Goal: Information Seeking & Learning: Learn about a topic

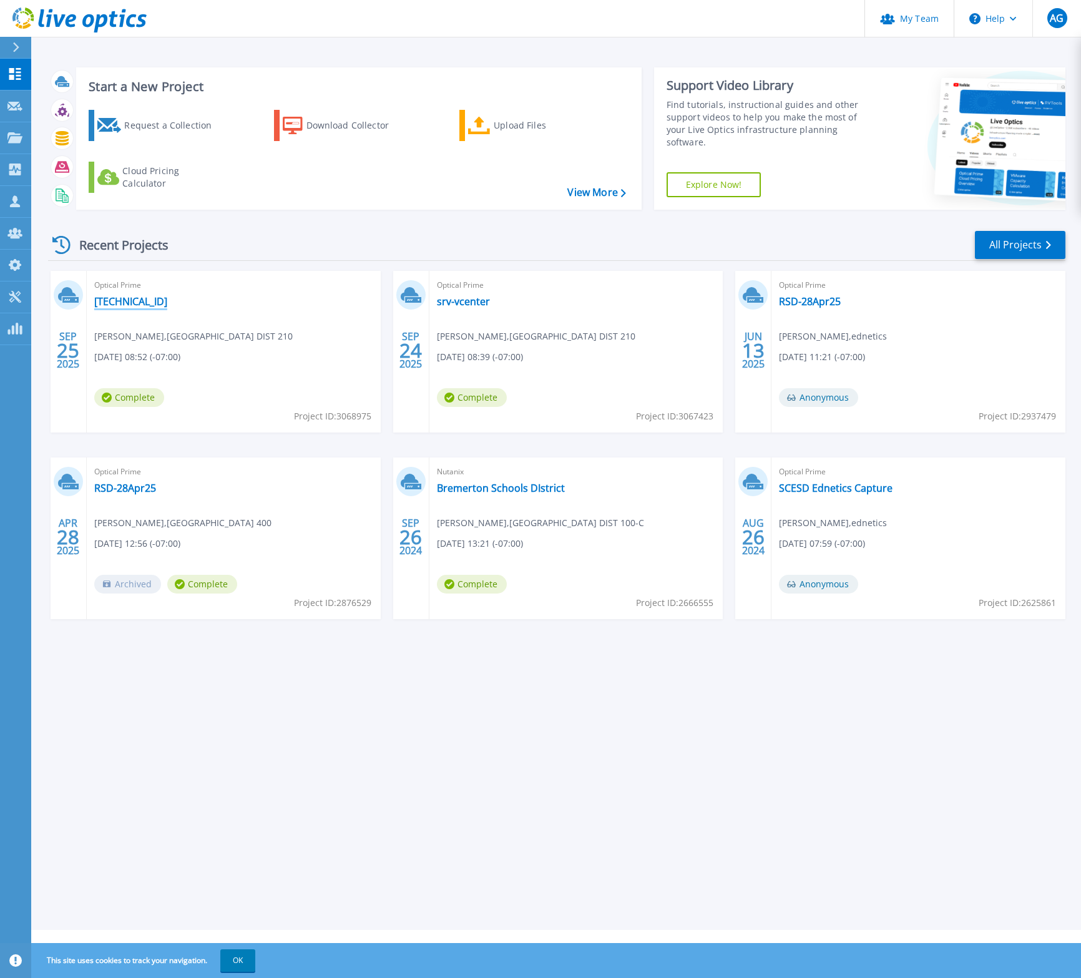
click at [124, 296] on link "[TECHNICAL_ID]" at bounding box center [130, 301] width 73 height 12
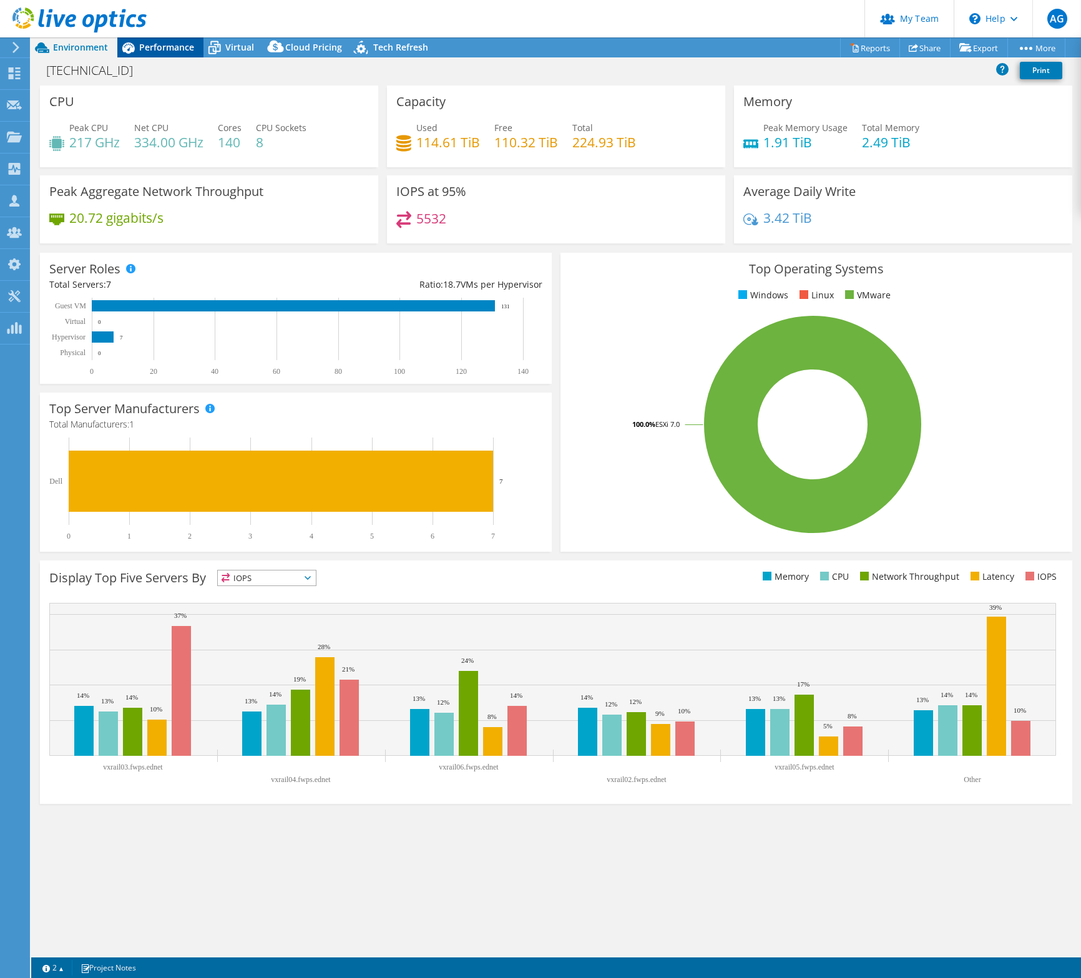
select select "USD"
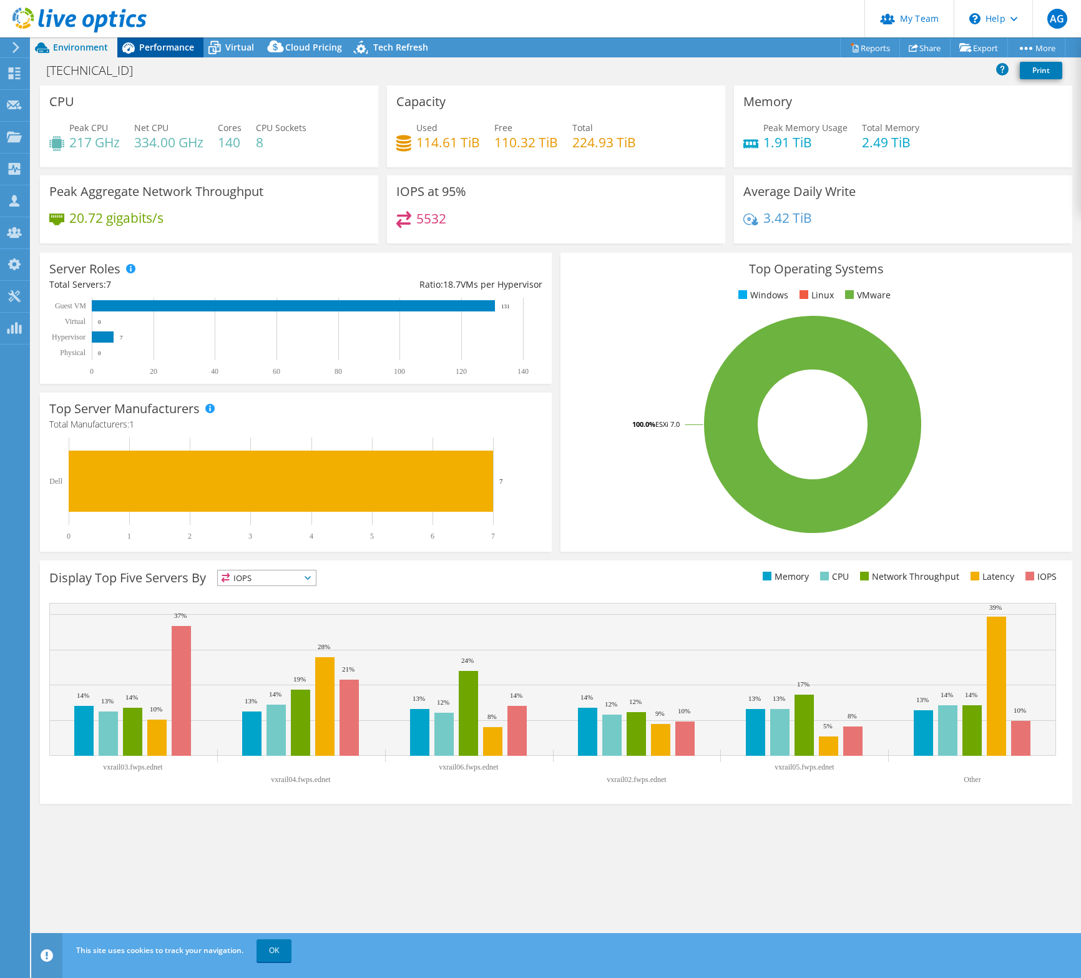
click at [146, 42] on span "Performance" at bounding box center [166, 47] width 55 height 12
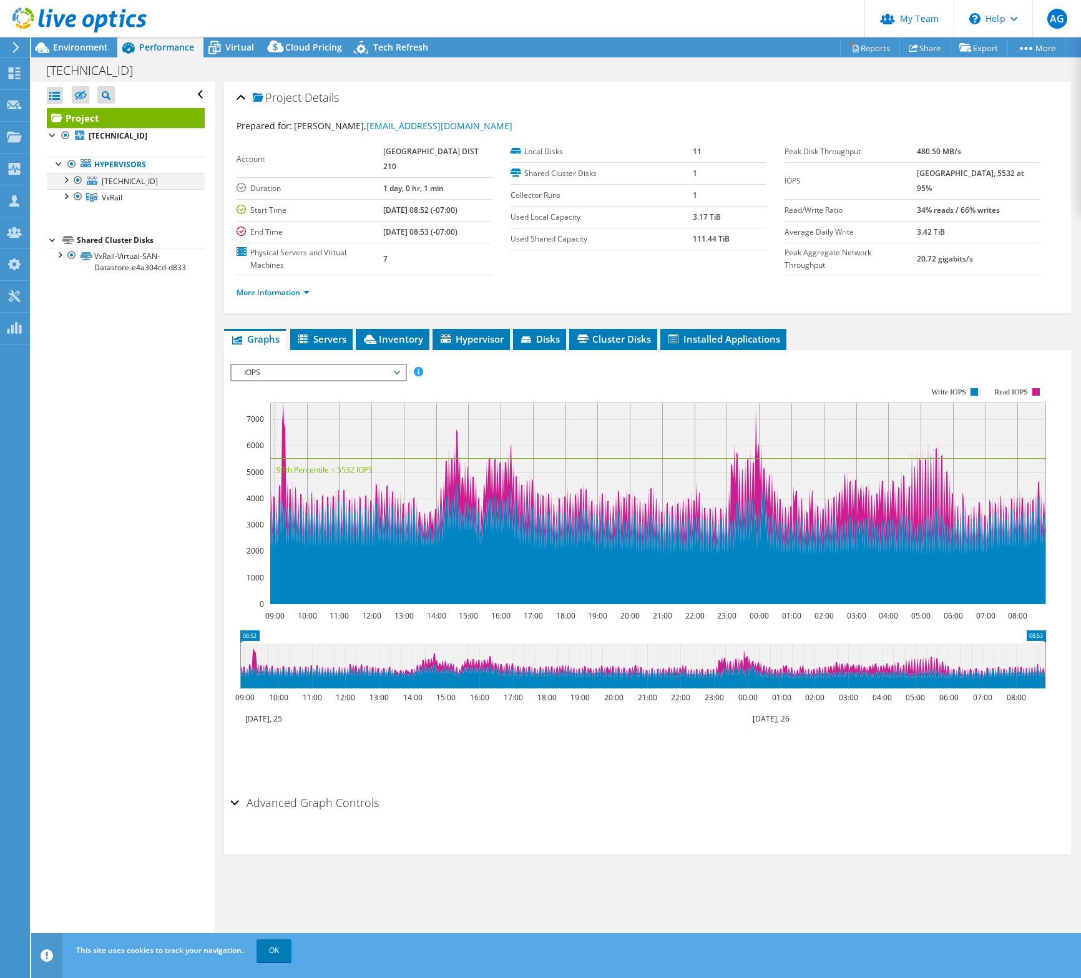
click at [67, 178] on div at bounding box center [65, 179] width 12 height 12
click at [150, 182] on link "[TECHNICAL_ID]" at bounding box center [126, 181] width 158 height 16
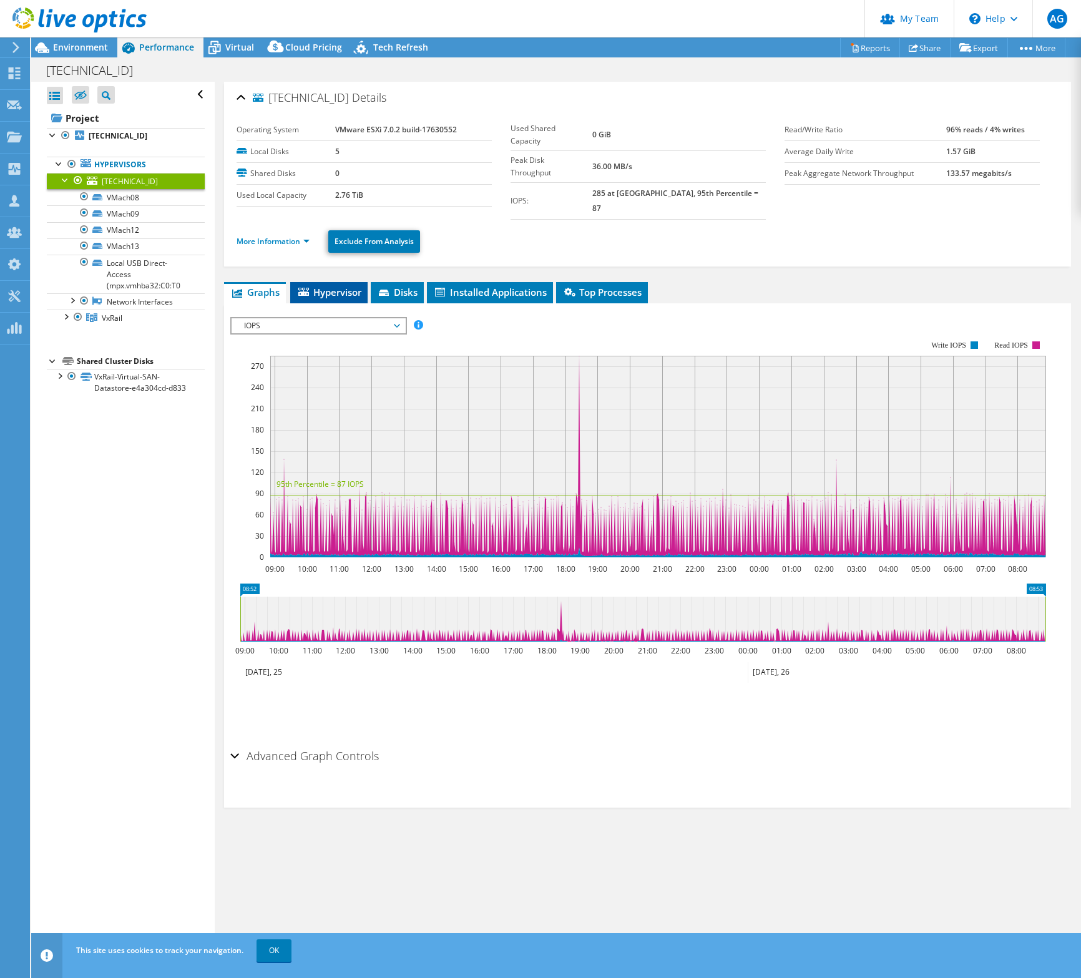
click at [338, 286] on span "Hypervisor" at bounding box center [328, 292] width 65 height 12
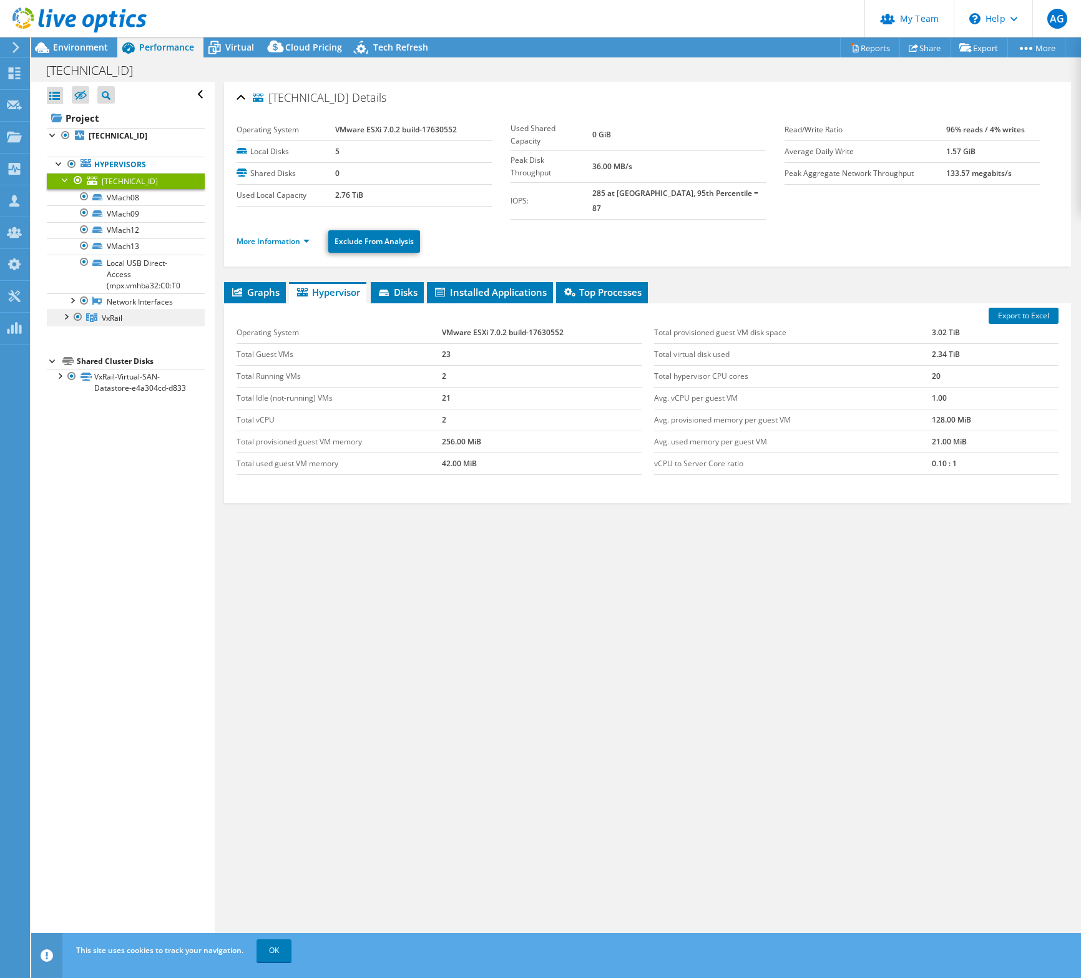
click at [144, 323] on link "VxRail" at bounding box center [126, 318] width 158 height 16
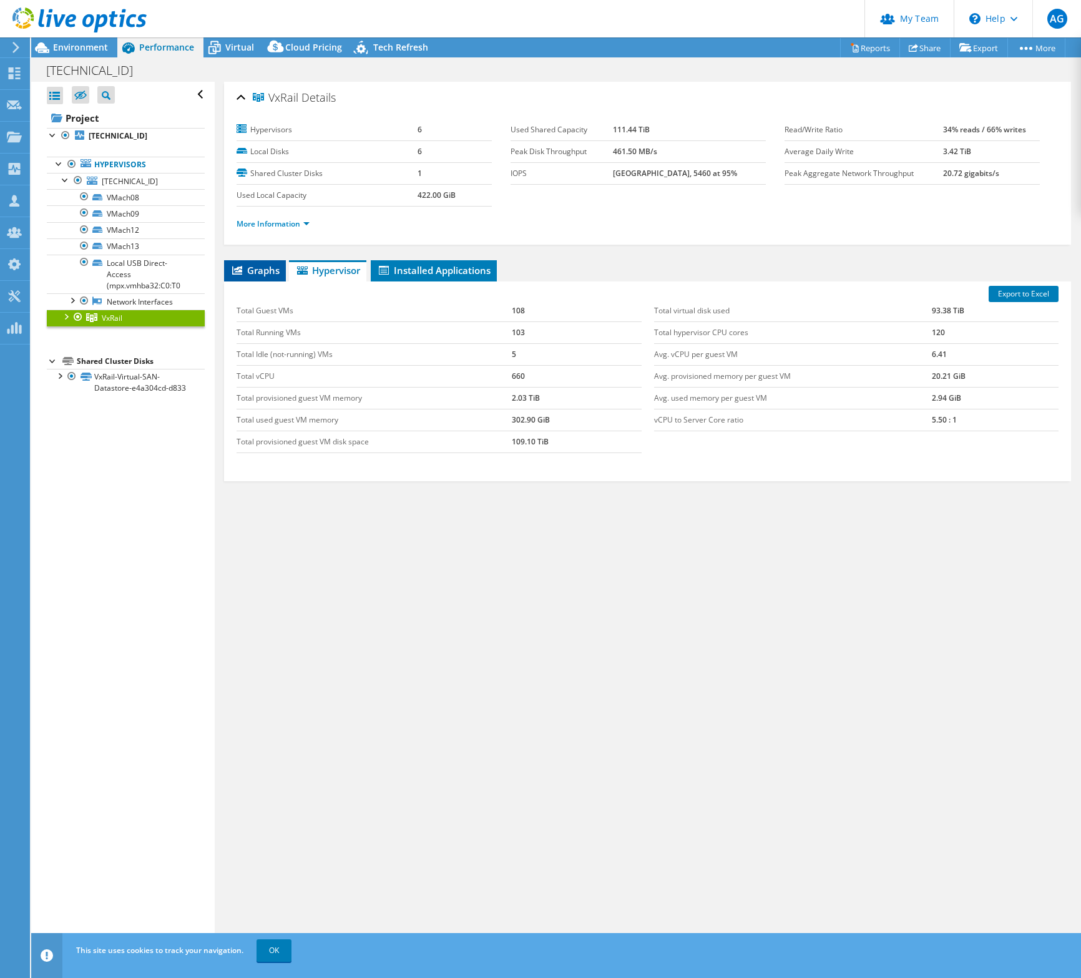
click at [261, 273] on span "Graphs" at bounding box center [254, 270] width 49 height 12
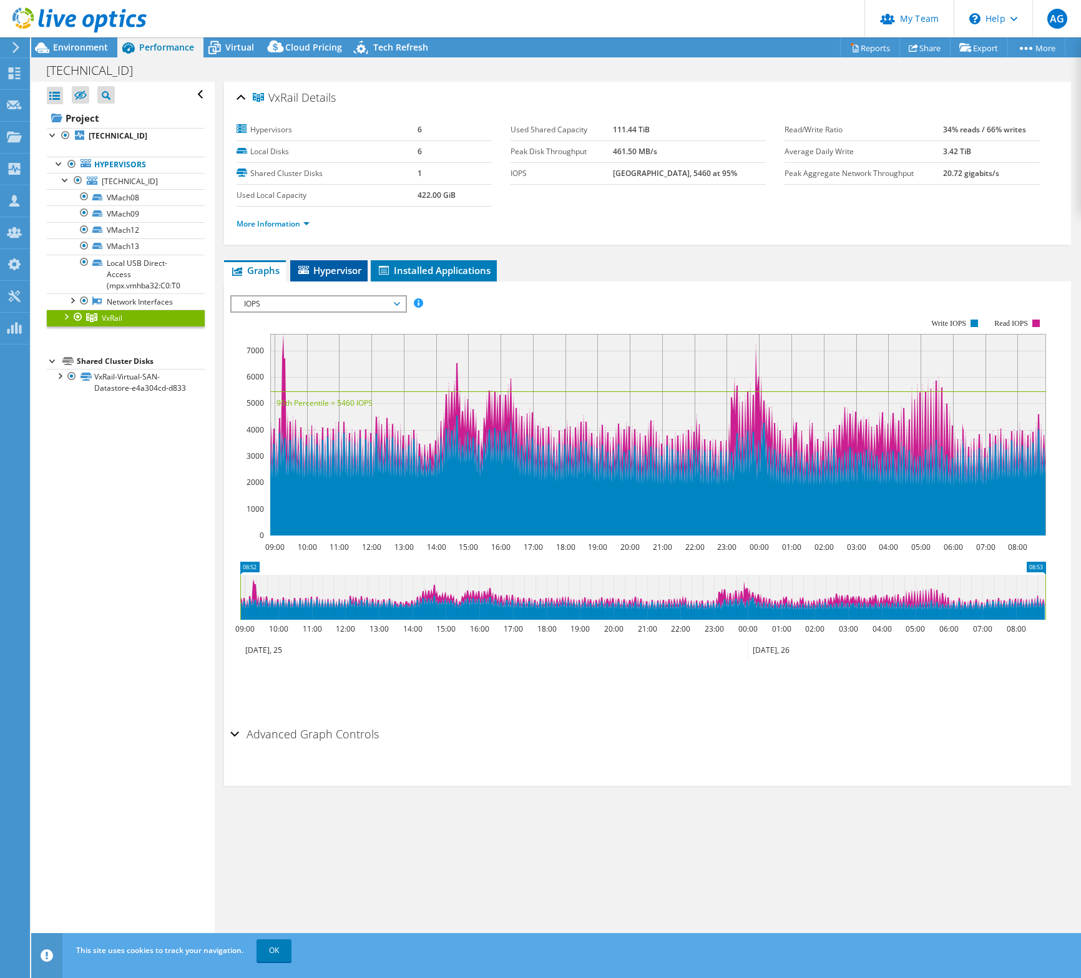
click at [317, 274] on span "Hypervisor" at bounding box center [328, 270] width 65 height 12
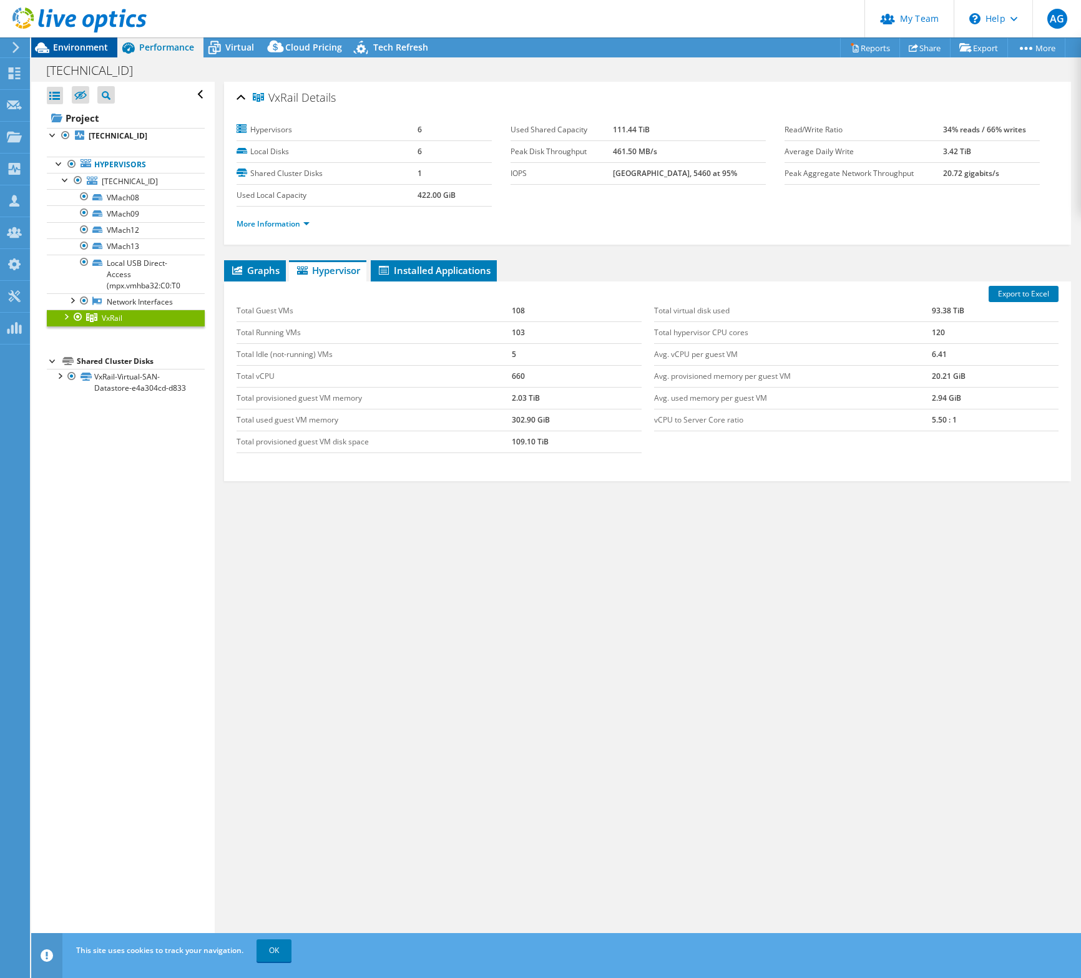
click at [92, 47] on span "Environment" at bounding box center [80, 47] width 55 height 12
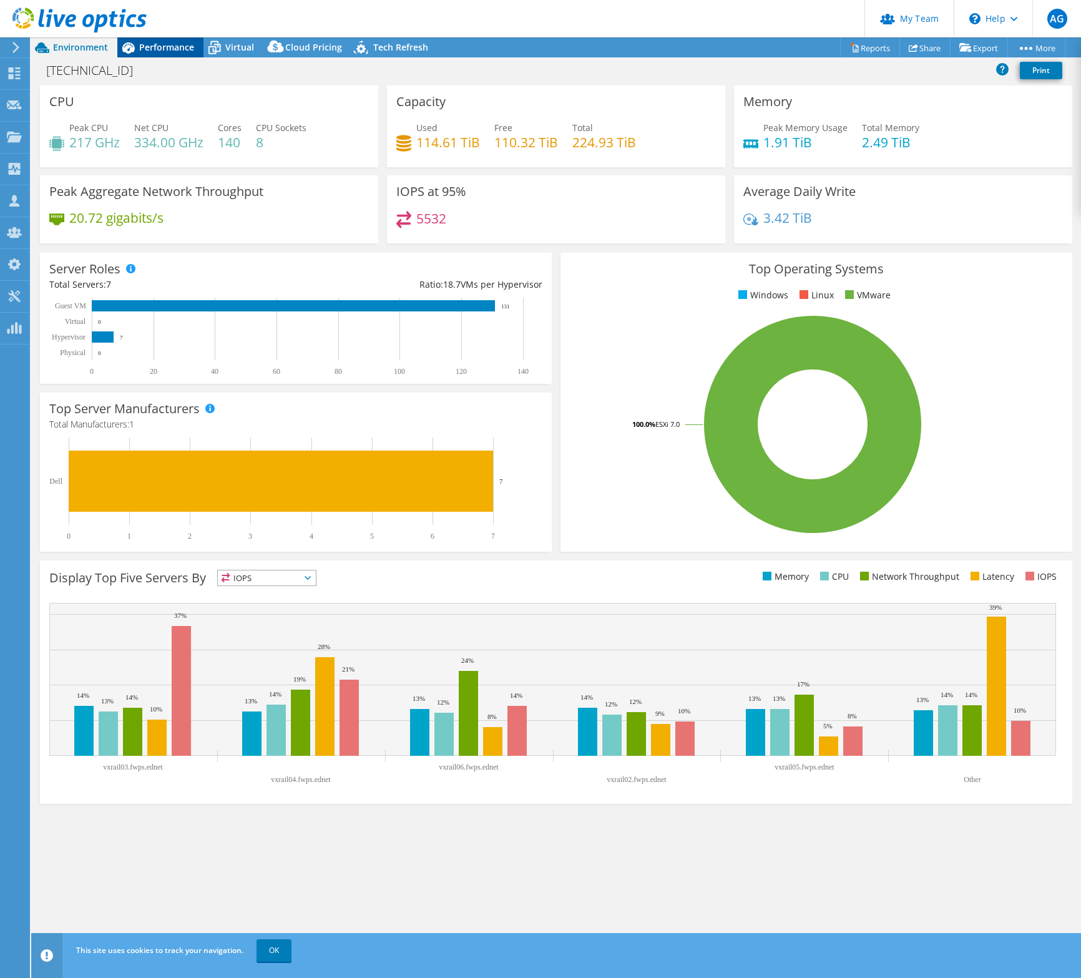
click at [155, 54] on div "Performance" at bounding box center [160, 47] width 86 height 20
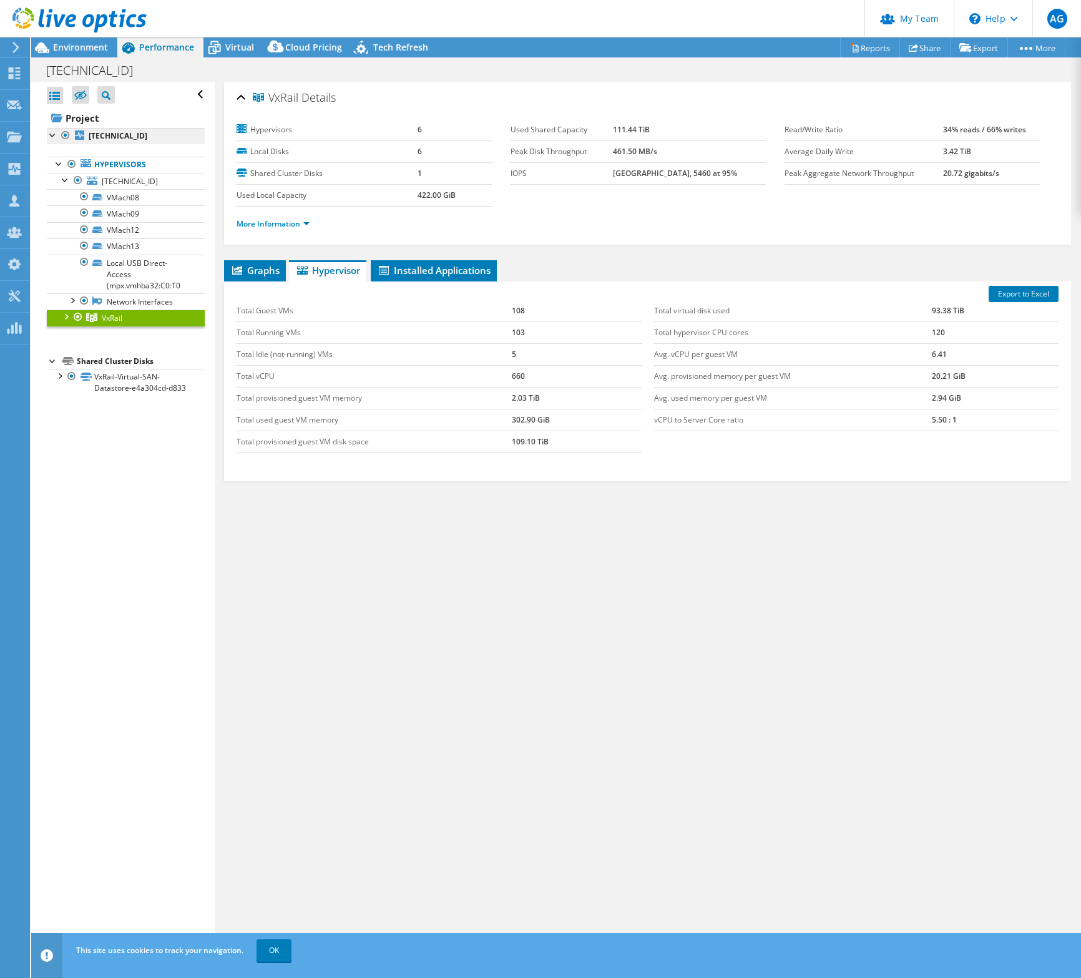
click at [126, 143] on link "[TECHNICAL_ID]" at bounding box center [126, 136] width 158 height 16
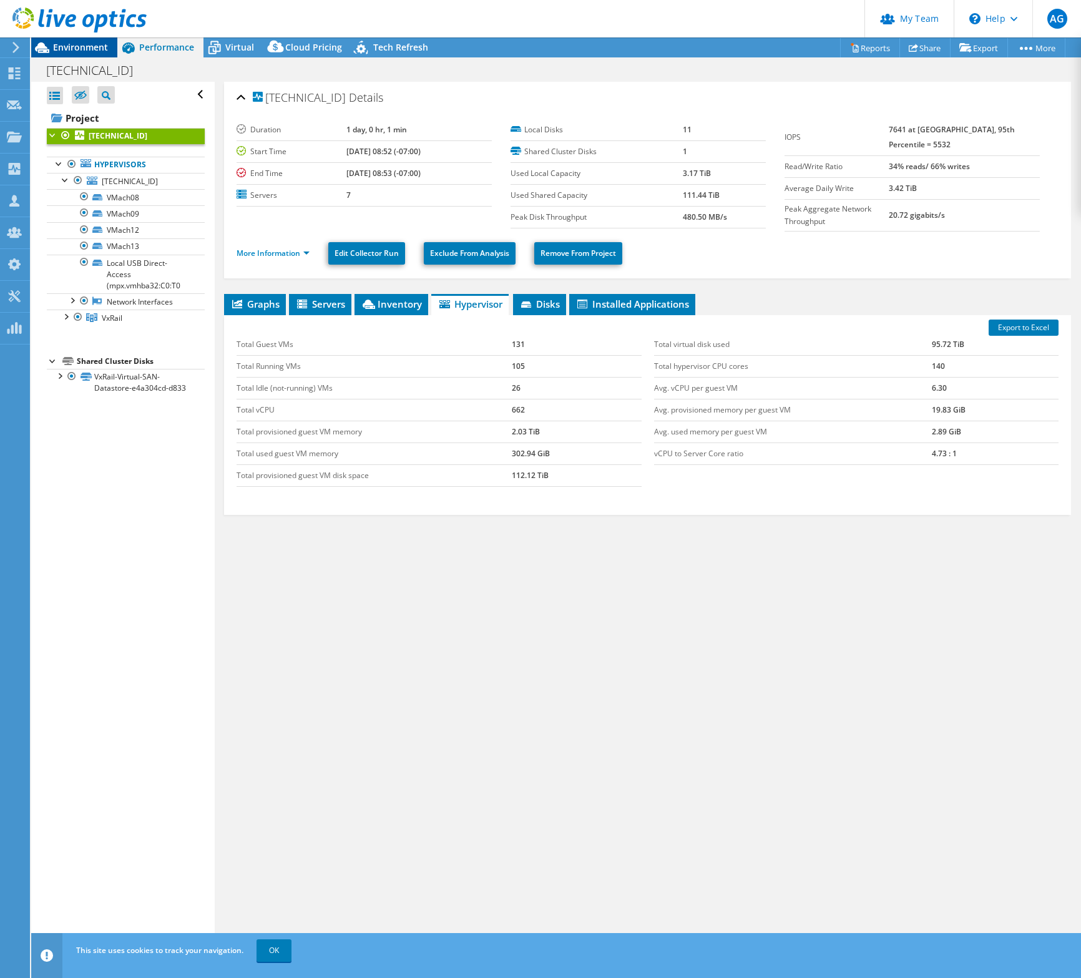
click at [72, 46] on span "Environment" at bounding box center [80, 47] width 55 height 12
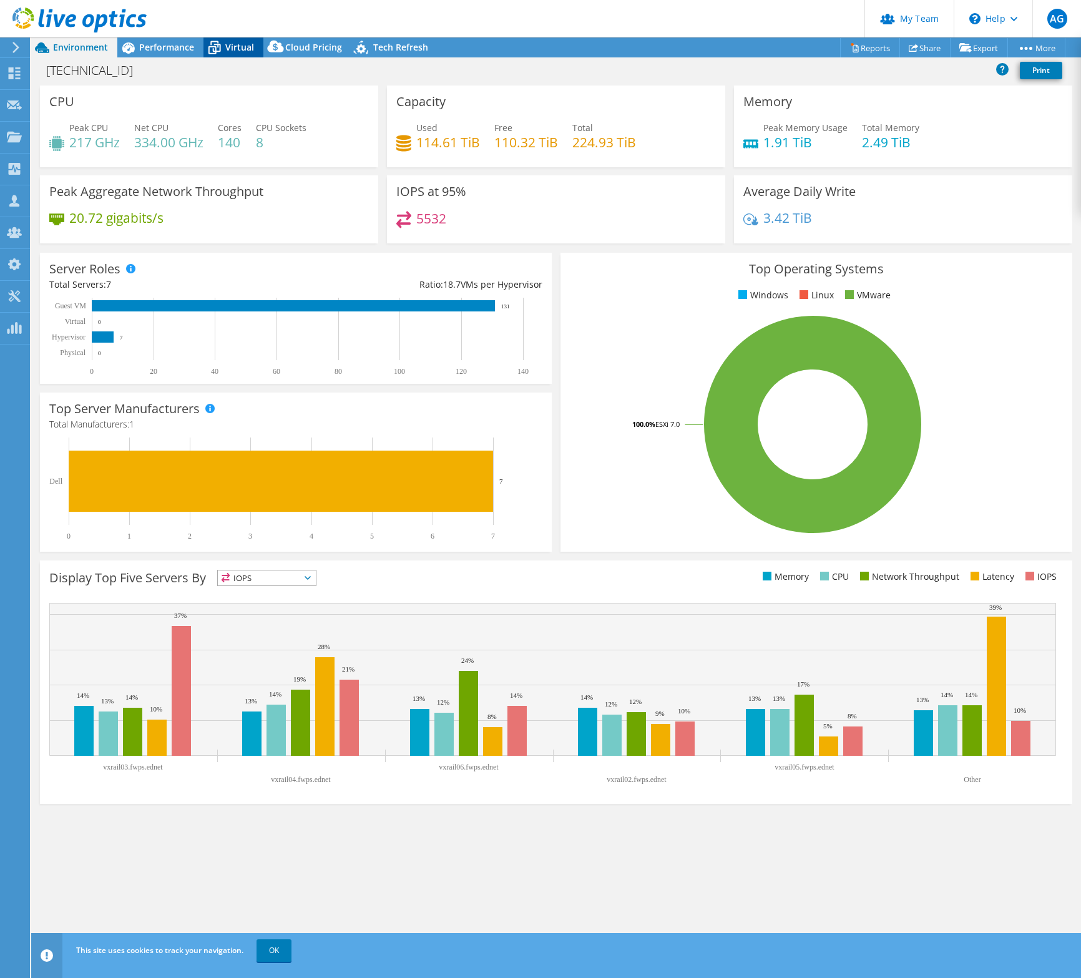
click at [241, 54] on div "Virtual" at bounding box center [233, 47] width 60 height 20
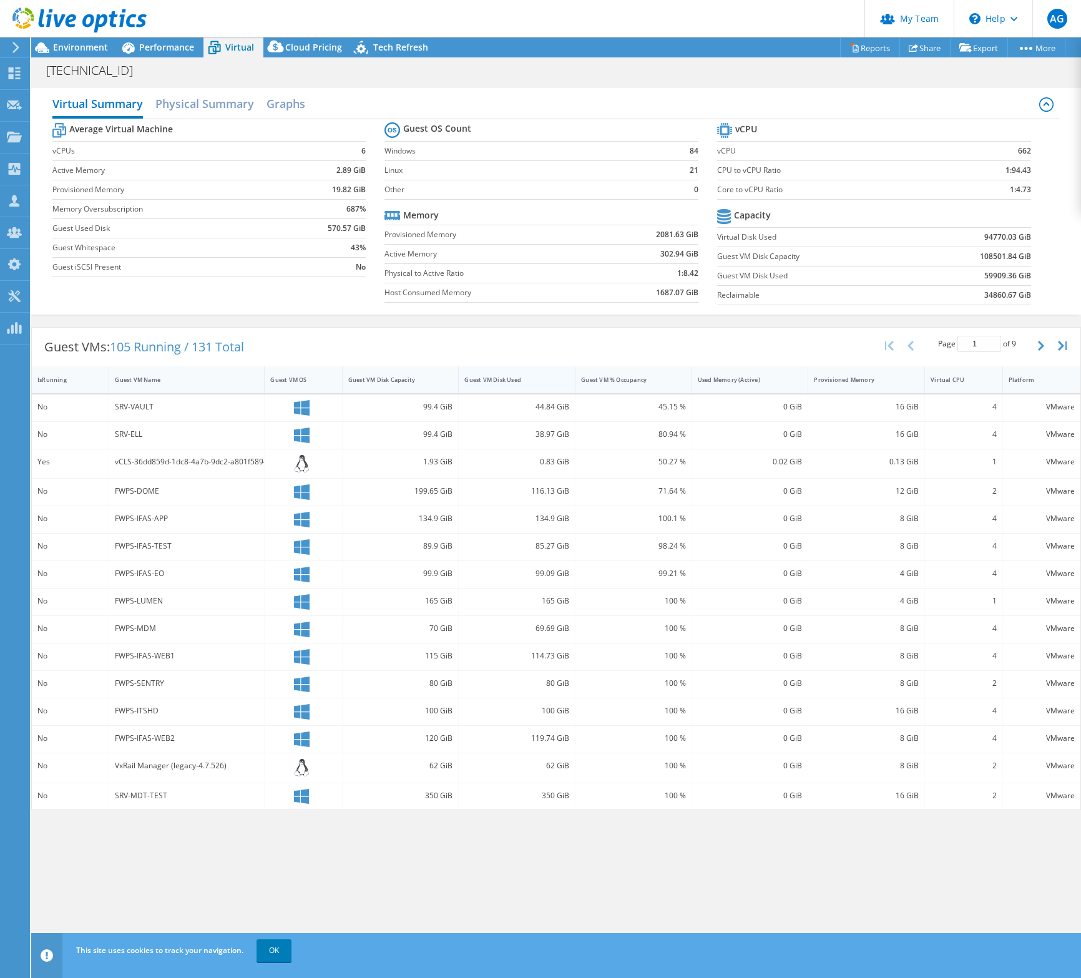
click at [525, 379] on div "Guest VM Disk Used" at bounding box center [509, 380] width 90 height 8
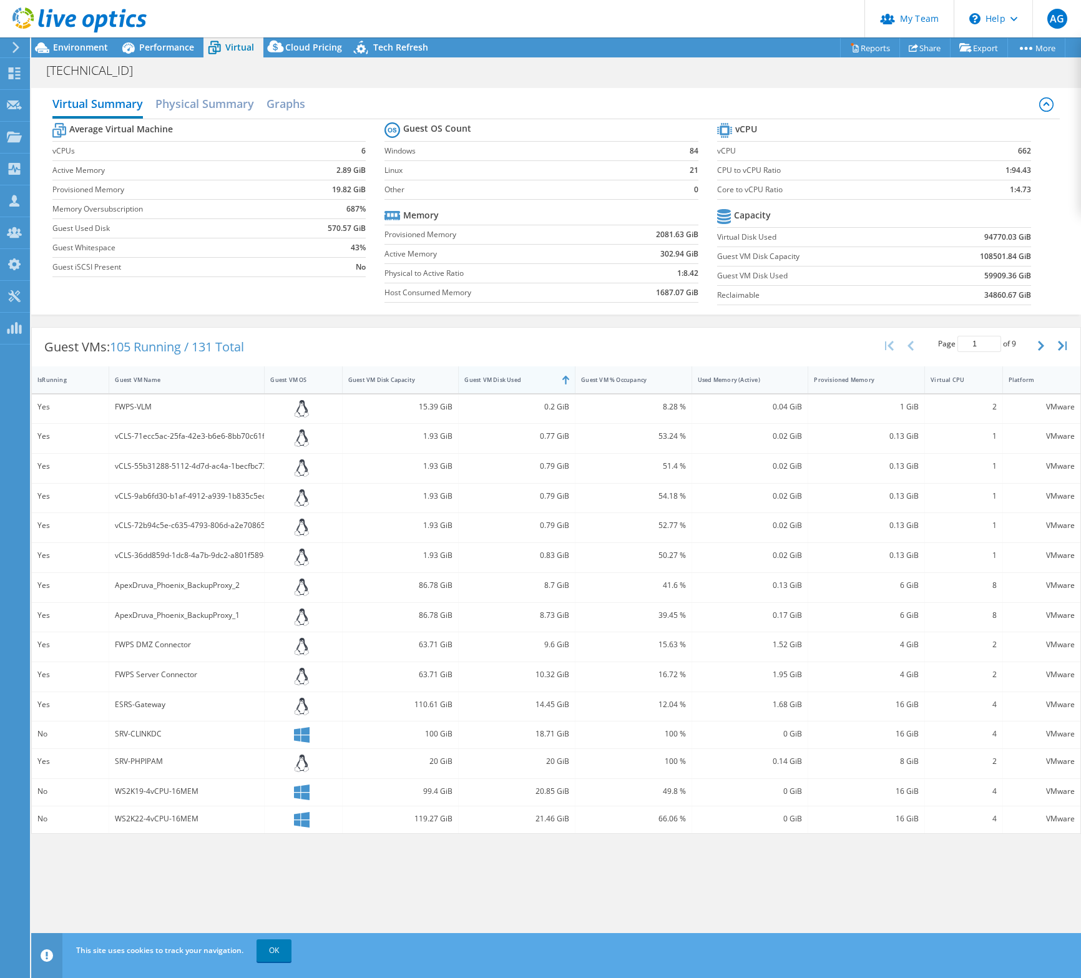
click at [539, 378] on div "Guest VM Disk Used" at bounding box center [509, 380] width 90 height 8
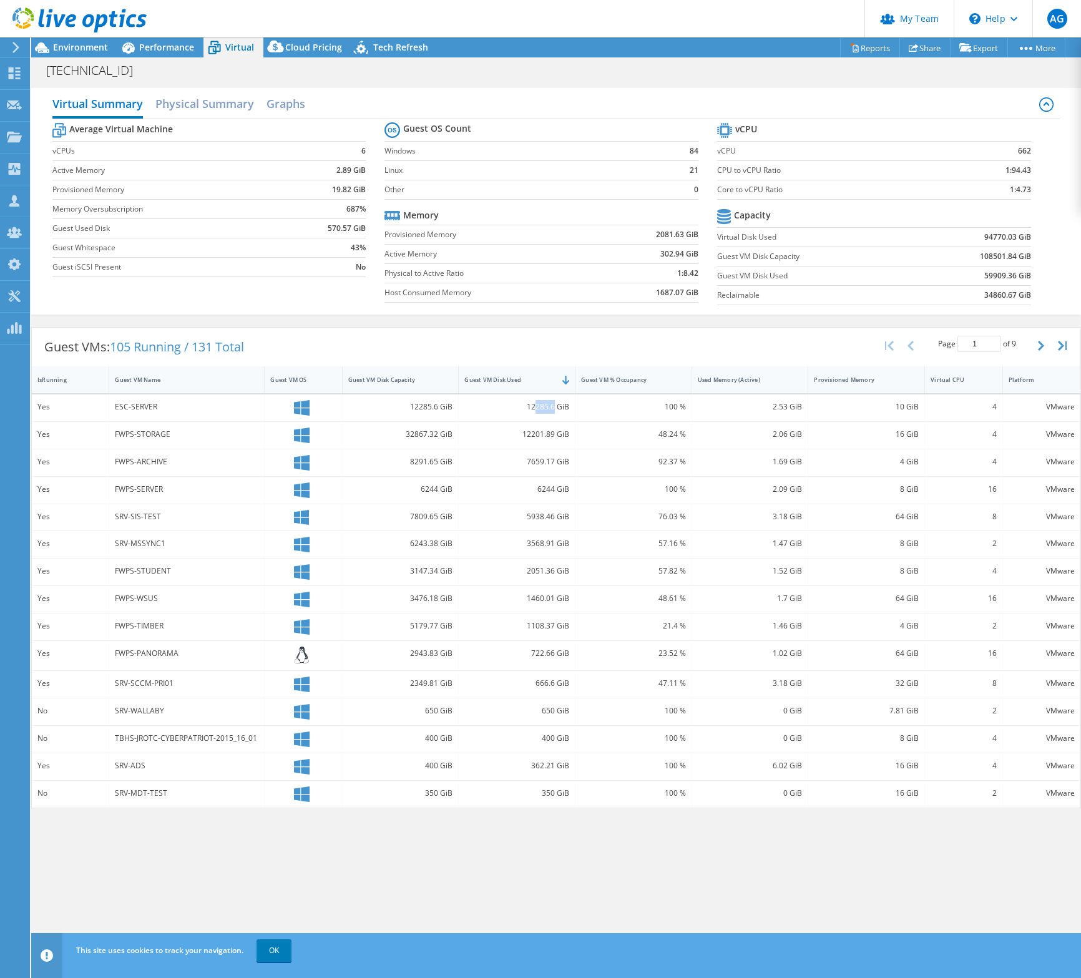
drag, startPoint x: 555, startPoint y: 408, endPoint x: 537, endPoint y: 411, distance: 18.4
click at [537, 411] on div "12285.6 GiB" at bounding box center [516, 407] width 105 height 14
click at [213, 95] on h2 "Physical Summary" at bounding box center [204, 104] width 99 height 27
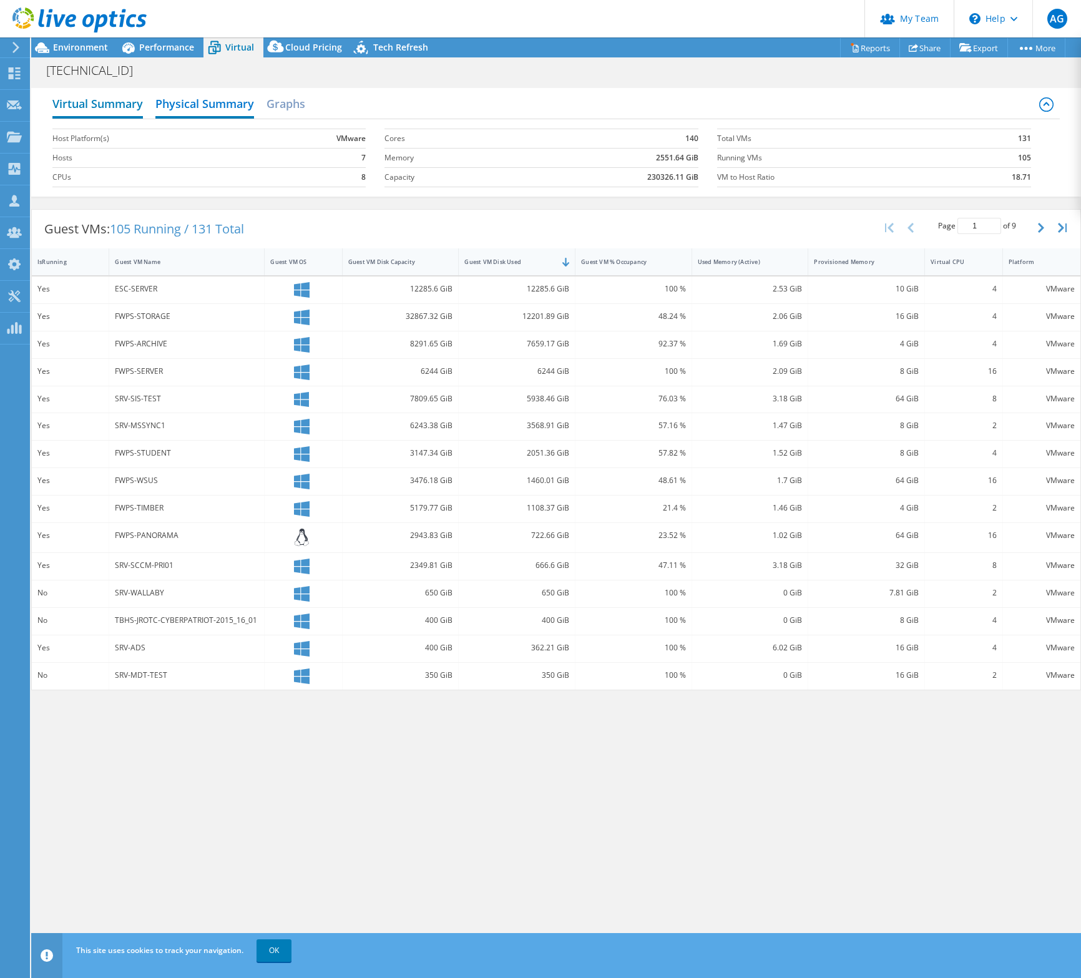
click at [114, 115] on h2 "Virtual Summary" at bounding box center [97, 104] width 90 height 27
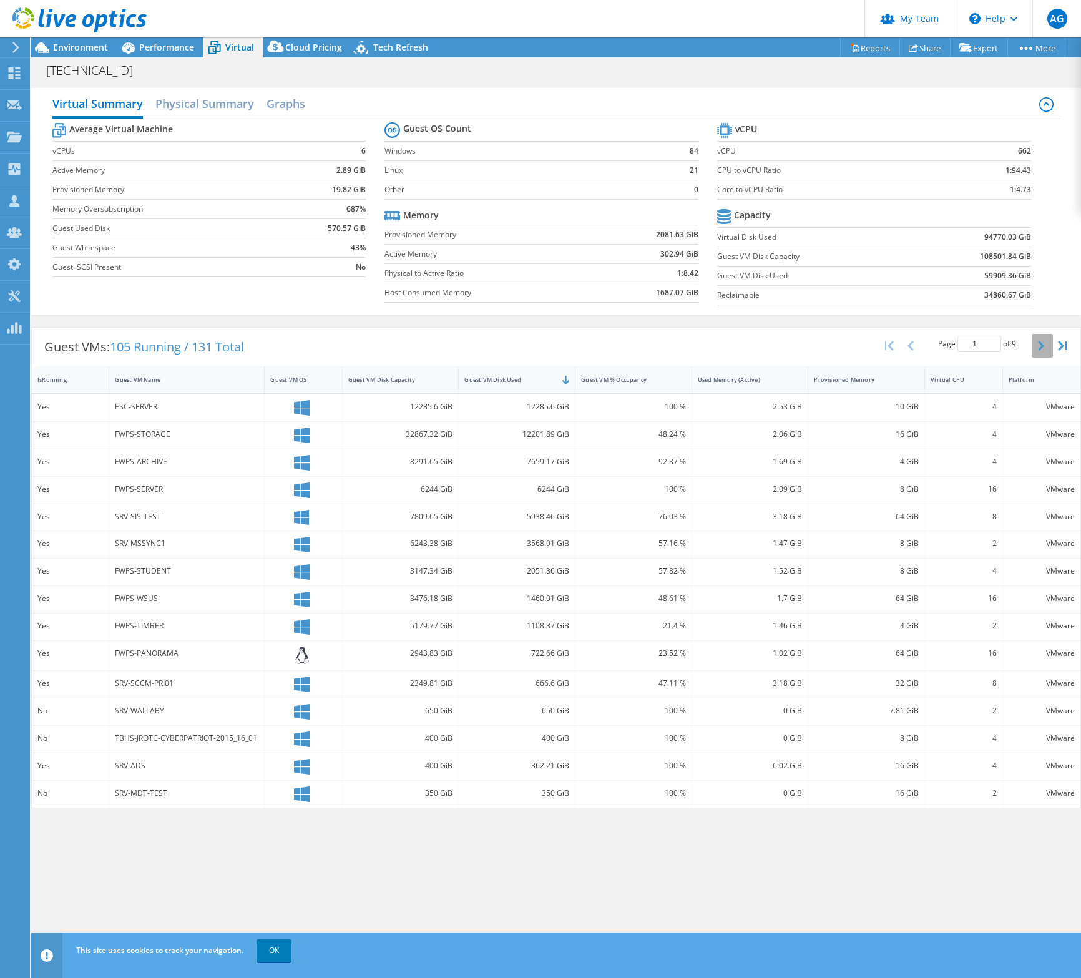
click at [1042, 351] on button "button" at bounding box center [1042, 346] width 21 height 24
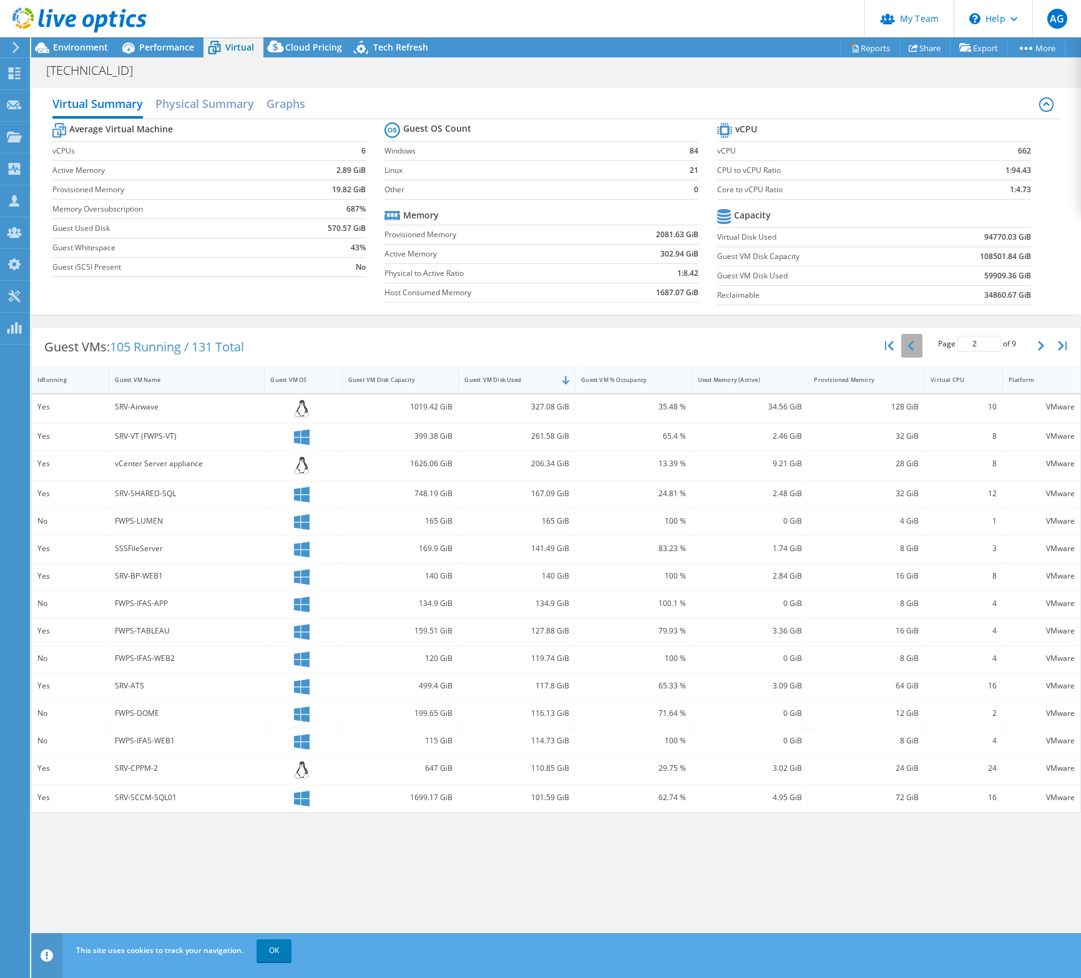
click at [920, 350] on button "button" at bounding box center [911, 346] width 21 height 24
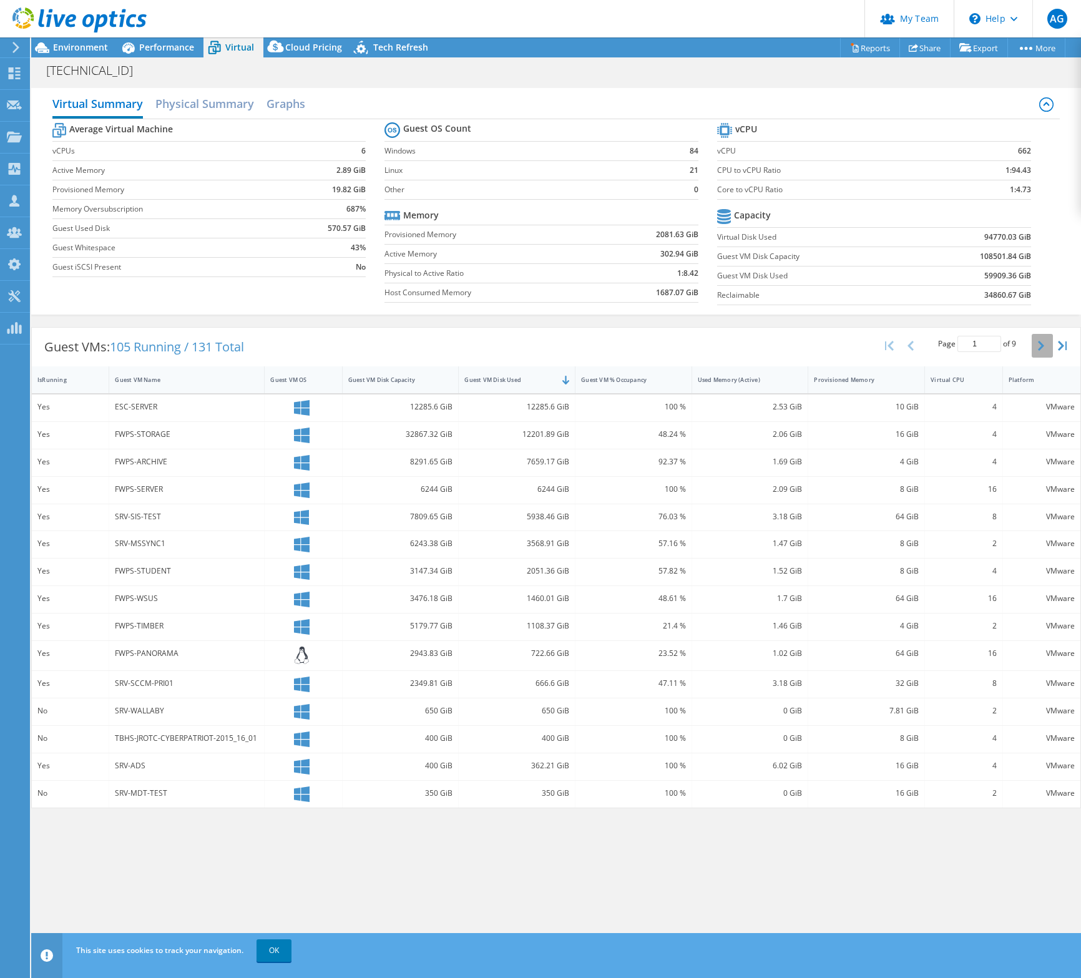
click at [1040, 349] on icon "button" at bounding box center [1041, 346] width 6 height 10
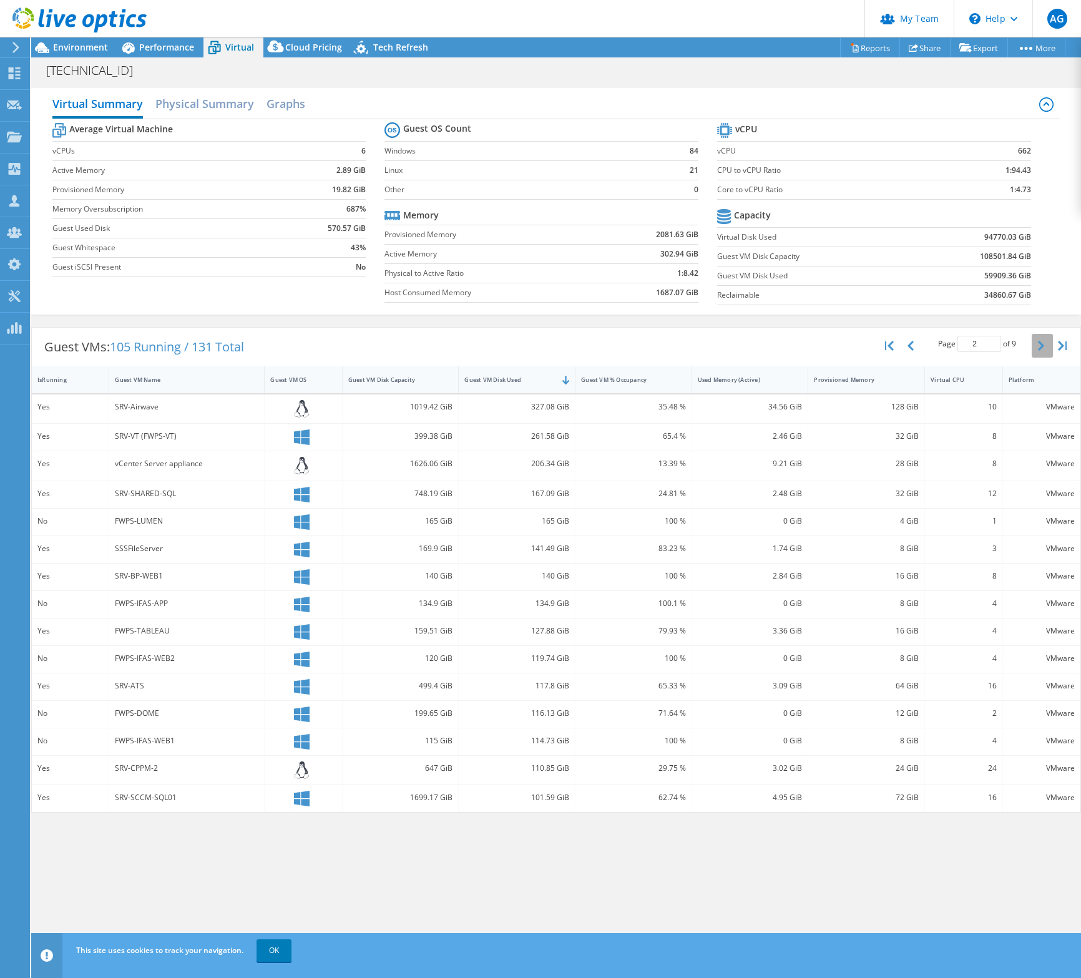
click at [1040, 349] on icon "button" at bounding box center [1041, 346] width 6 height 10
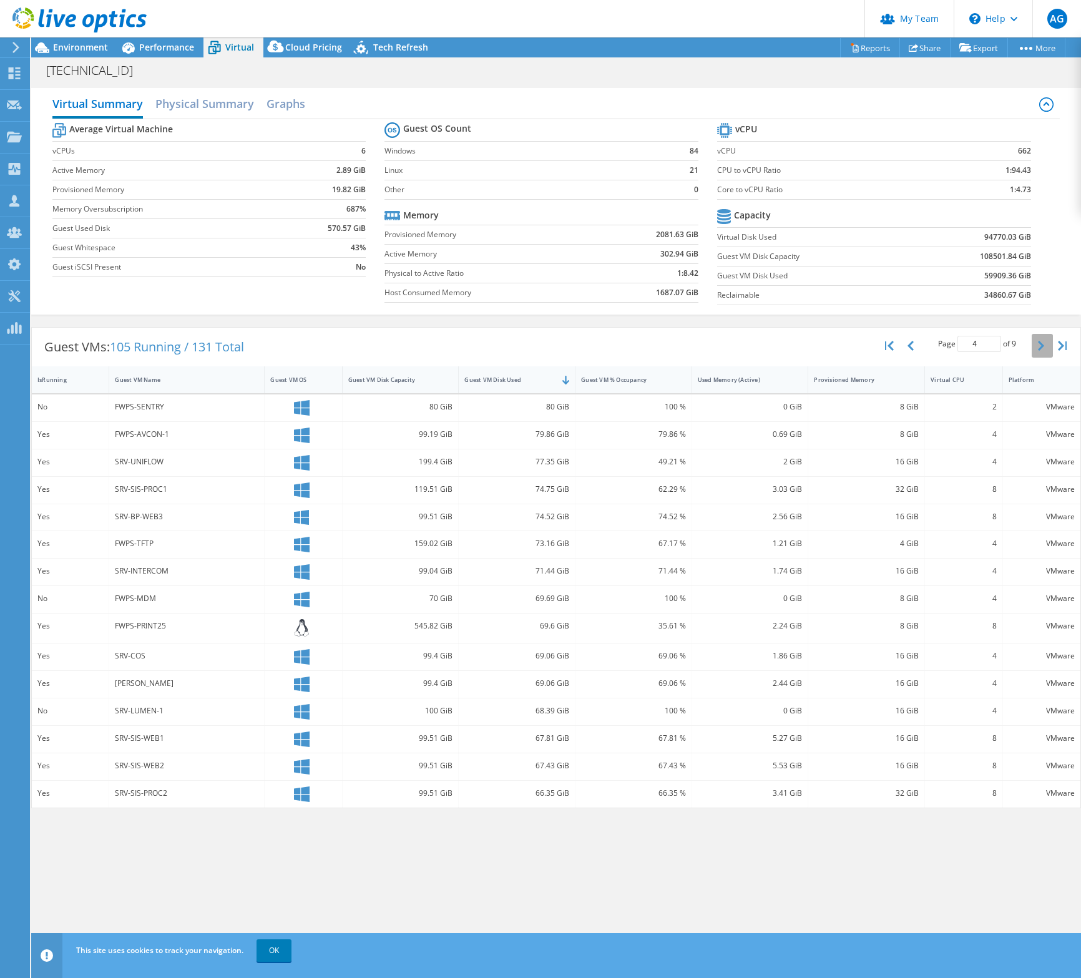
click at [1040, 349] on icon "button" at bounding box center [1041, 346] width 6 height 10
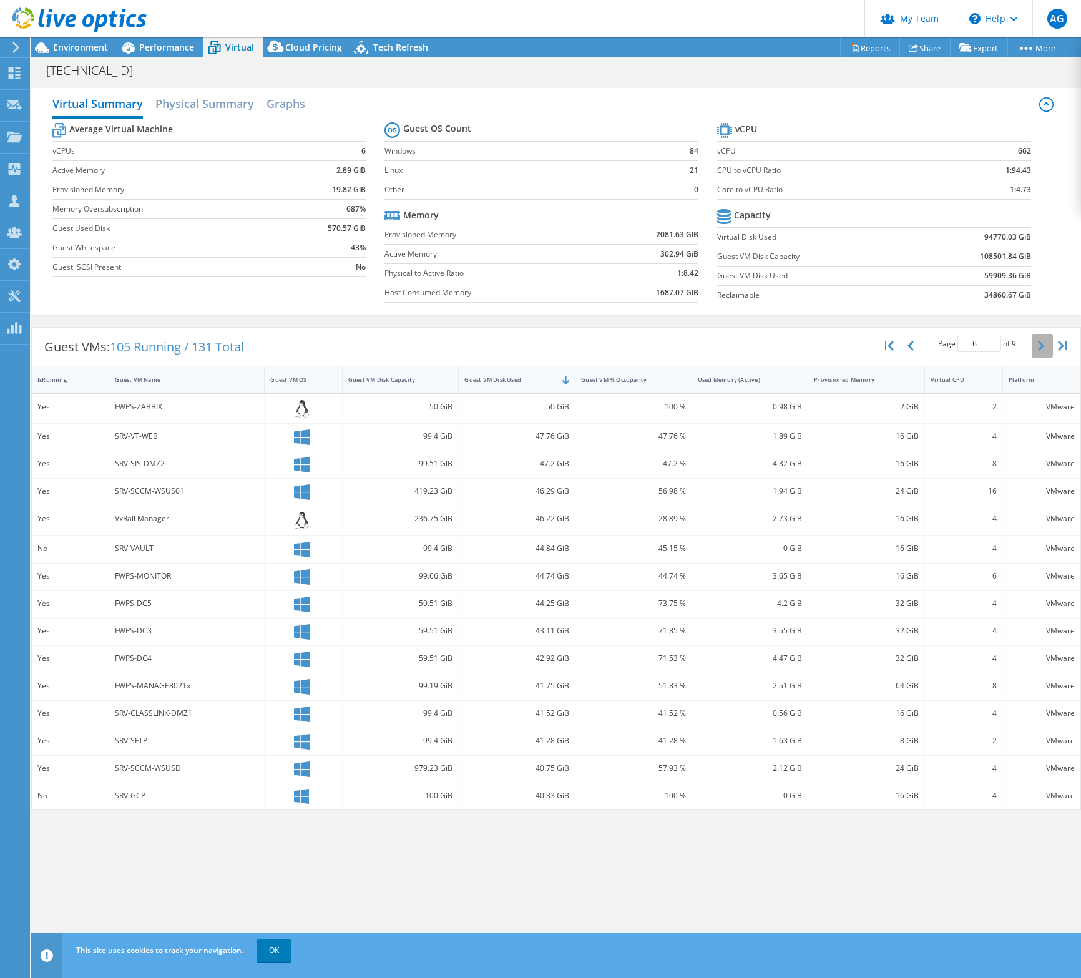
click at [1040, 349] on icon "button" at bounding box center [1041, 346] width 6 height 10
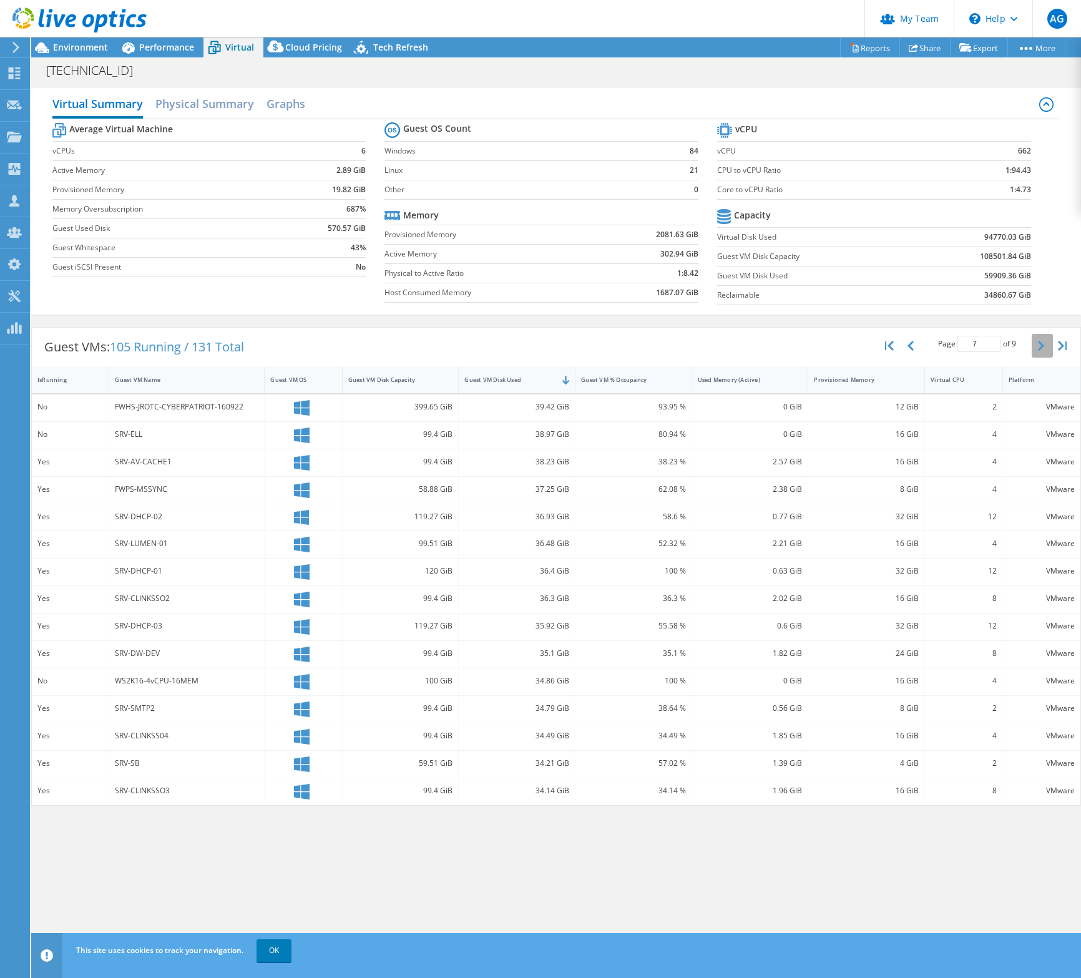
click at [1040, 349] on icon "button" at bounding box center [1041, 346] width 6 height 10
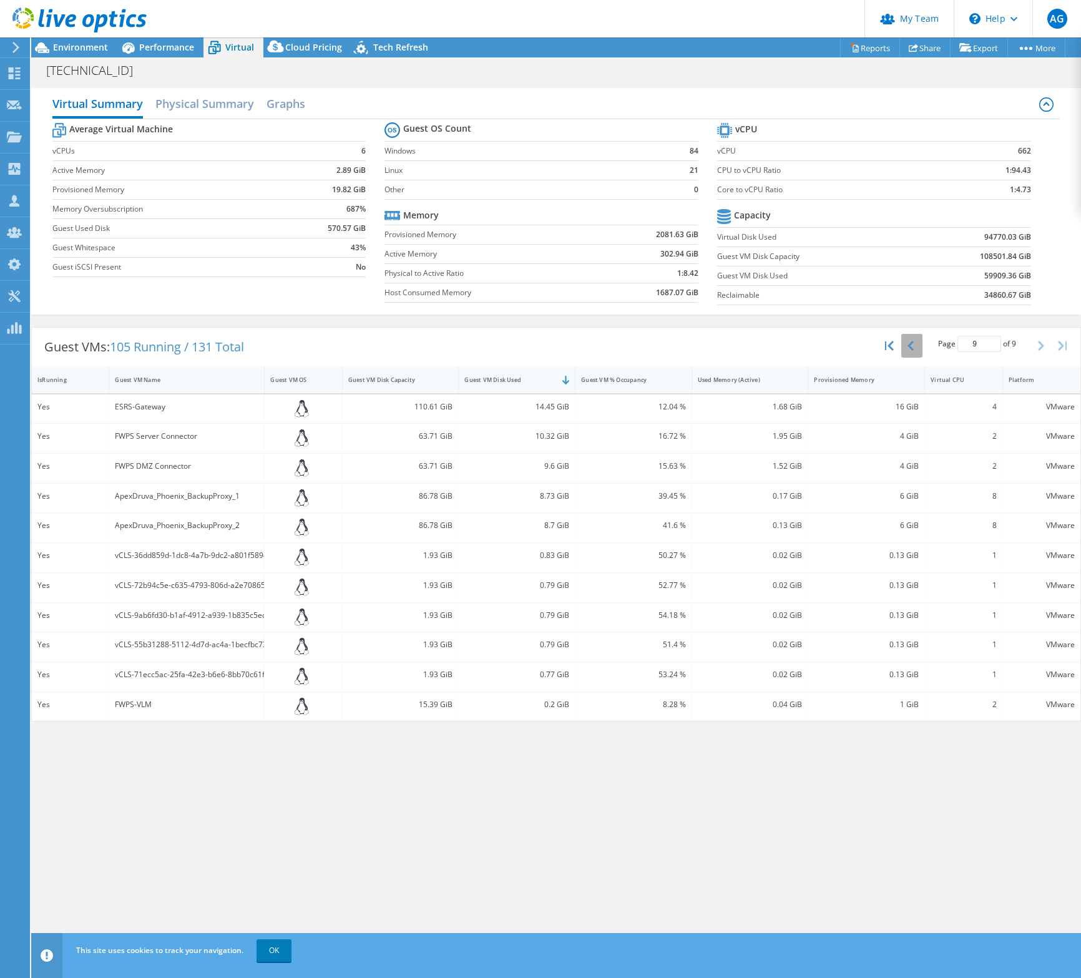
click at [914, 348] on button "button" at bounding box center [911, 346] width 21 height 24
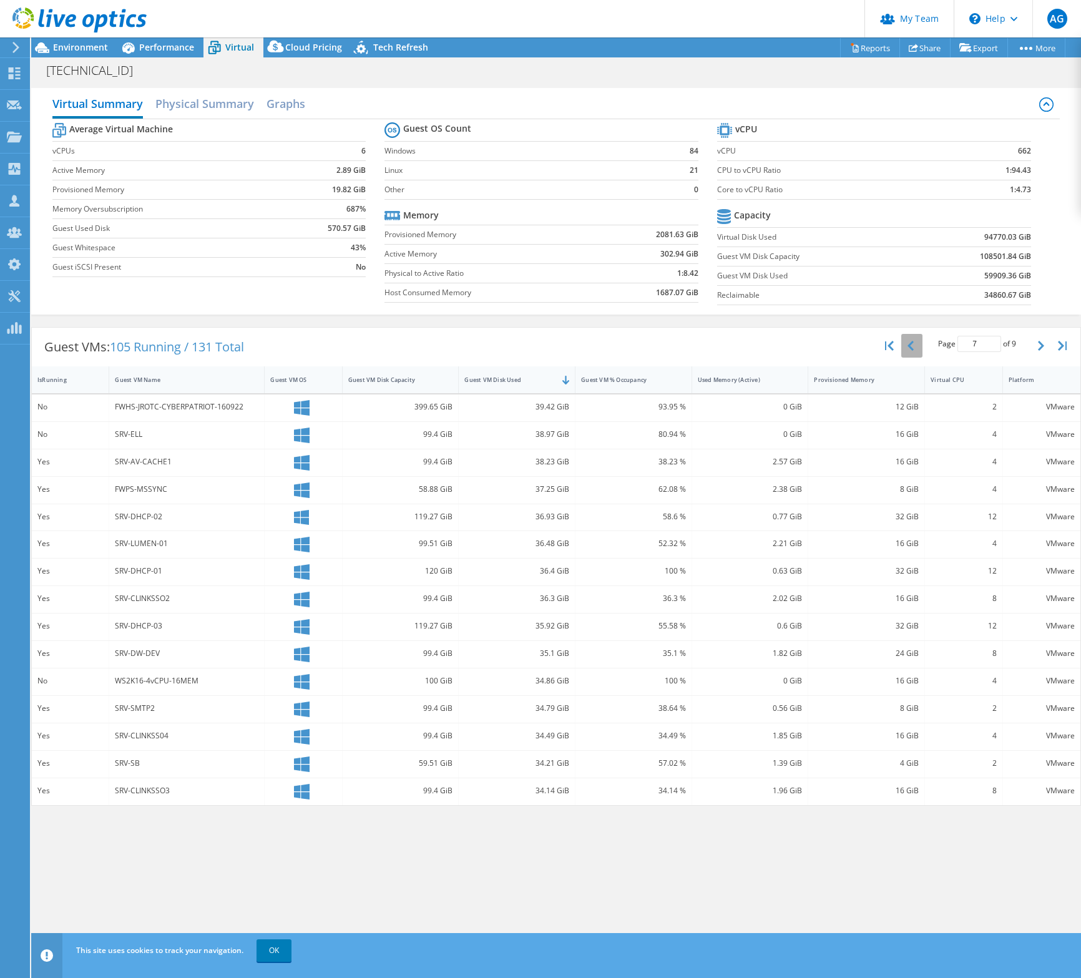
click at [914, 348] on button "button" at bounding box center [911, 346] width 21 height 24
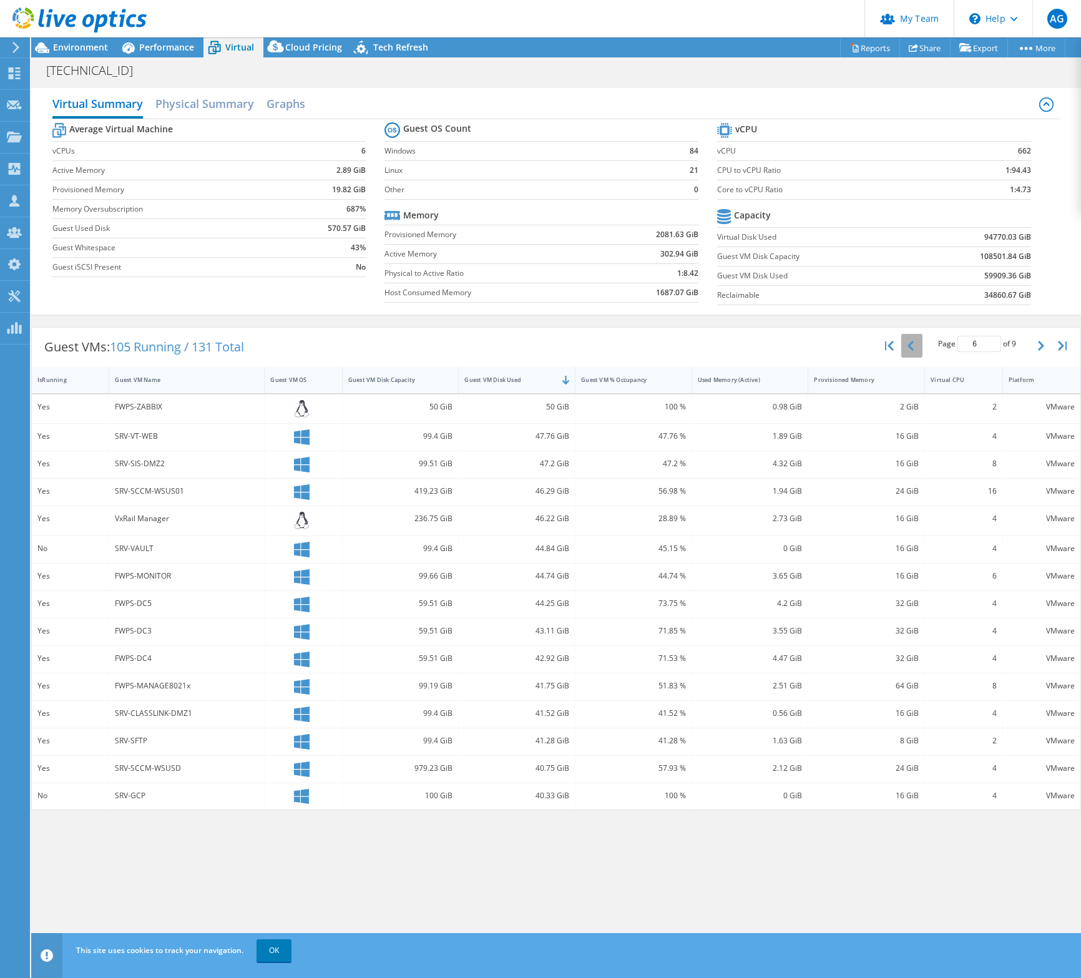
click at [914, 348] on button "button" at bounding box center [911, 346] width 21 height 24
click at [908, 350] on icon "button" at bounding box center [910, 346] width 6 height 10
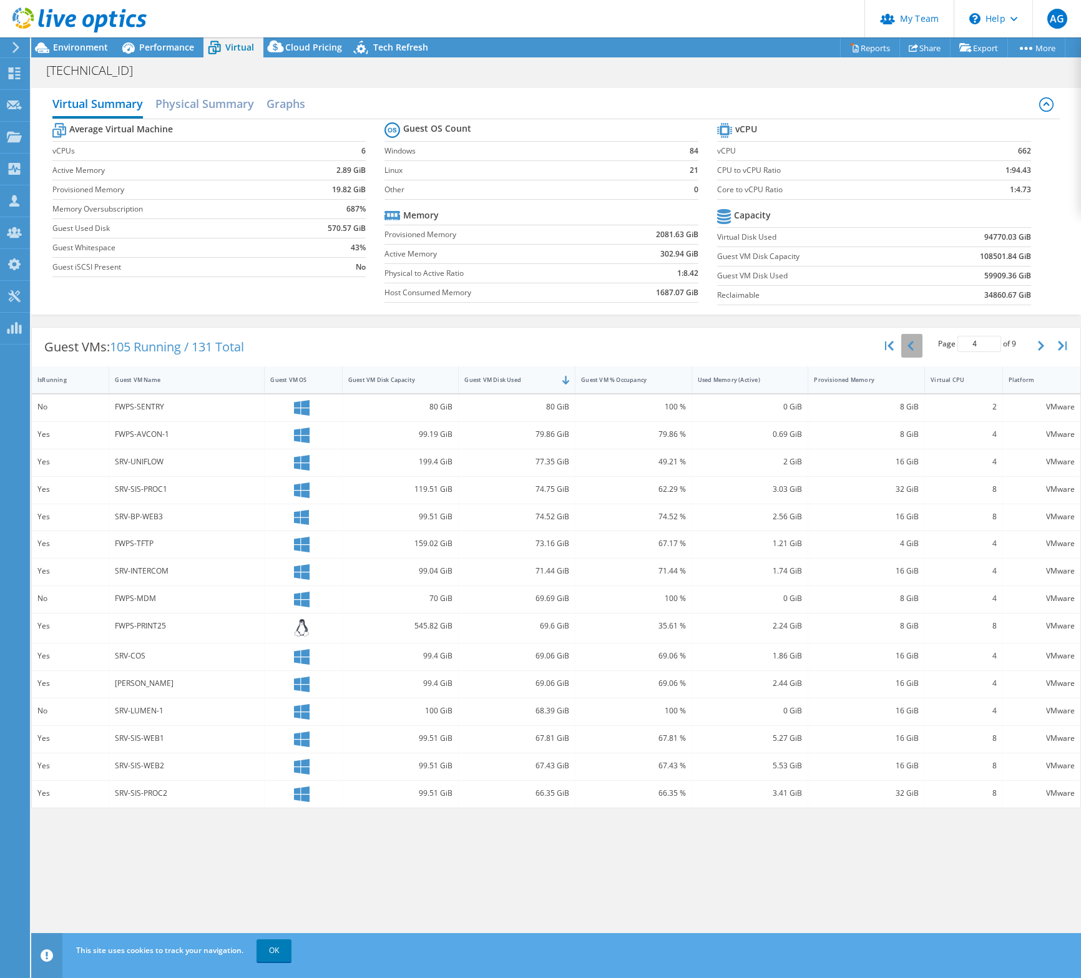
click at [908, 350] on icon "button" at bounding box center [910, 346] width 6 height 10
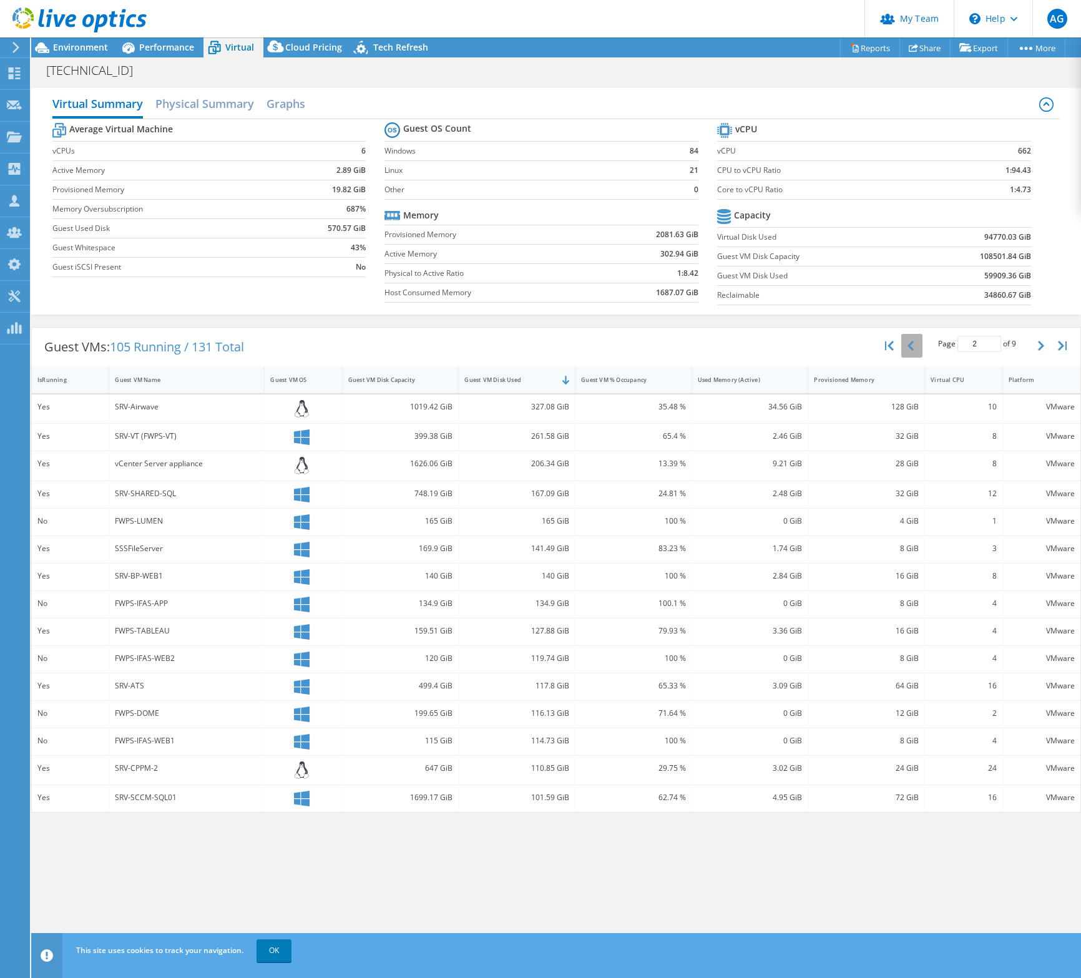
click at [908, 350] on icon "button" at bounding box center [910, 346] width 6 height 10
type input "1"
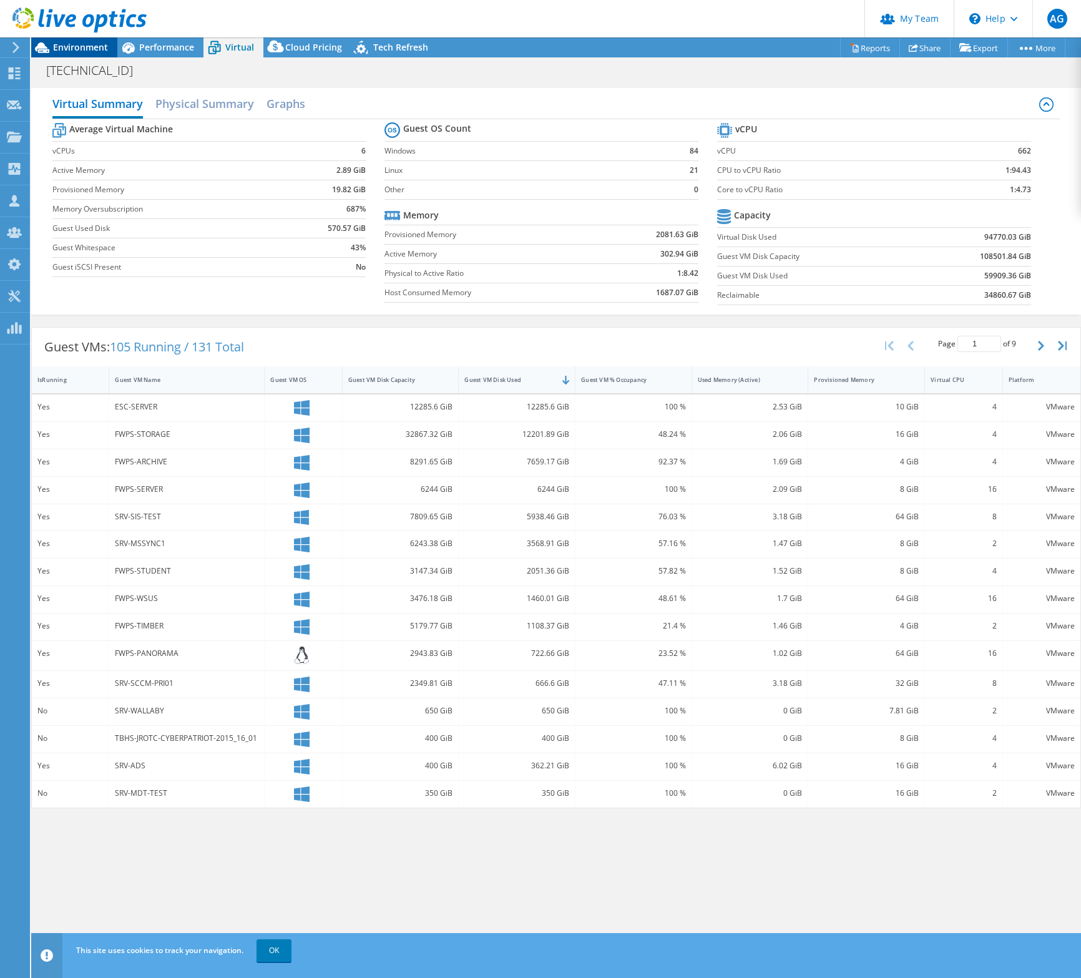
click at [69, 47] on span "Environment" at bounding box center [80, 47] width 55 height 12
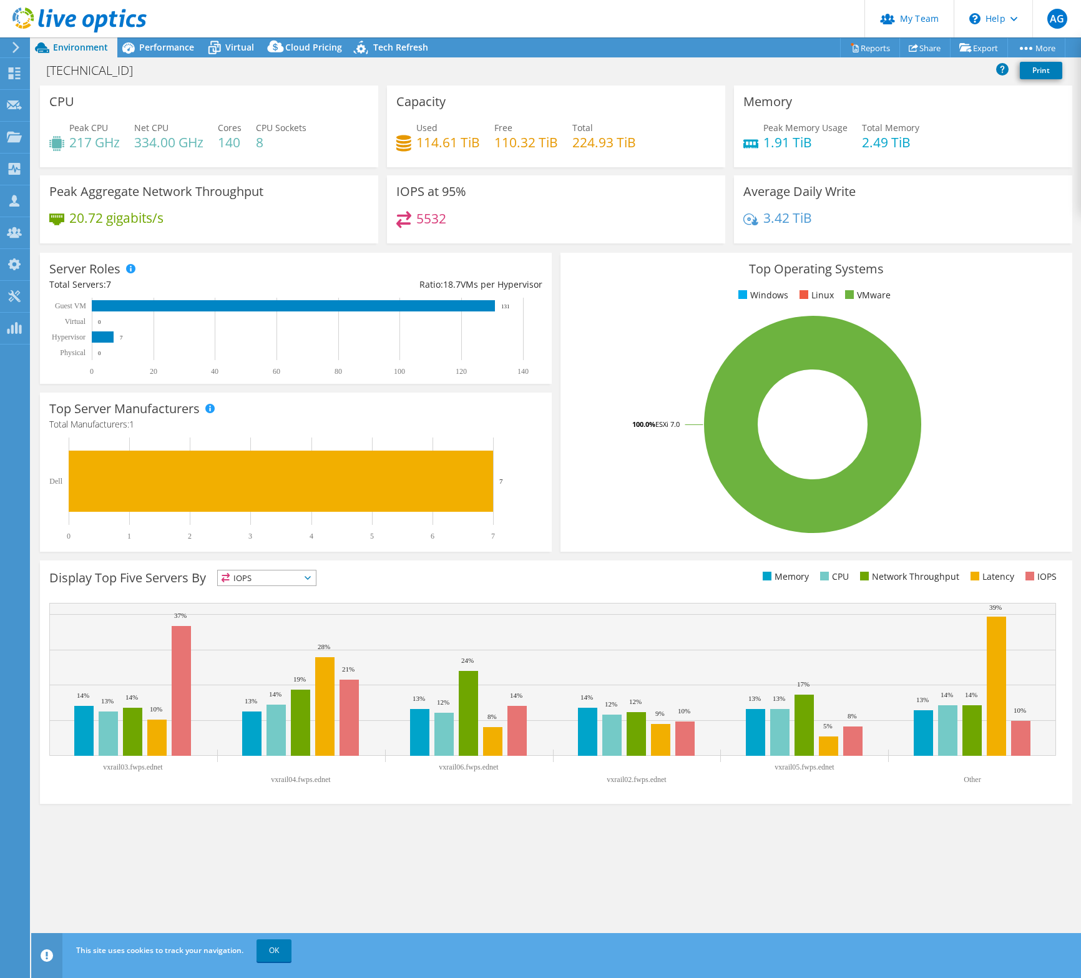
click at [632, 464] on rect at bounding box center [813, 424] width 486 height 218
click at [182, 36] on header "AG Partner Team Admin [PERSON_NAME] [PERSON_NAME][DOMAIN_NAME][EMAIL_ADDRESS][P…" at bounding box center [540, 18] width 1081 height 37
click at [158, 50] on span "Performance" at bounding box center [166, 47] width 55 height 12
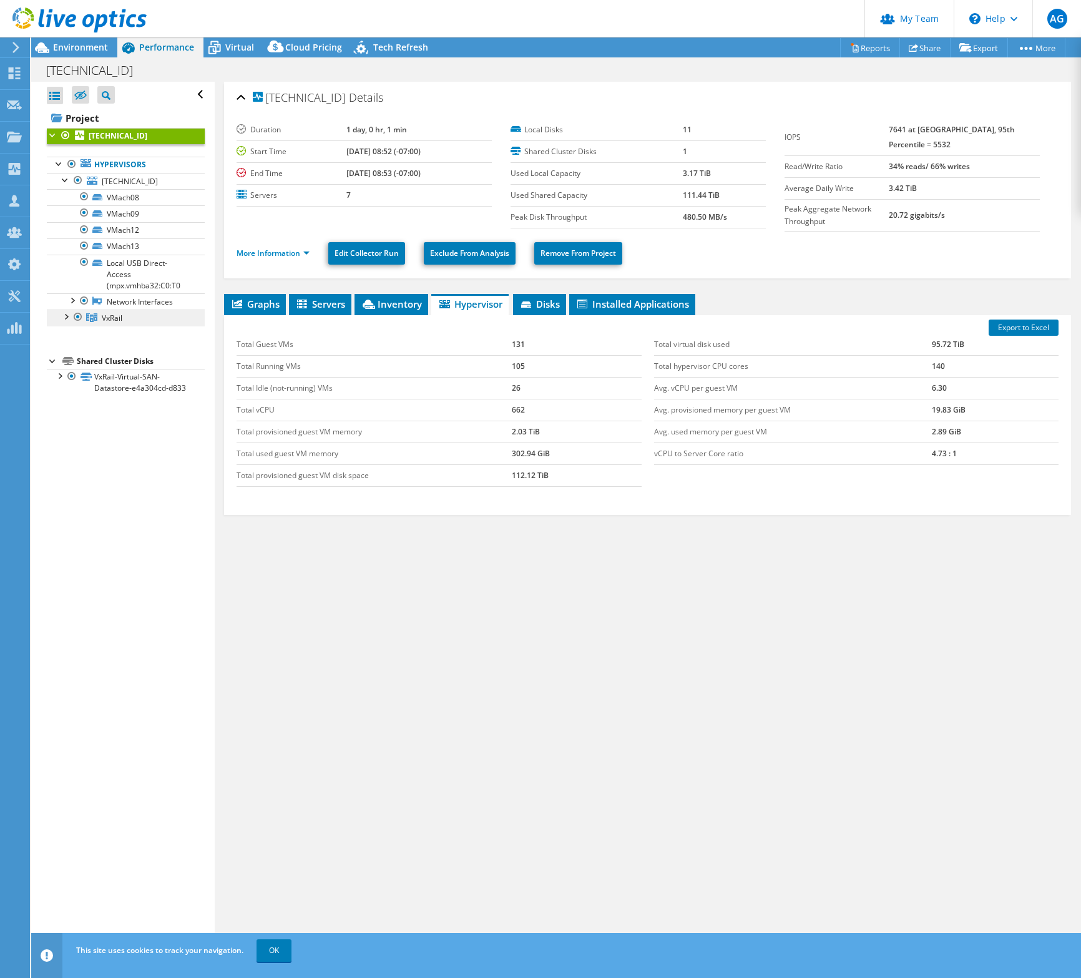
click at [123, 324] on link "VxRail" at bounding box center [126, 318] width 158 height 16
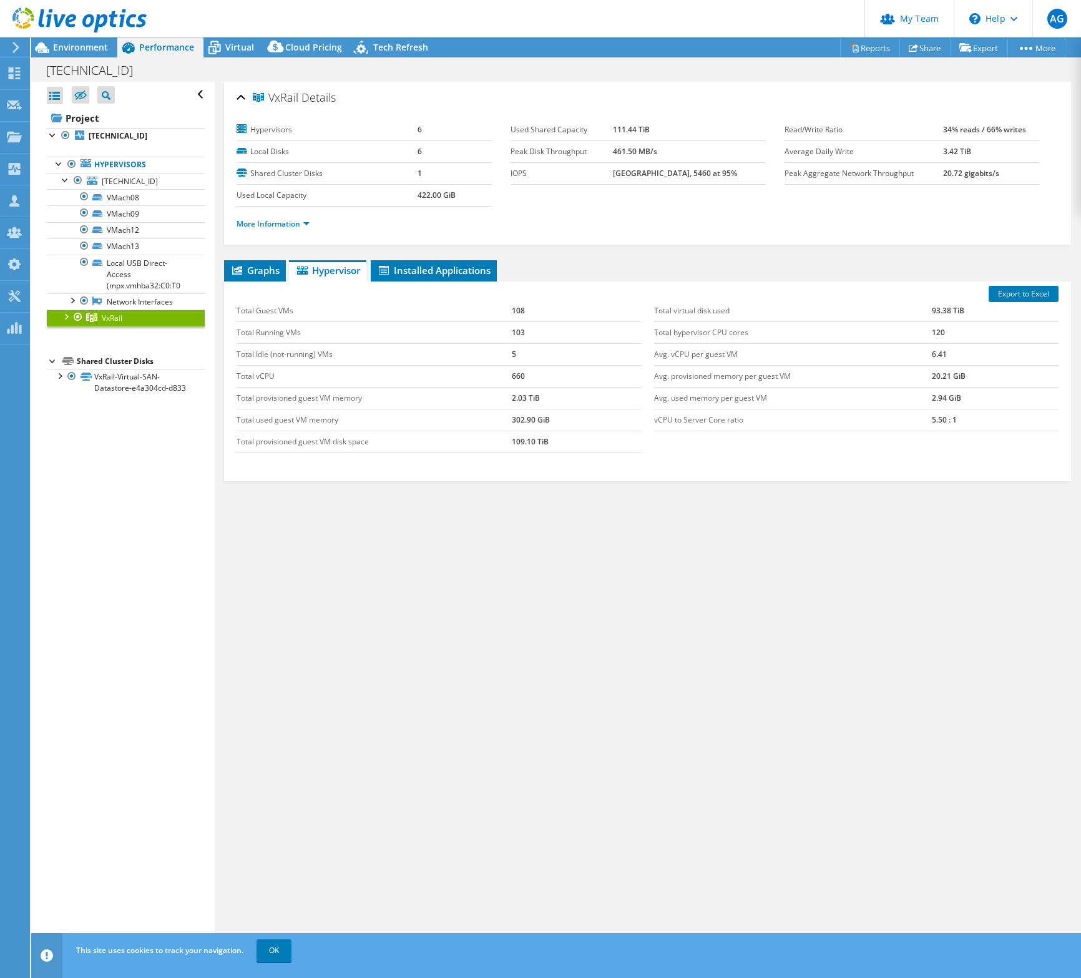
click at [67, 316] on div at bounding box center [65, 316] width 12 height 12
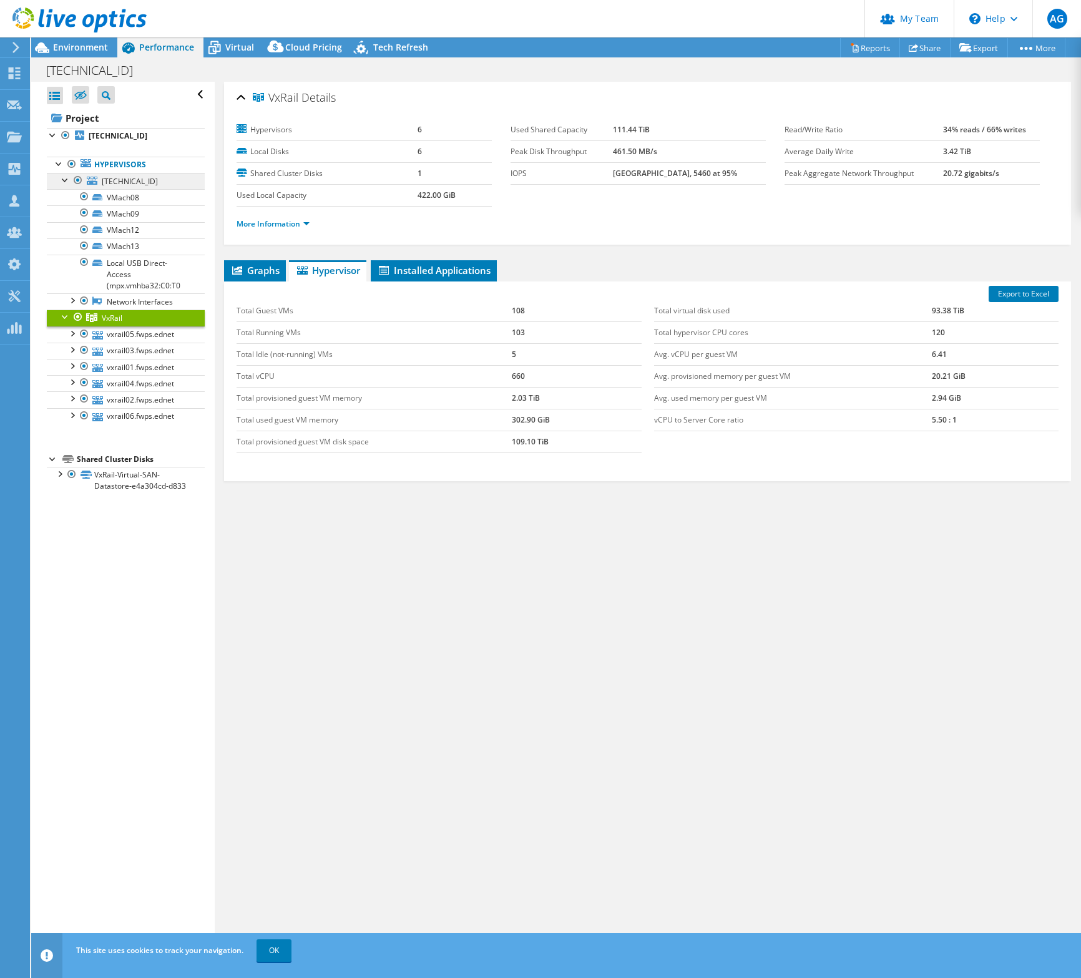
click at [126, 186] on span "[TECHNICAL_ID]" at bounding box center [130, 181] width 56 height 11
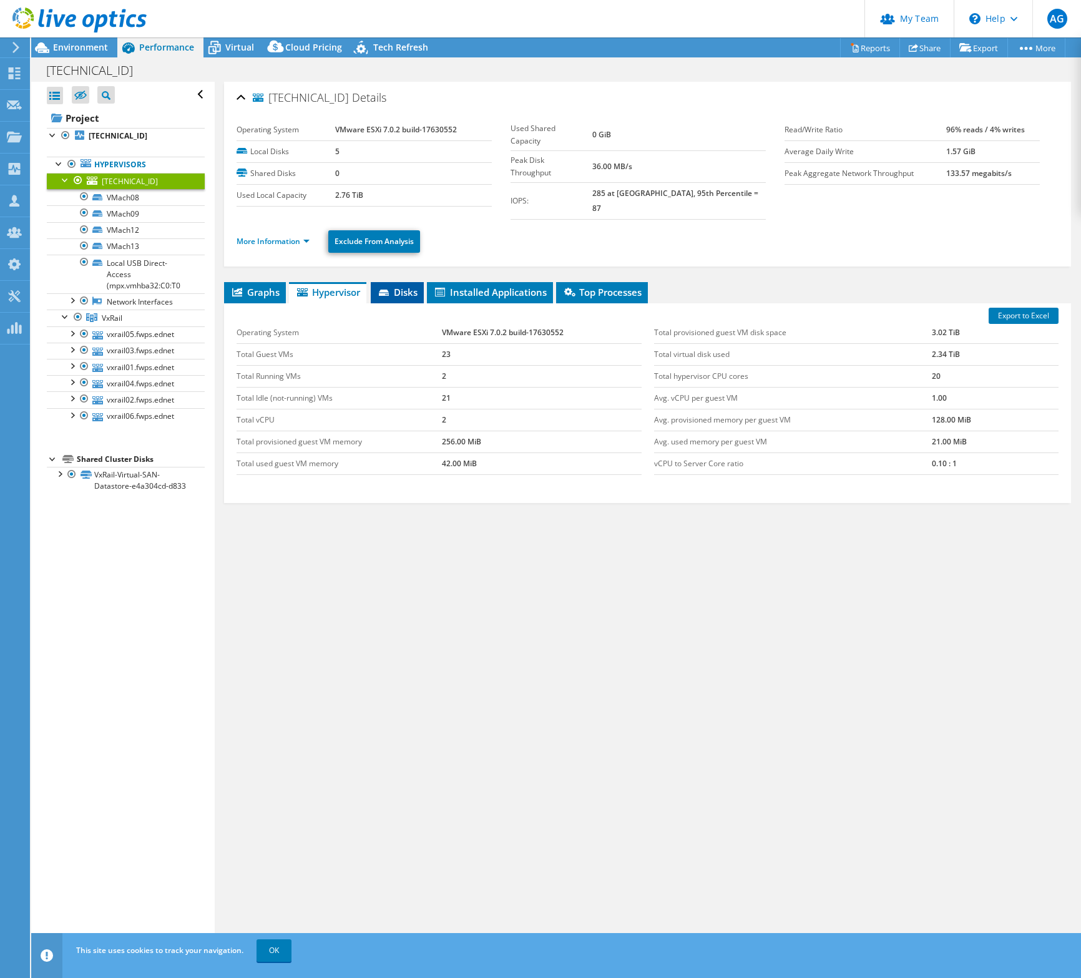
click at [404, 287] on li "Disks" at bounding box center [397, 292] width 53 height 21
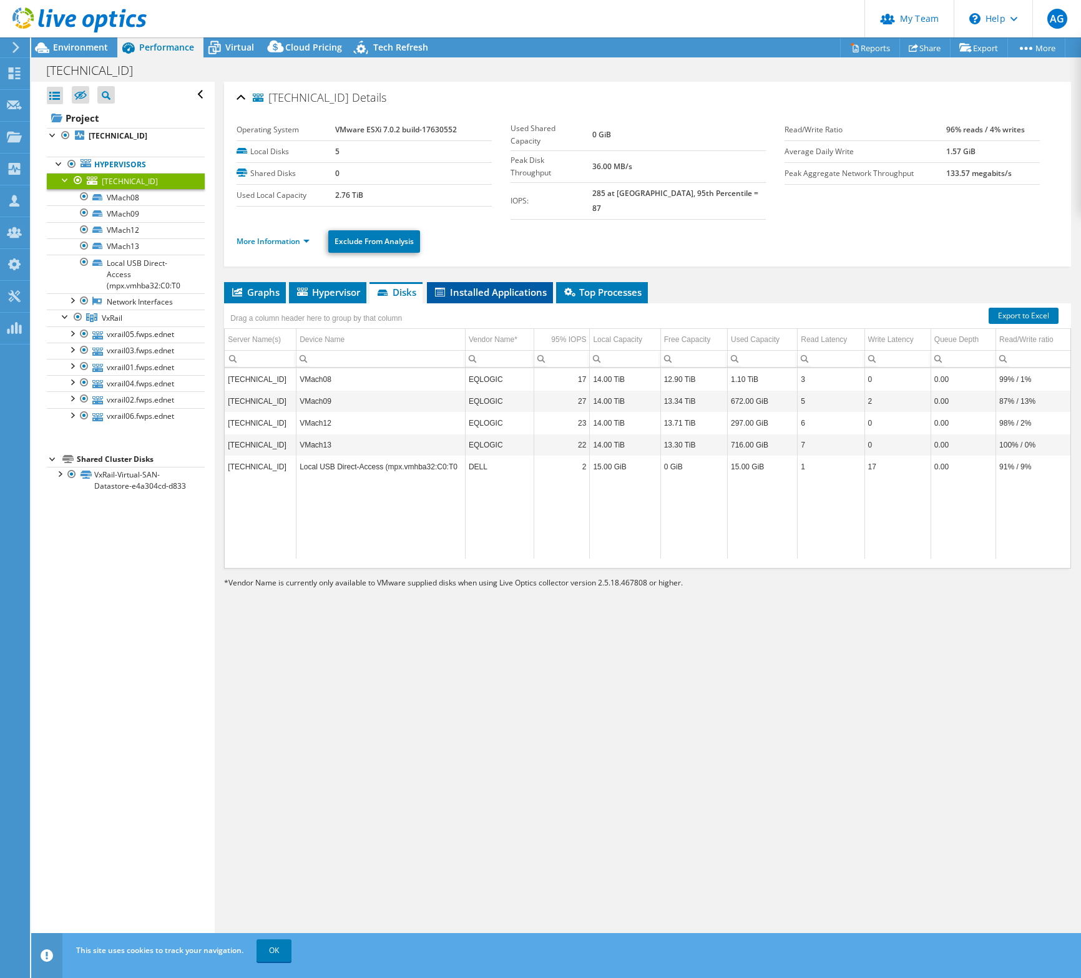
click at [463, 286] on span "Installed Applications" at bounding box center [490, 292] width 114 height 12
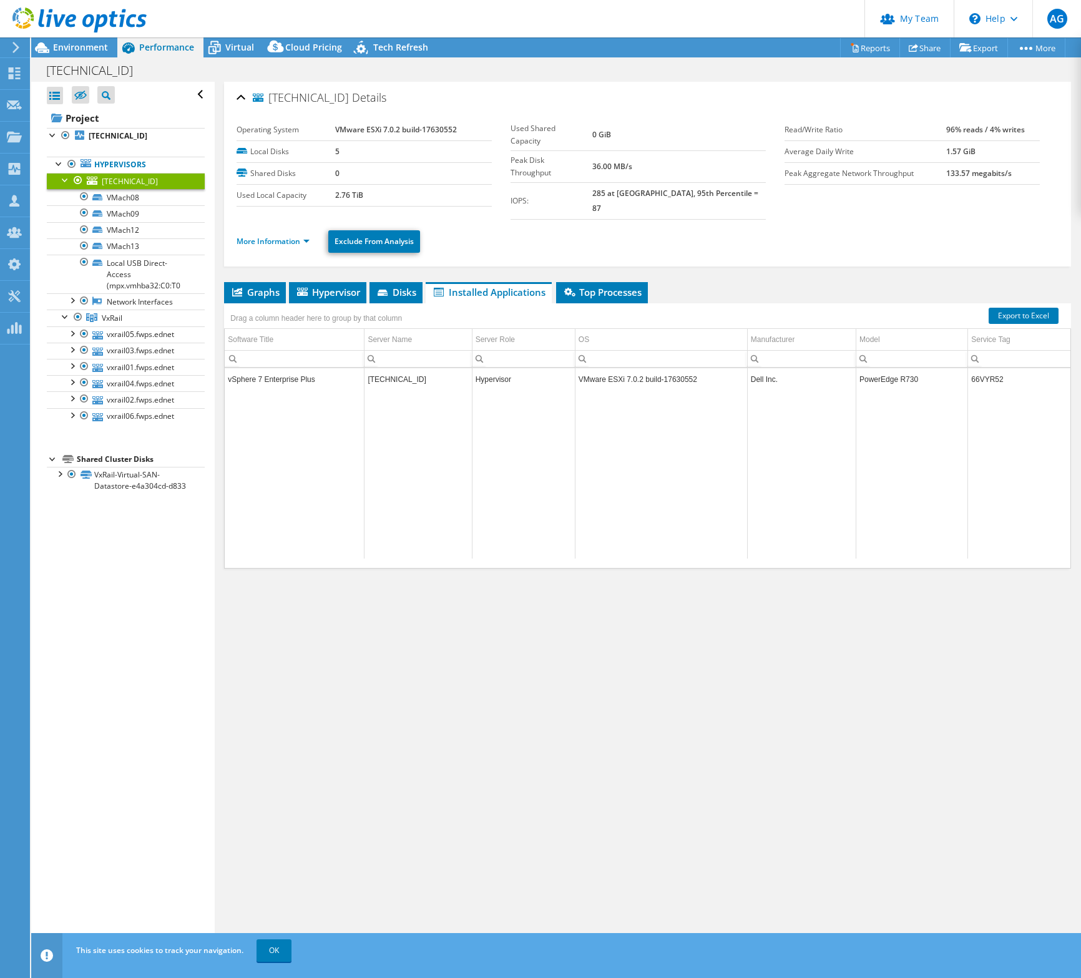
click at [67, 179] on div at bounding box center [65, 179] width 12 height 12
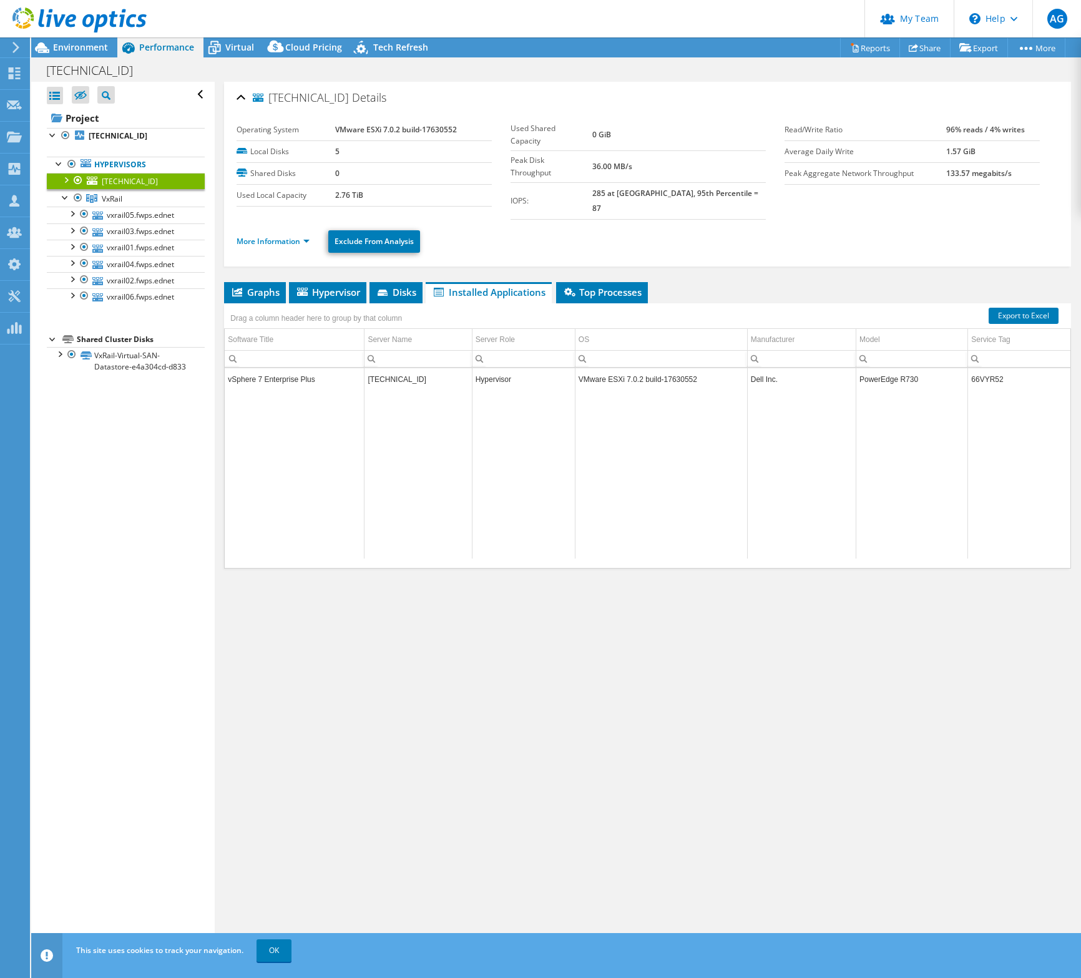
click at [67, 179] on div at bounding box center [65, 179] width 12 height 12
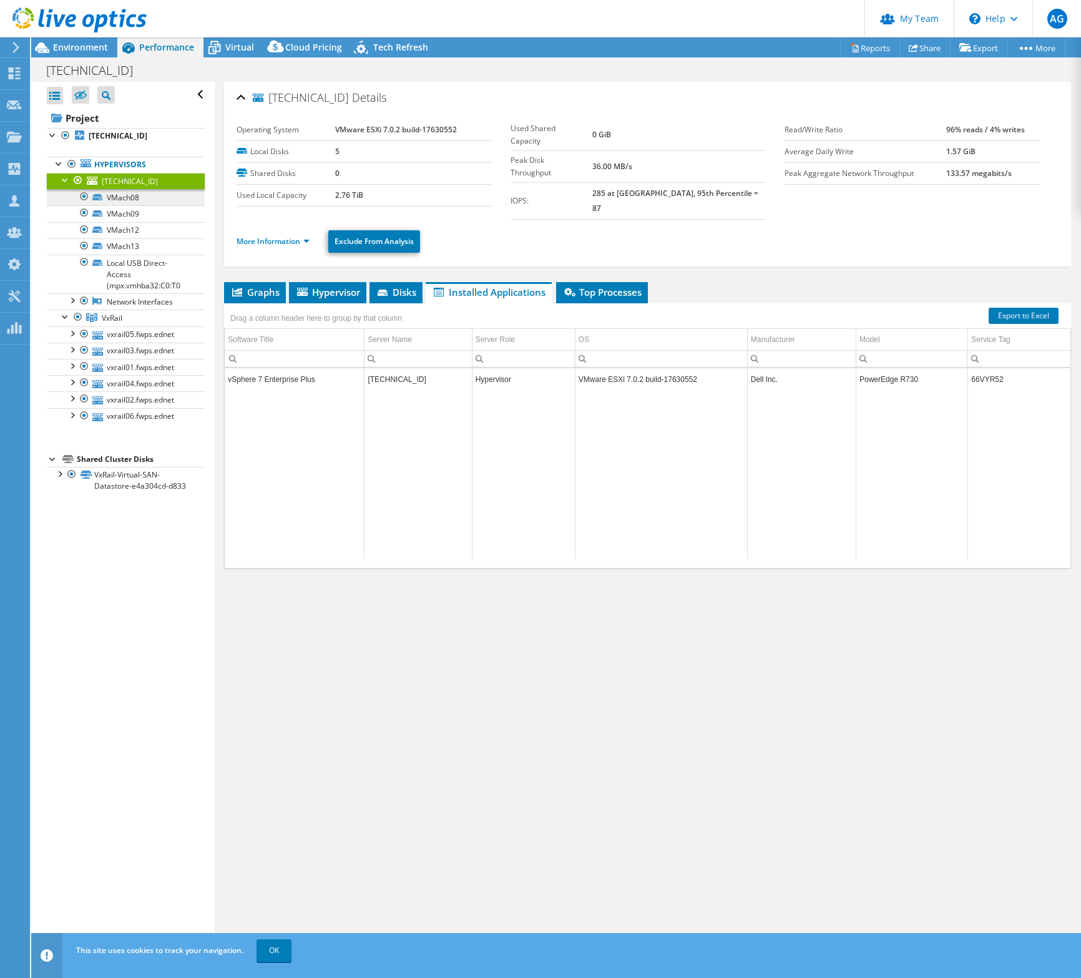
click at [139, 202] on link "VMach08" at bounding box center [126, 197] width 158 height 16
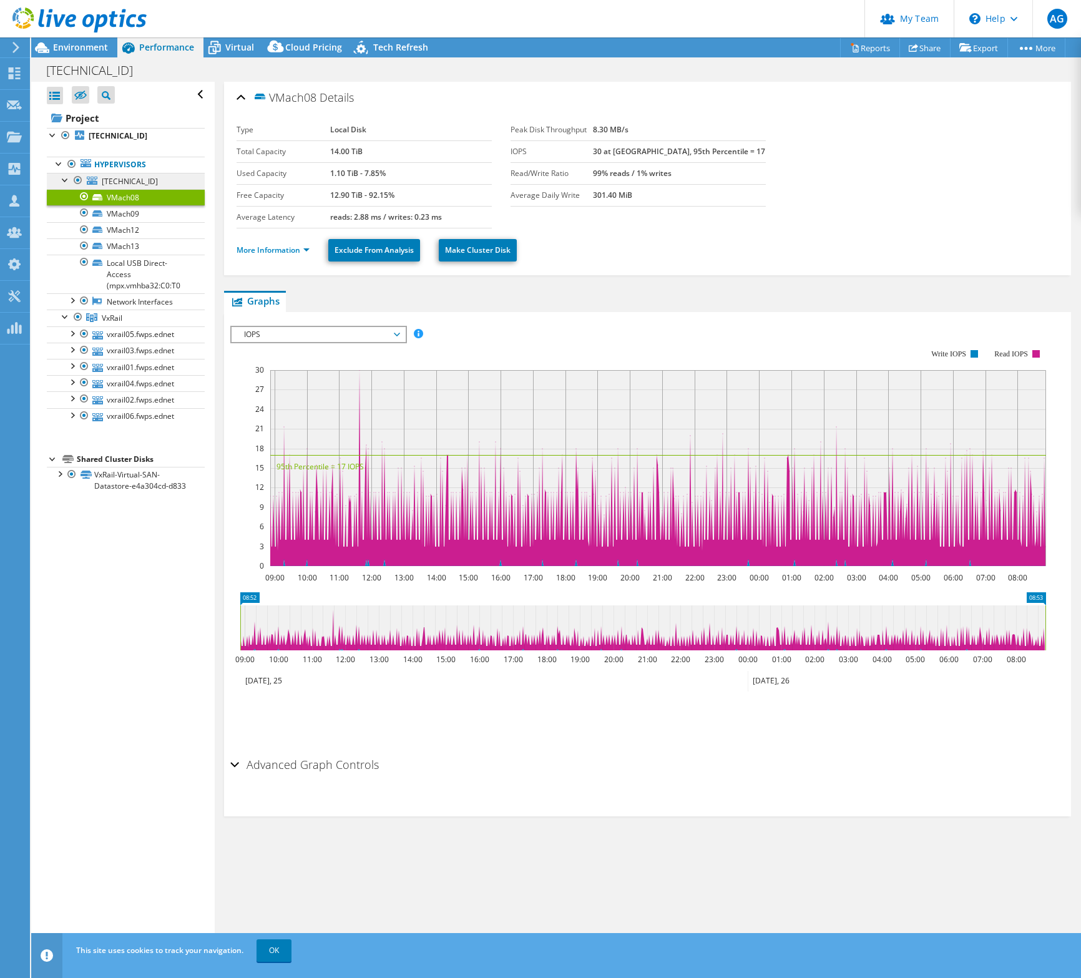
click at [135, 177] on span "[TECHNICAL_ID]" at bounding box center [130, 181] width 56 height 11
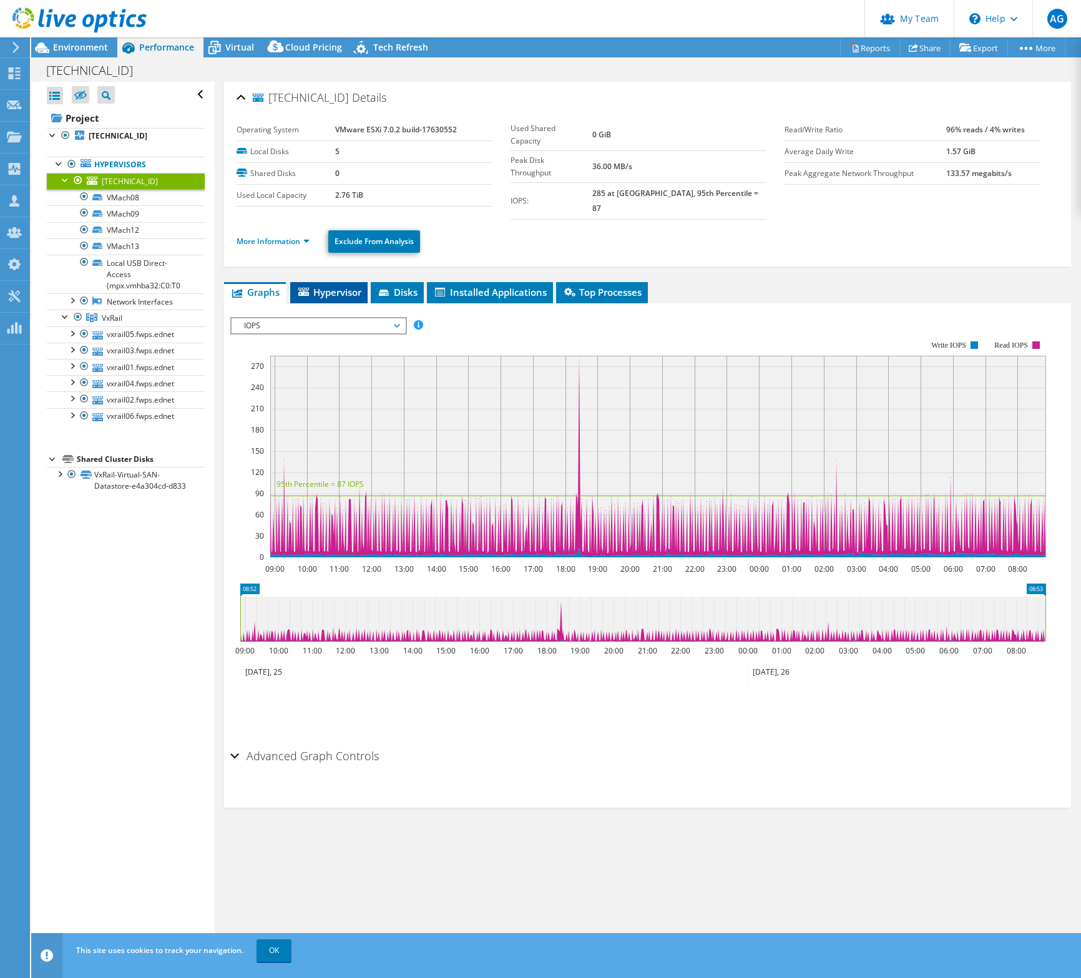
click at [336, 286] on span "Hypervisor" at bounding box center [328, 292] width 65 height 12
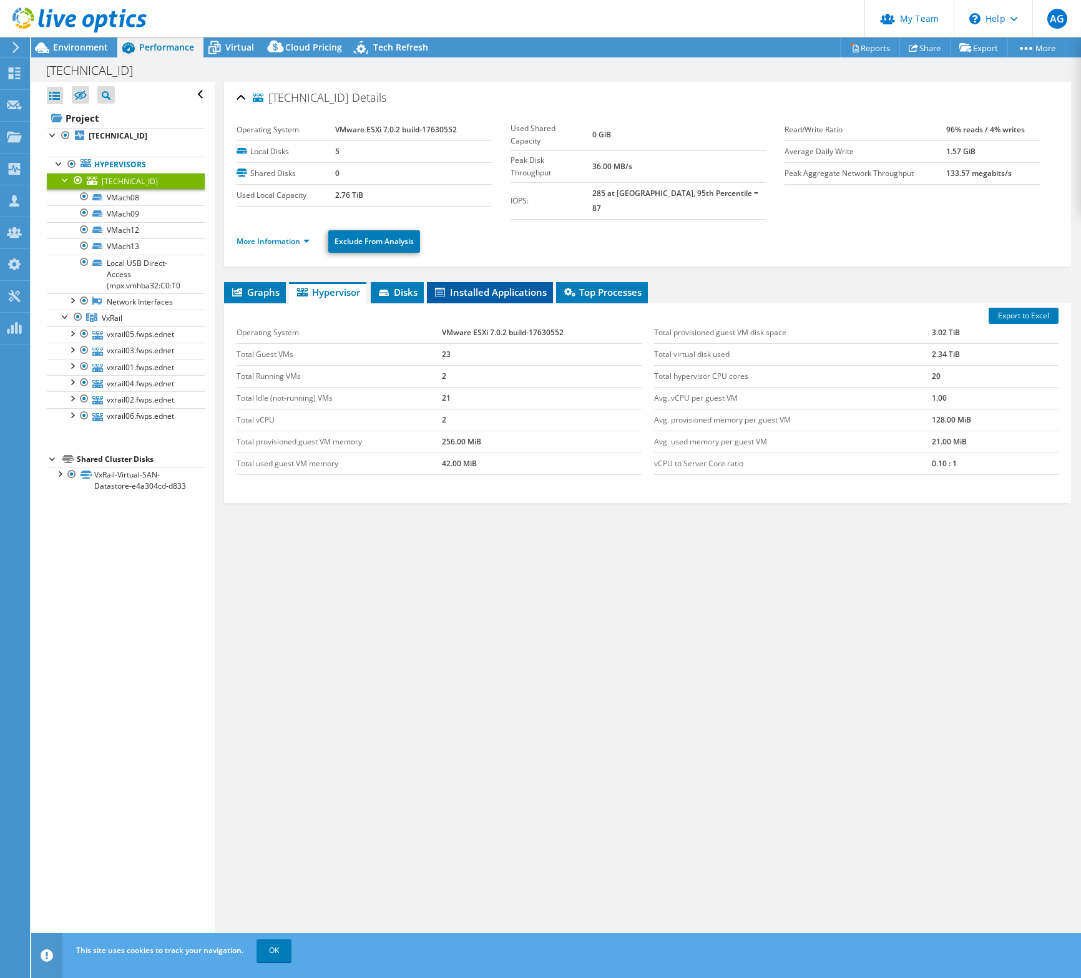
click at [477, 286] on span "Installed Applications" at bounding box center [490, 292] width 114 height 12
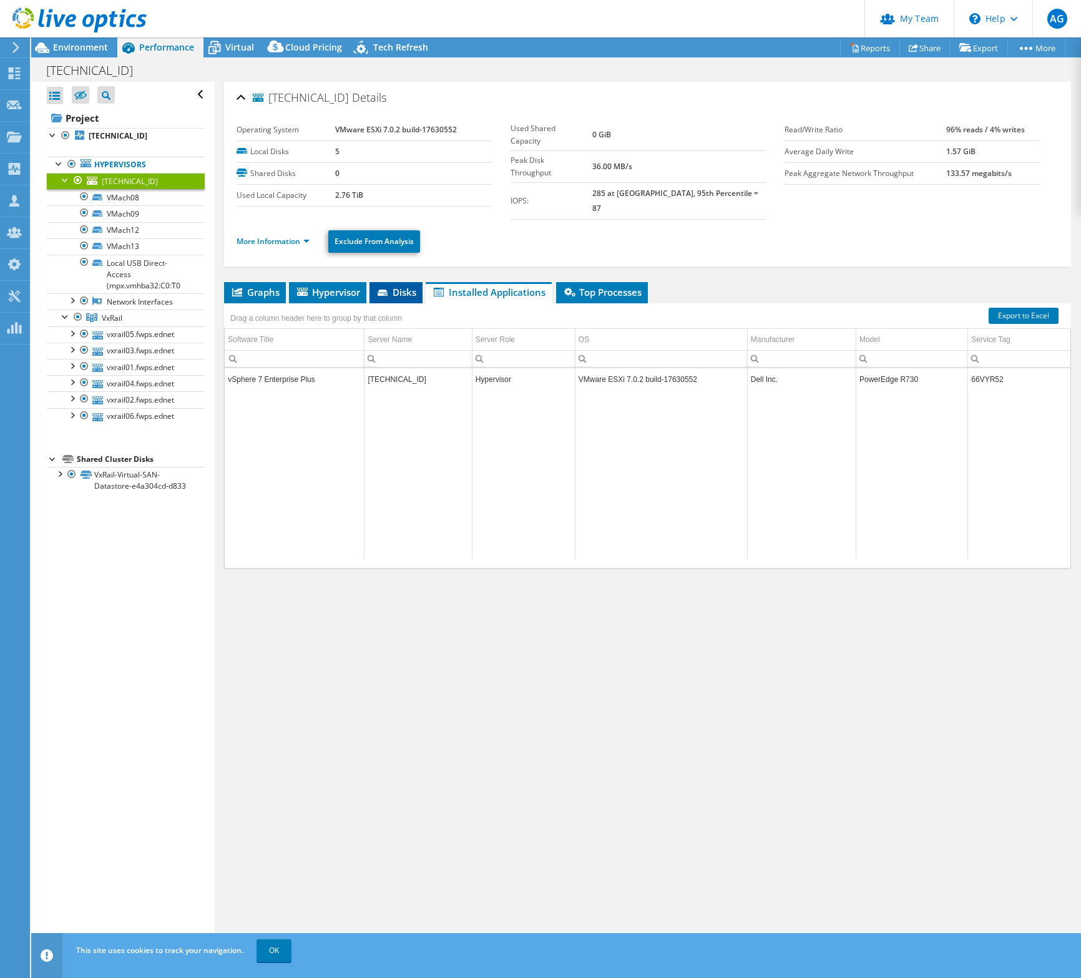
click at [381, 290] on icon at bounding box center [384, 294] width 12 height 8
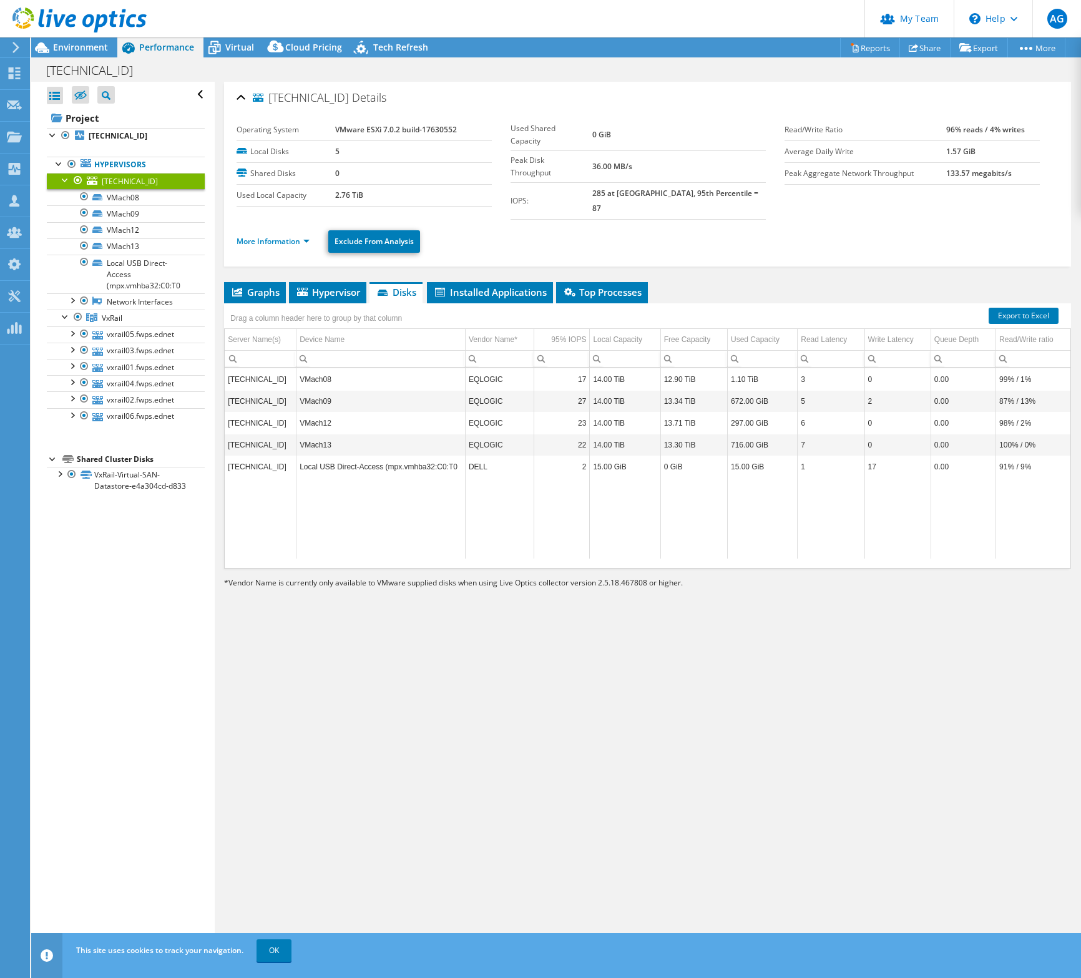
click at [623, 303] on div "Drag a column header here to group by that column" at bounding box center [647, 311] width 847 height 16
click at [622, 287] on li "Top Processes" at bounding box center [602, 292] width 92 height 21
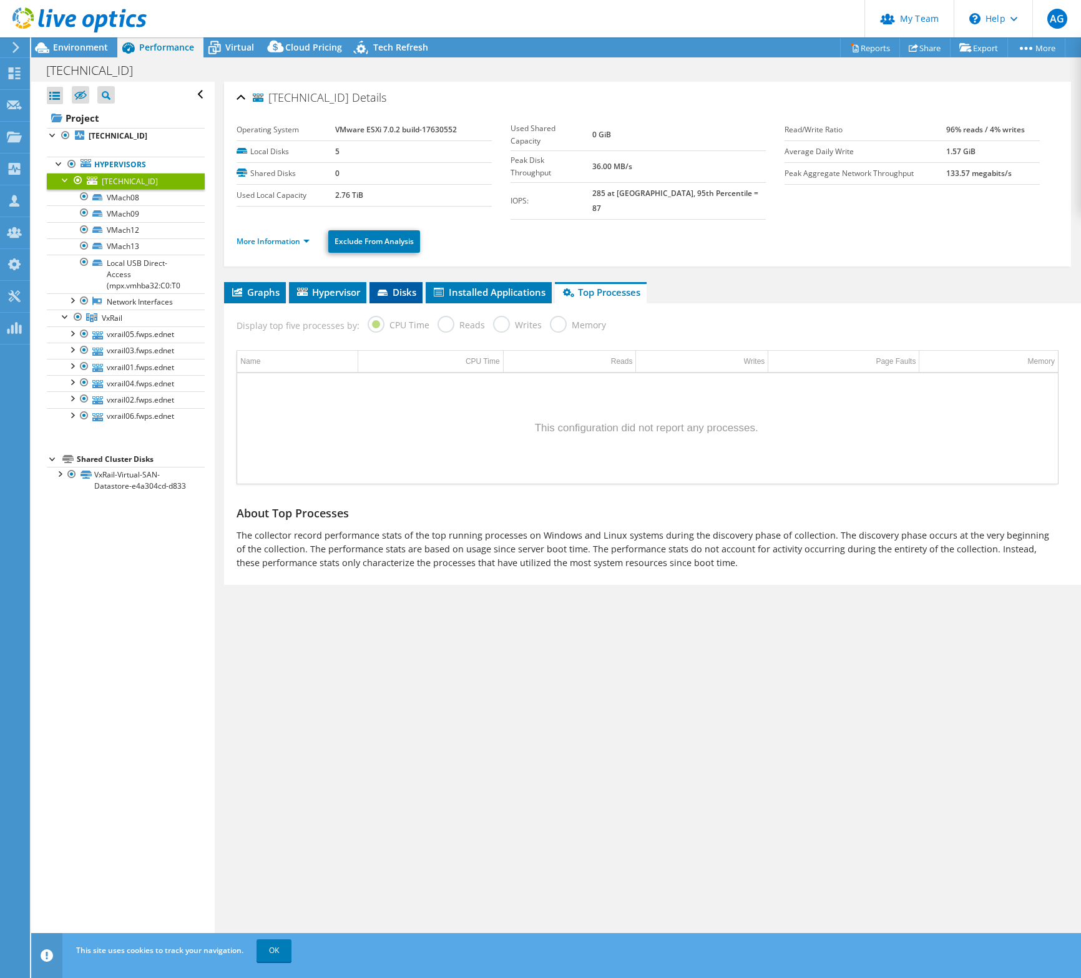
click at [397, 286] on span "Disks" at bounding box center [396, 292] width 41 height 12
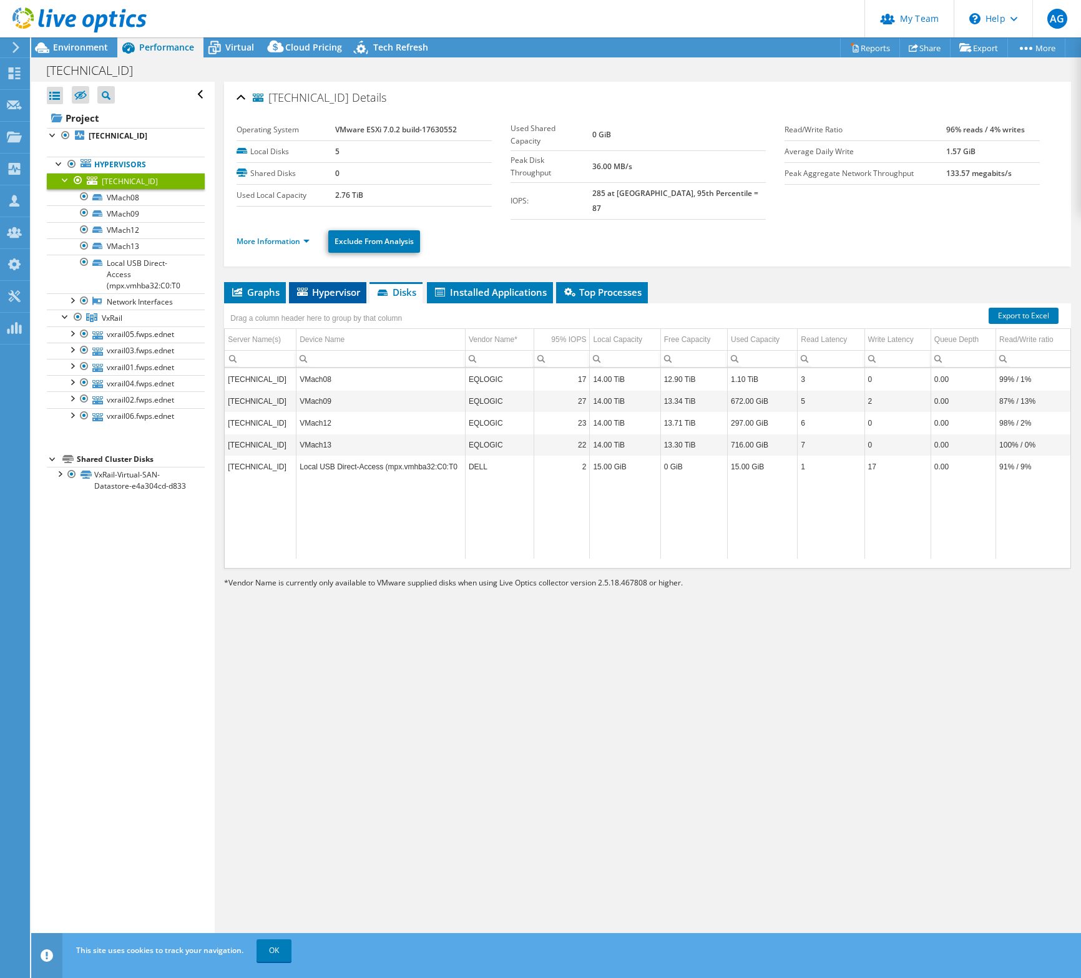
click at [336, 286] on span "Hypervisor" at bounding box center [327, 292] width 65 height 12
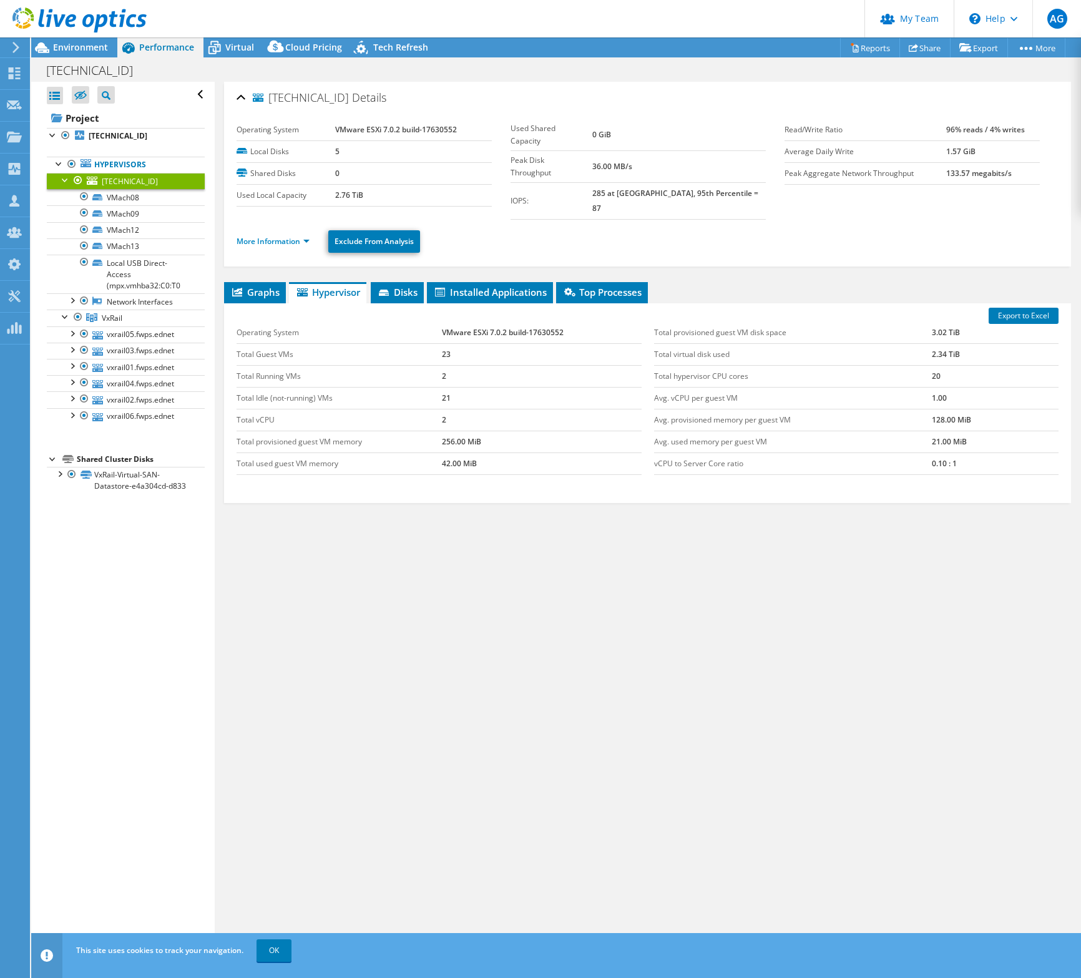
click at [64, 178] on div at bounding box center [65, 179] width 12 height 12
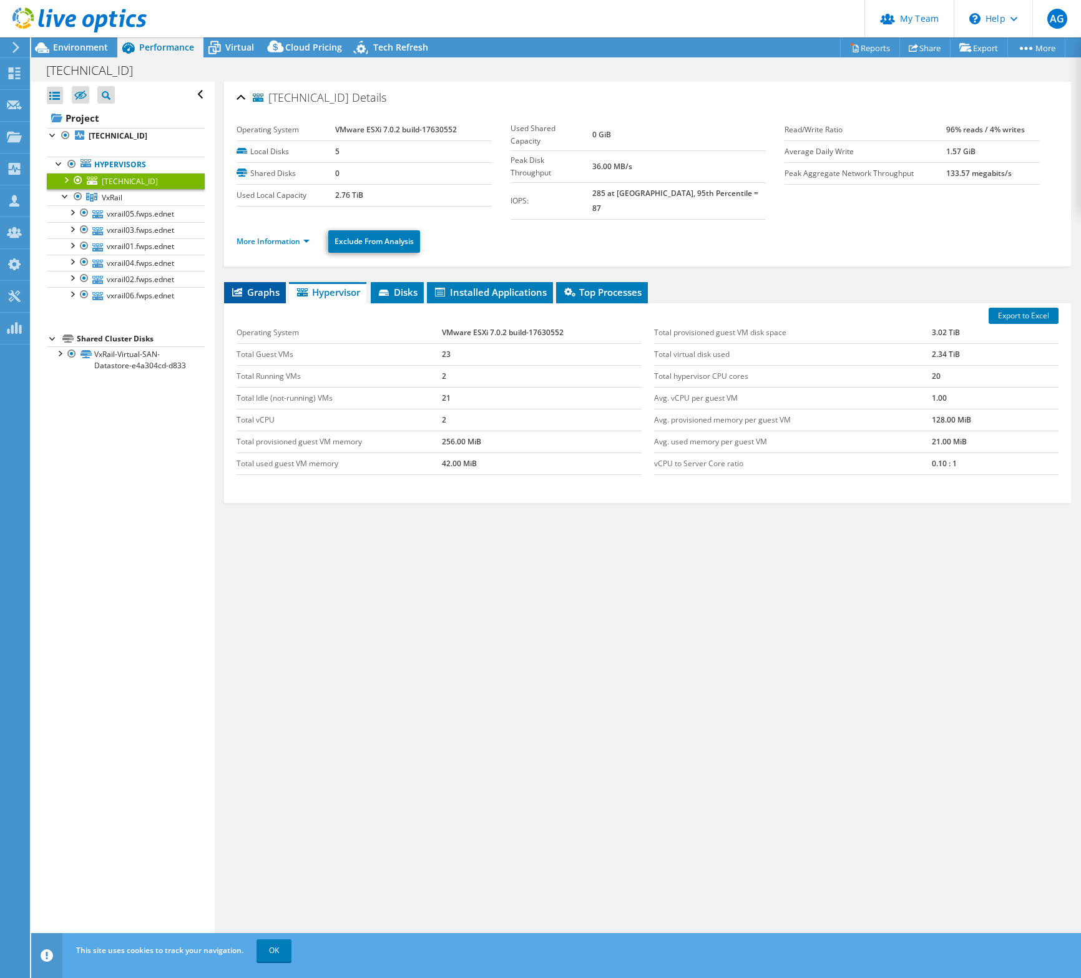
click at [243, 286] on span "Graphs" at bounding box center [254, 292] width 49 height 12
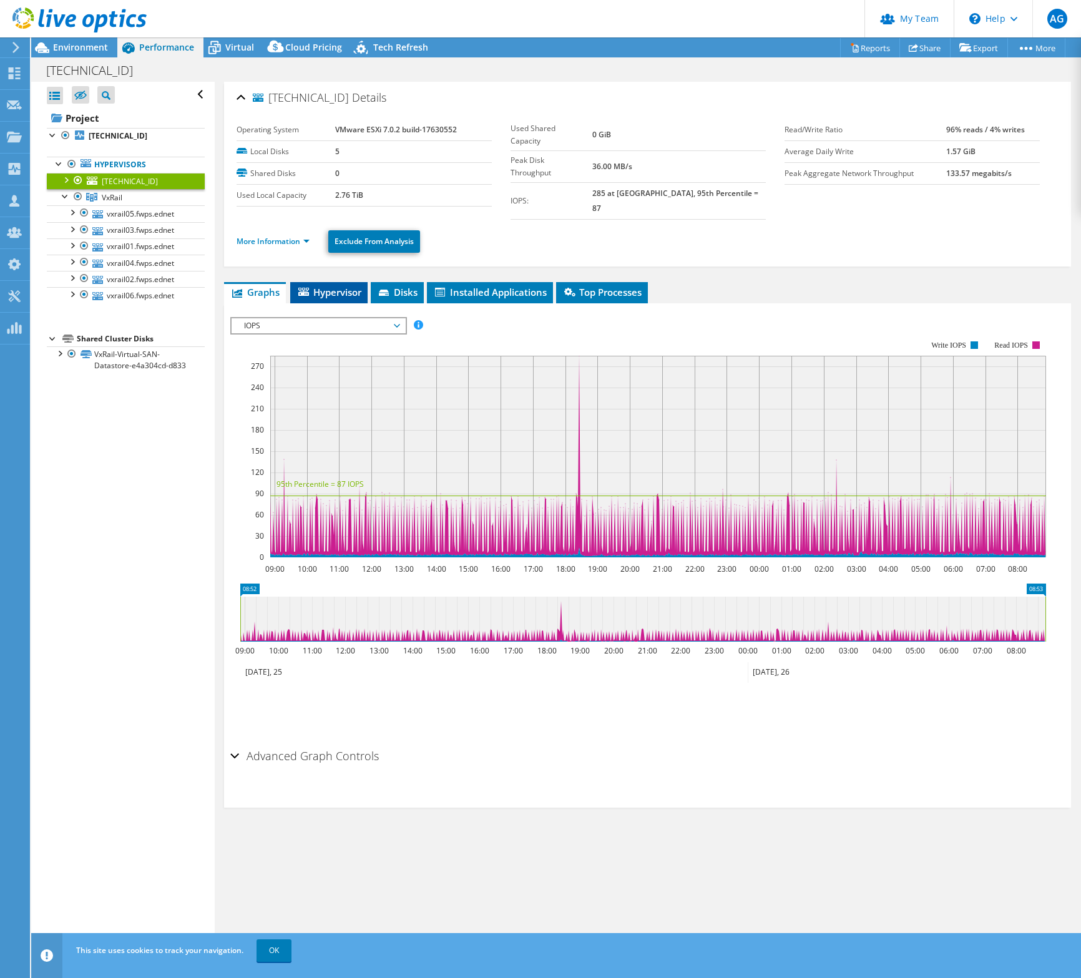
click at [333, 286] on span "Hypervisor" at bounding box center [328, 292] width 65 height 12
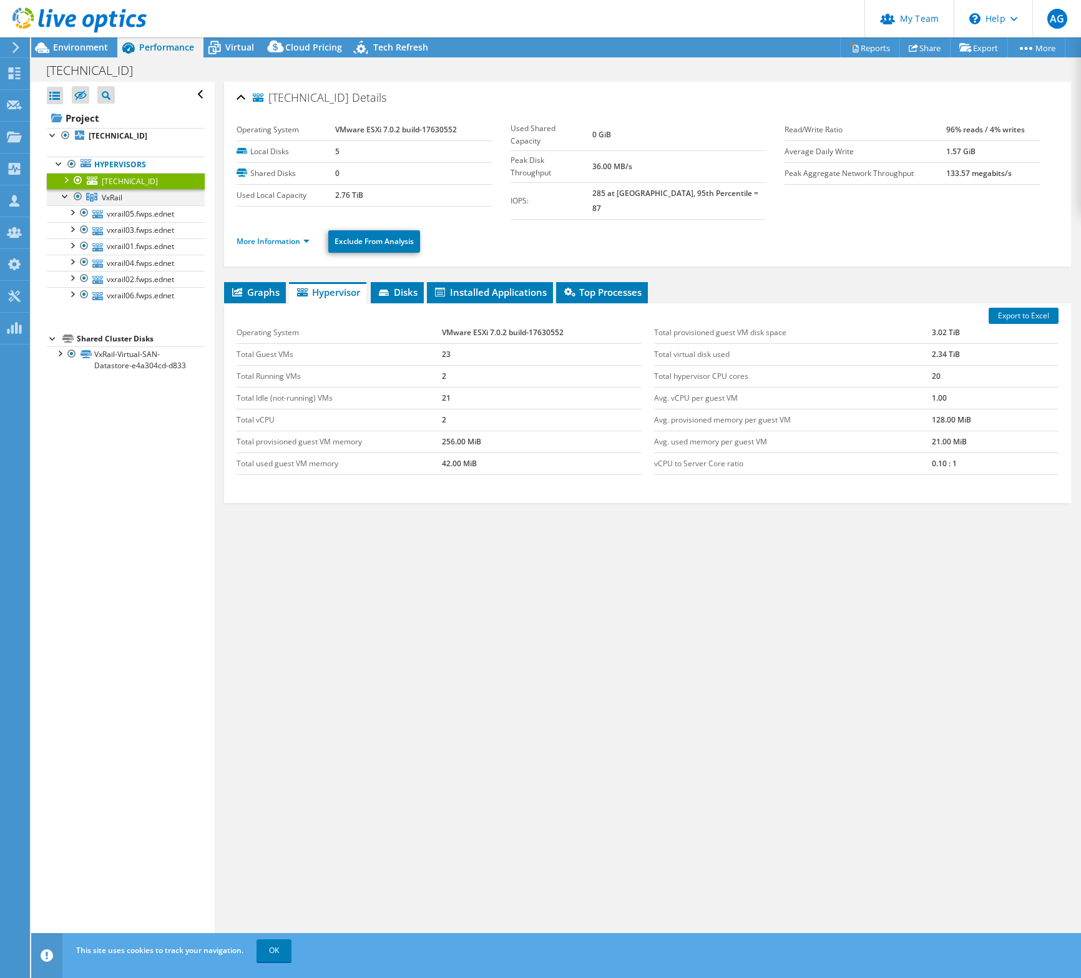
click at [62, 199] on div at bounding box center [65, 195] width 12 height 12
click at [68, 181] on div at bounding box center [65, 179] width 12 height 12
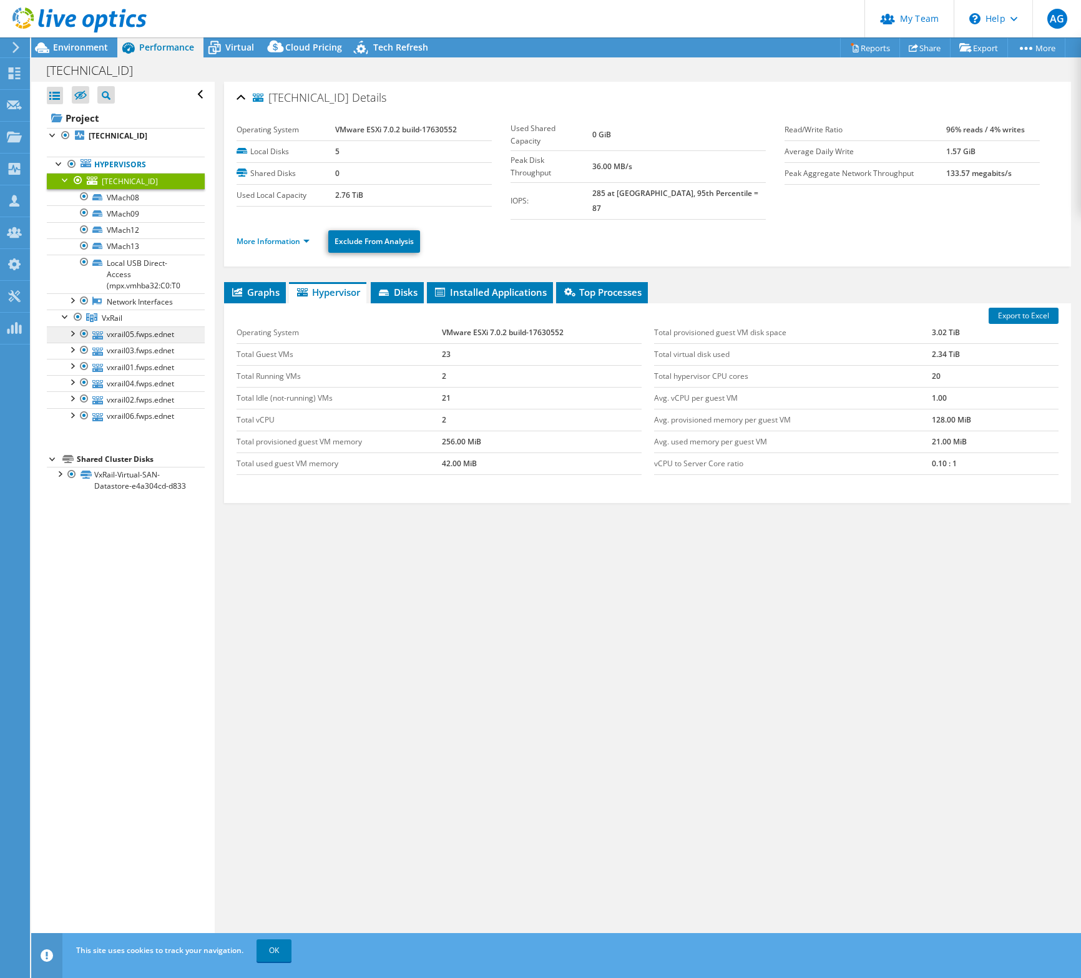
click at [72, 340] on link "vxrail05.fwps.ednet" at bounding box center [126, 334] width 158 height 16
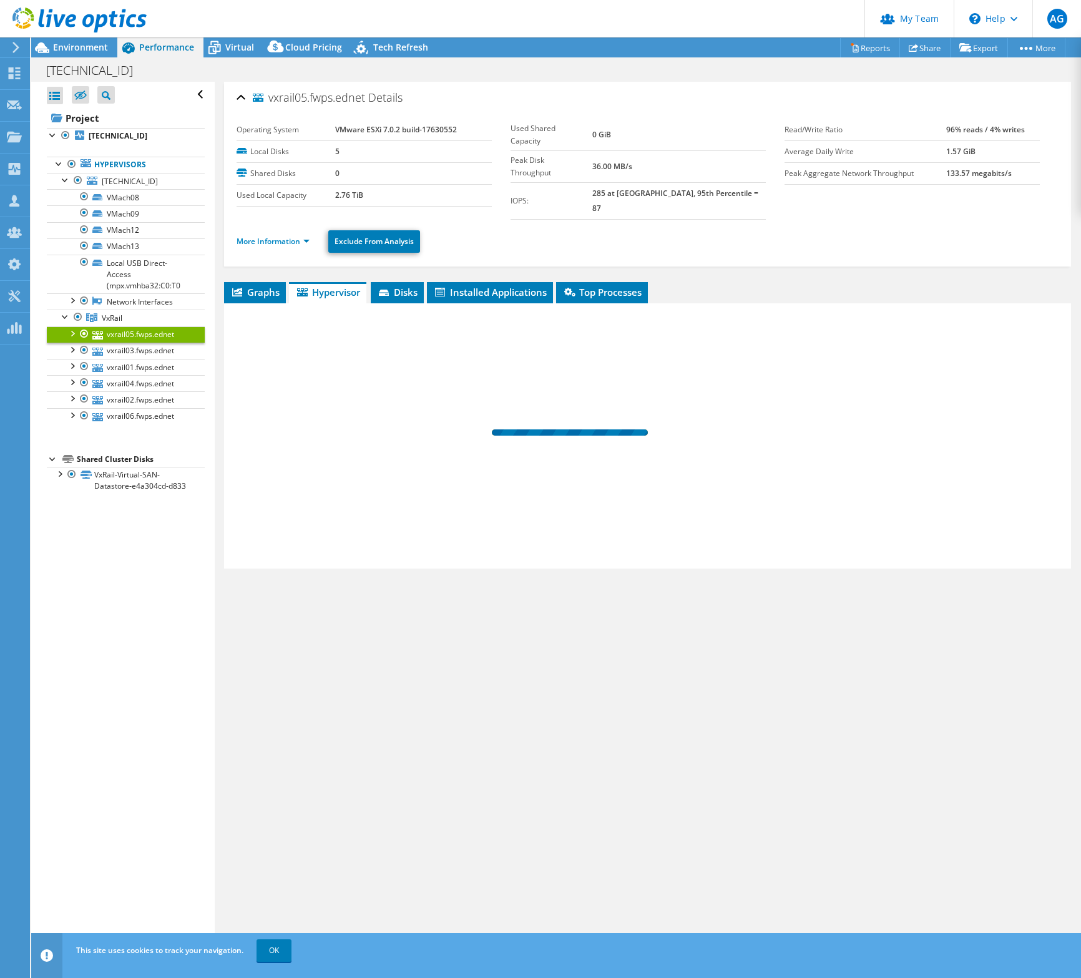
click at [74, 333] on div at bounding box center [72, 332] width 12 height 12
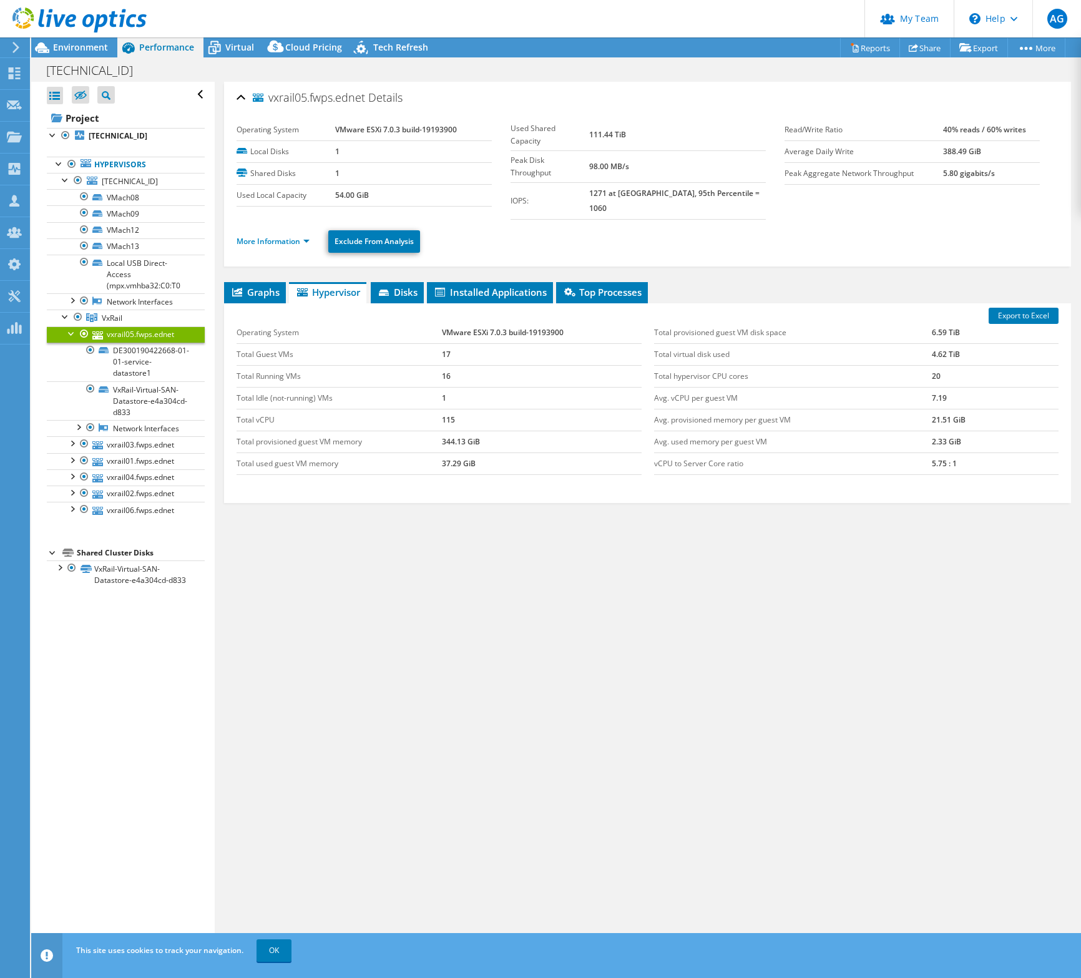
click at [74, 333] on div at bounding box center [72, 332] width 12 height 12
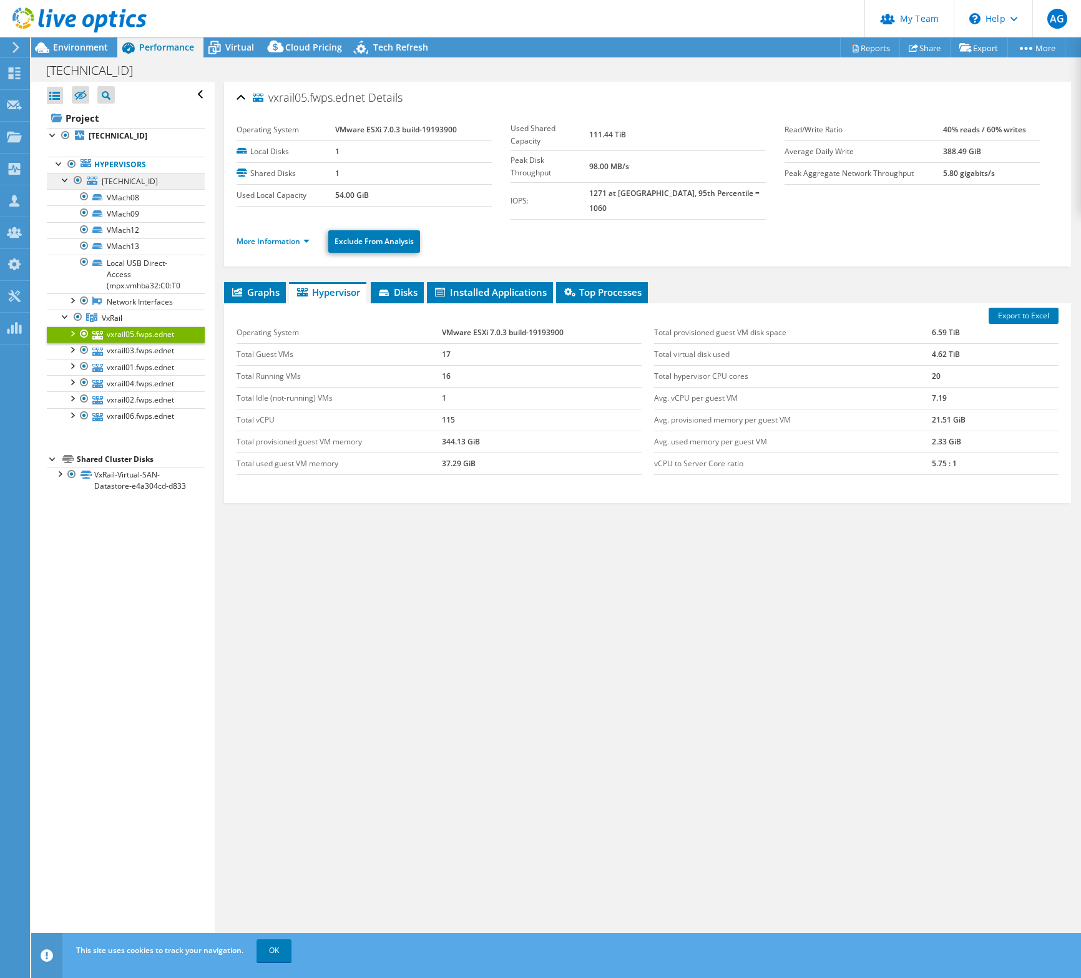
click at [129, 185] on span "[TECHNICAL_ID]" at bounding box center [130, 181] width 56 height 11
click at [64, 179] on div at bounding box center [65, 179] width 12 height 12
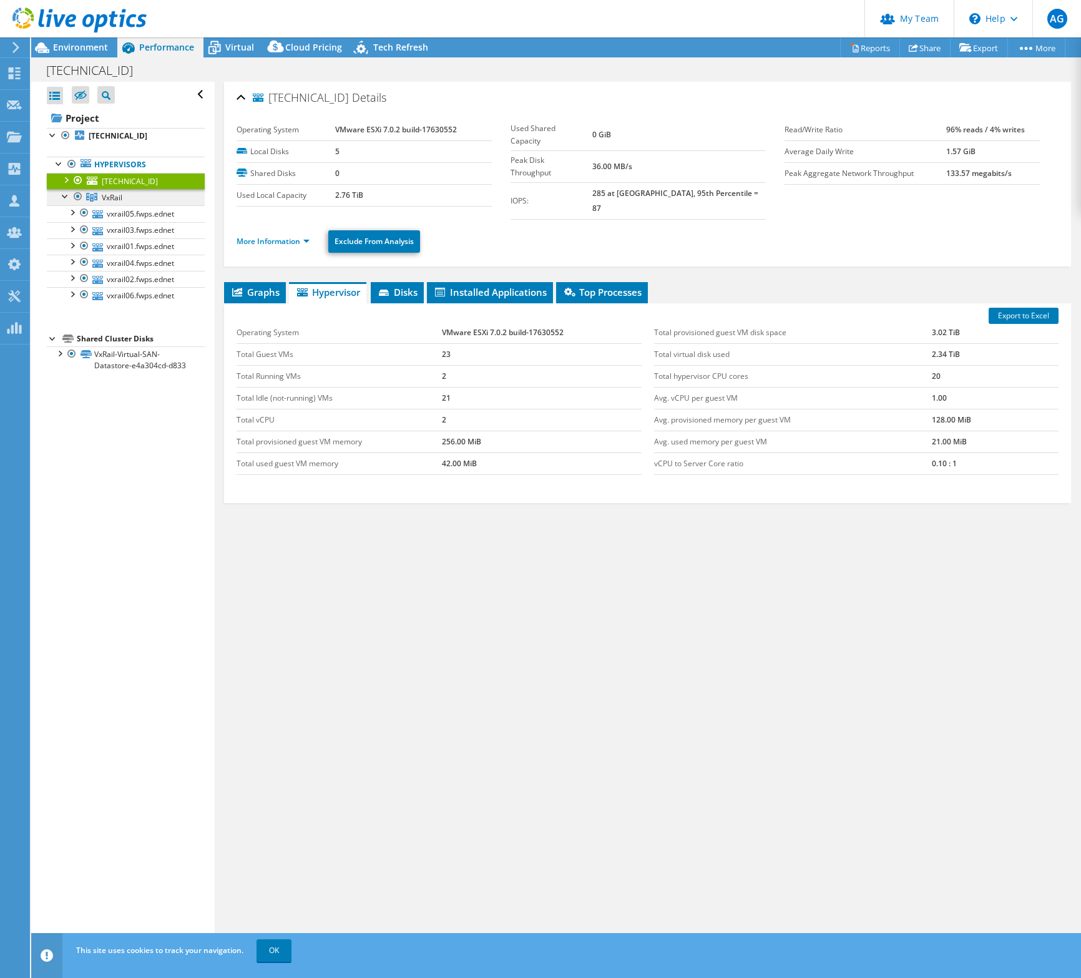
click at [124, 203] on link "VxRail" at bounding box center [126, 197] width 158 height 16
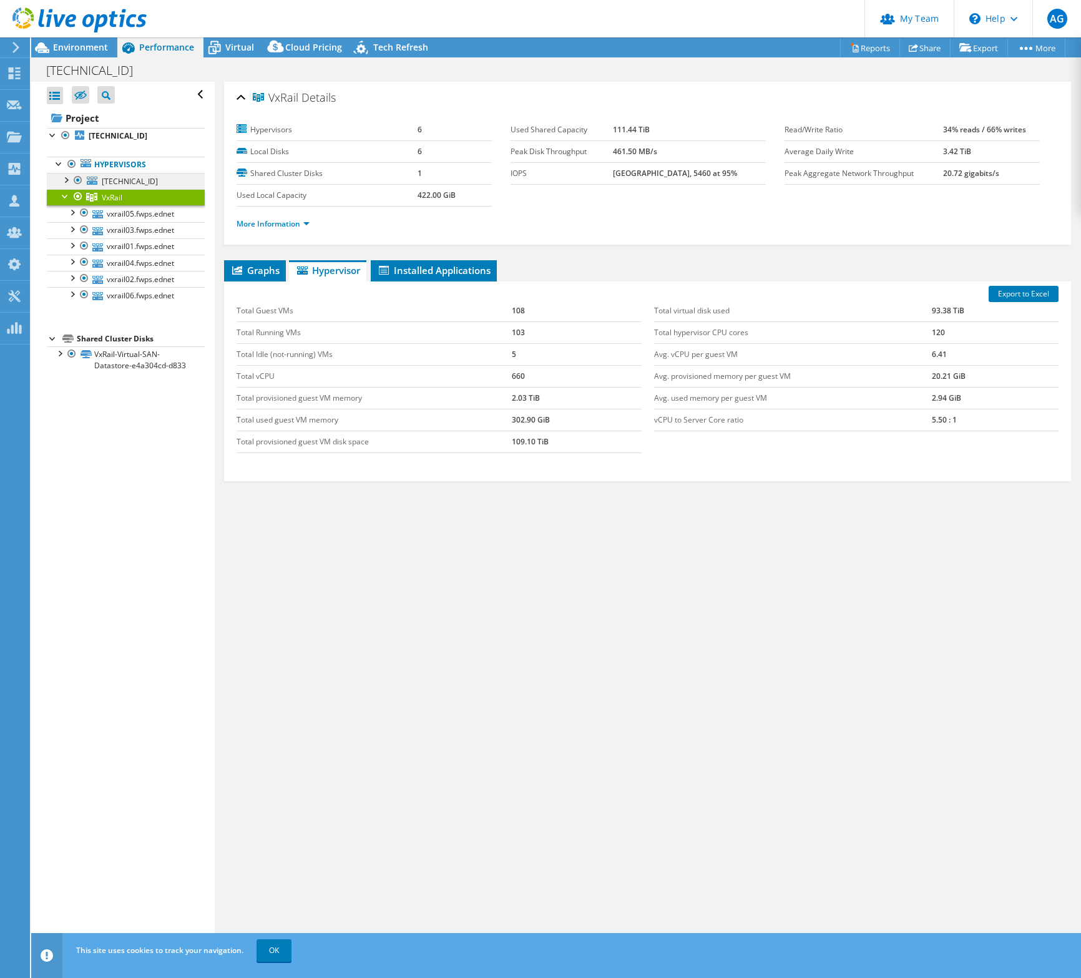
click at [129, 181] on span "[TECHNICAL_ID]" at bounding box center [130, 181] width 56 height 11
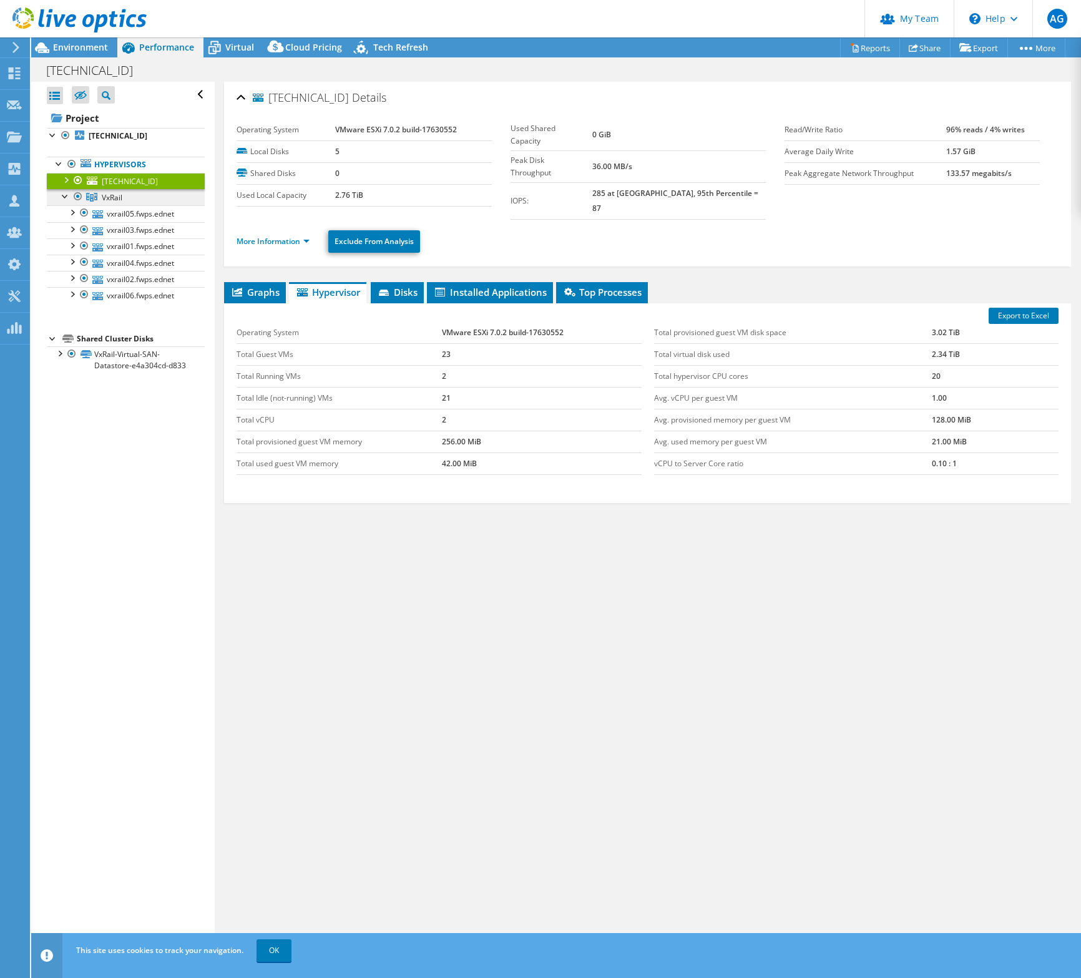
click at [122, 199] on span "VxRail" at bounding box center [112, 197] width 21 height 11
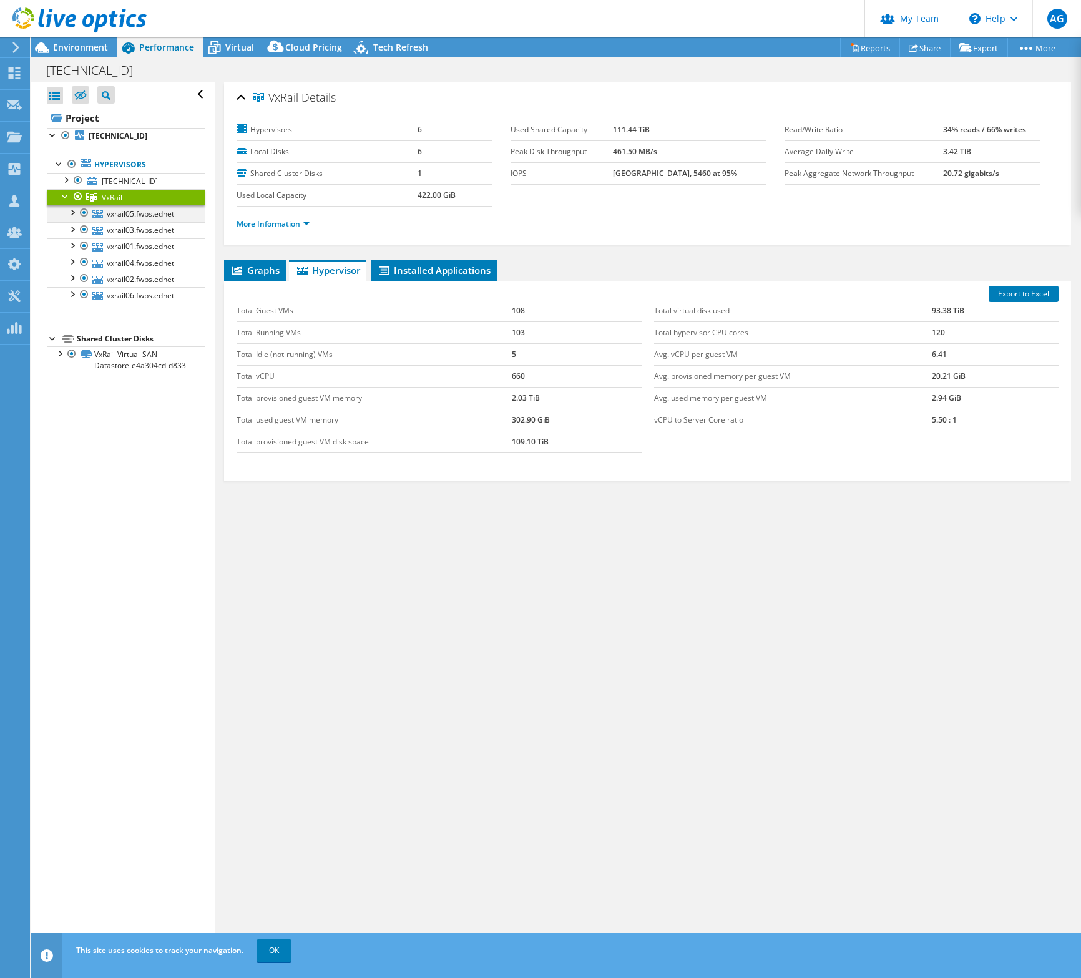
click at [74, 216] on div at bounding box center [72, 211] width 12 height 12
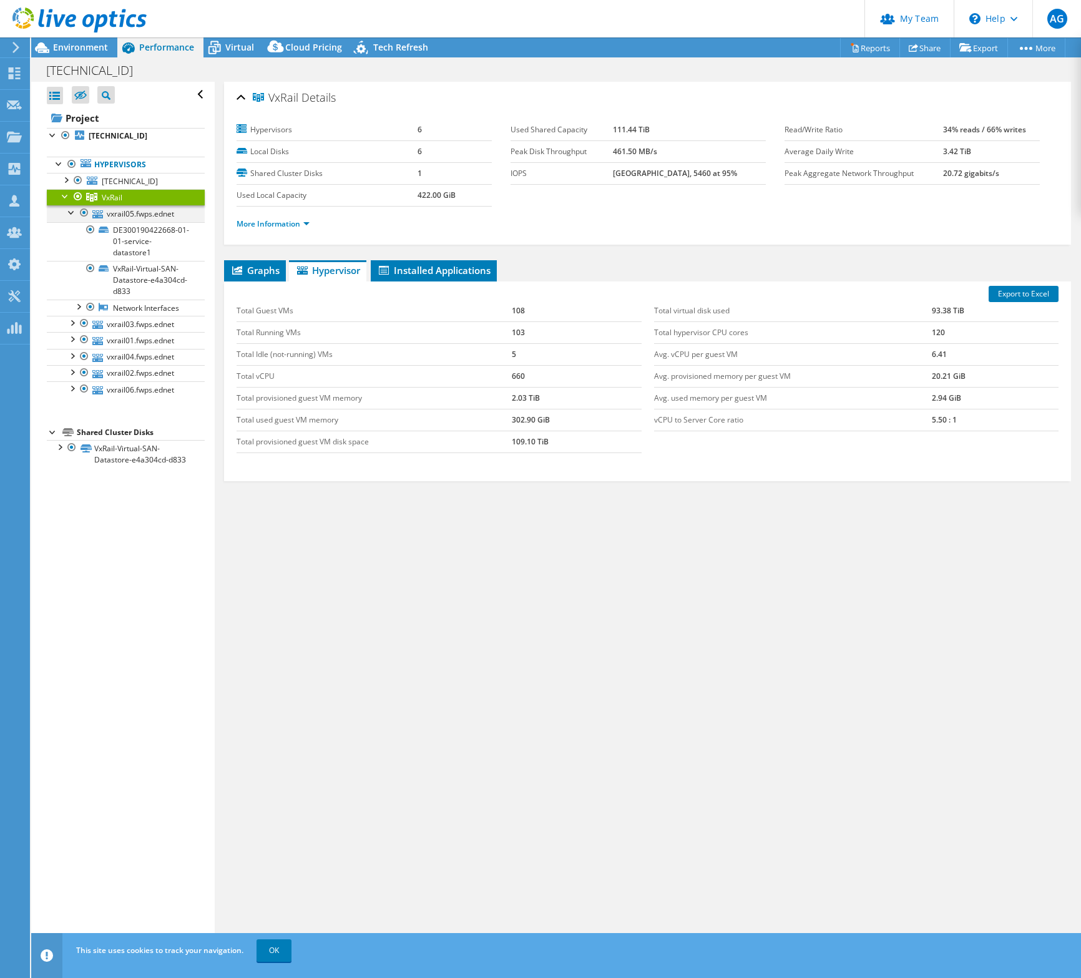
click at [69, 214] on div at bounding box center [72, 211] width 12 height 12
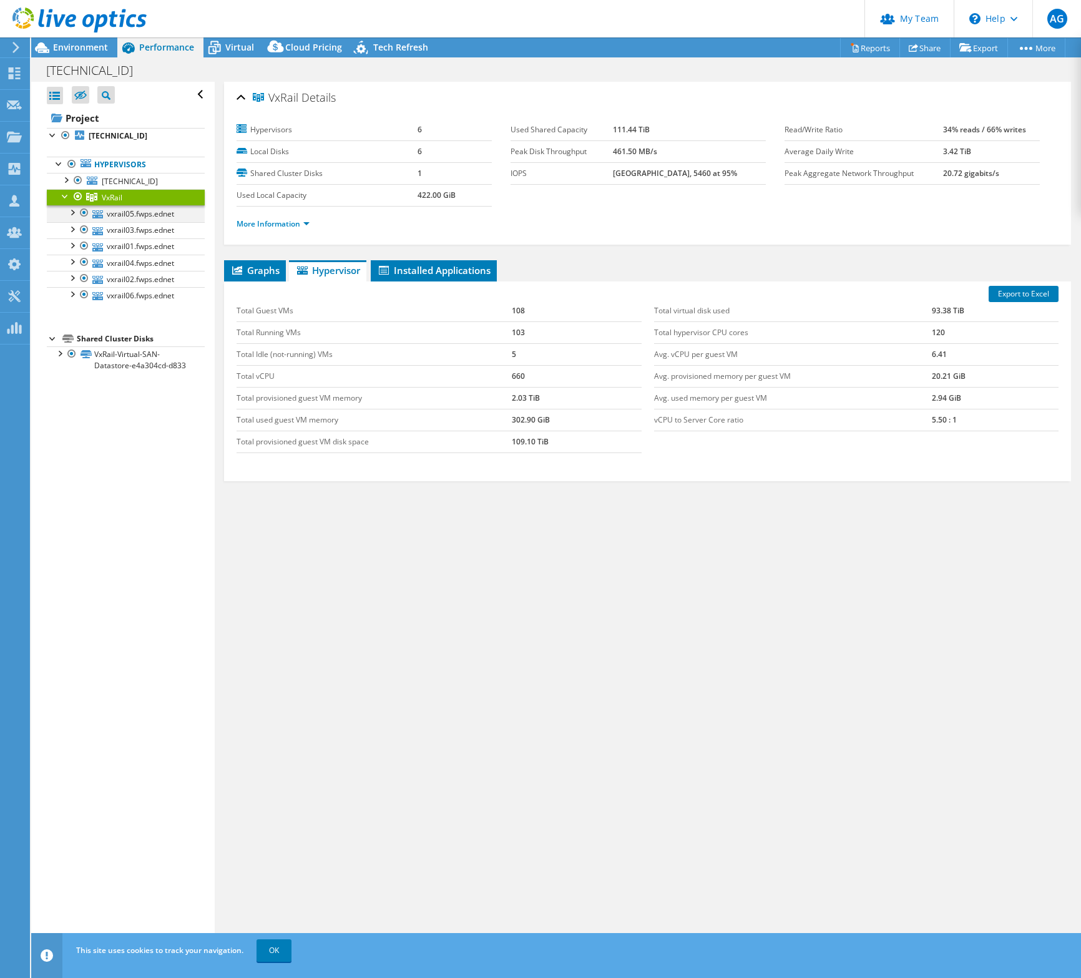
click at [69, 214] on div at bounding box center [72, 211] width 12 height 12
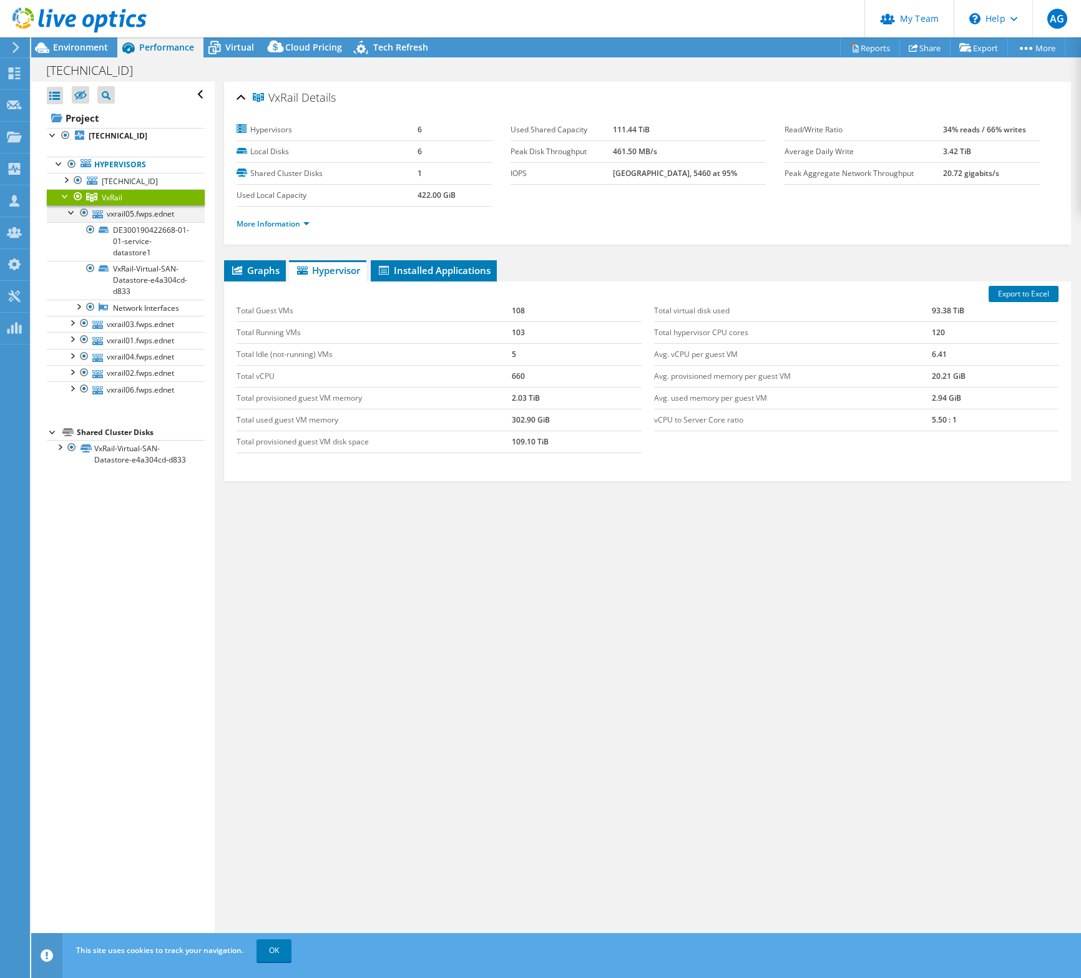
click at [69, 214] on div at bounding box center [72, 211] width 12 height 12
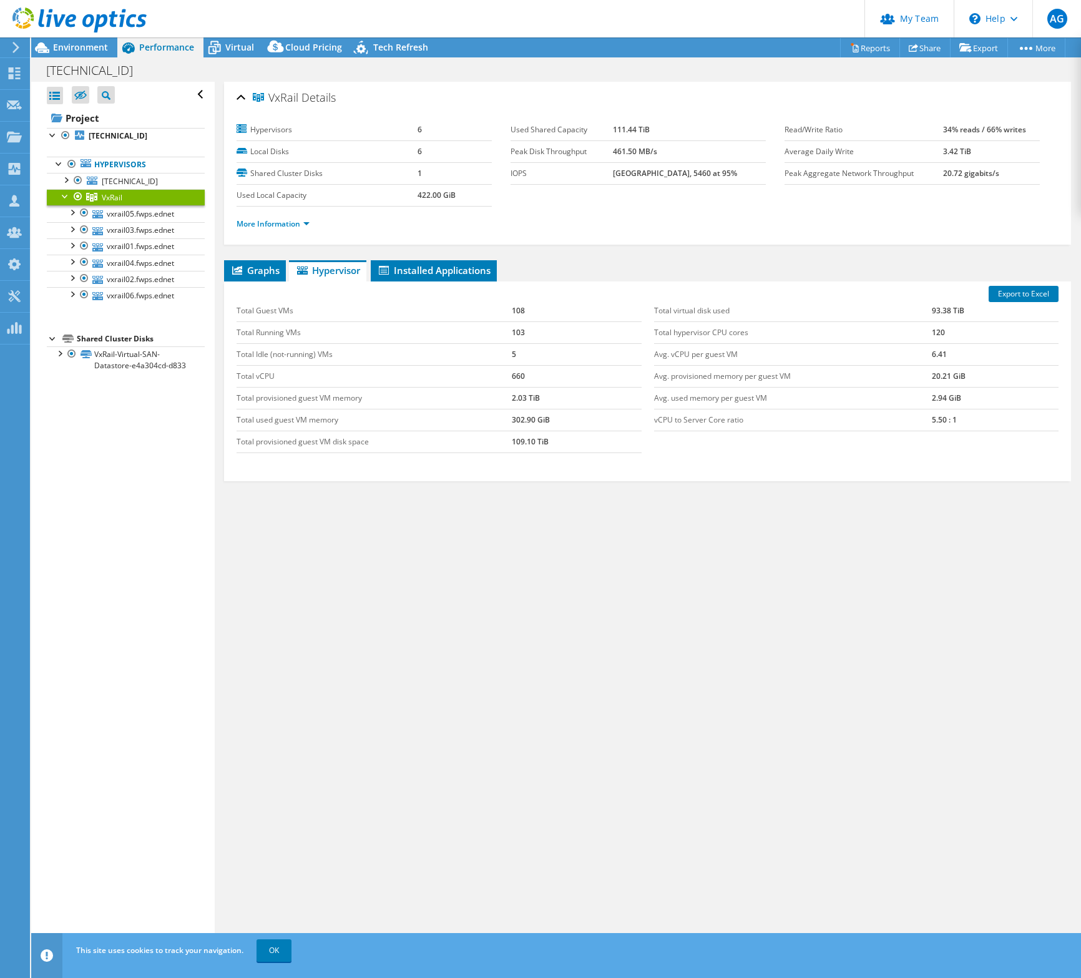
click at [151, 200] on link "VxRail" at bounding box center [126, 197] width 158 height 16
click at [102, 135] on b "[TECHNICAL_ID]" at bounding box center [118, 135] width 59 height 11
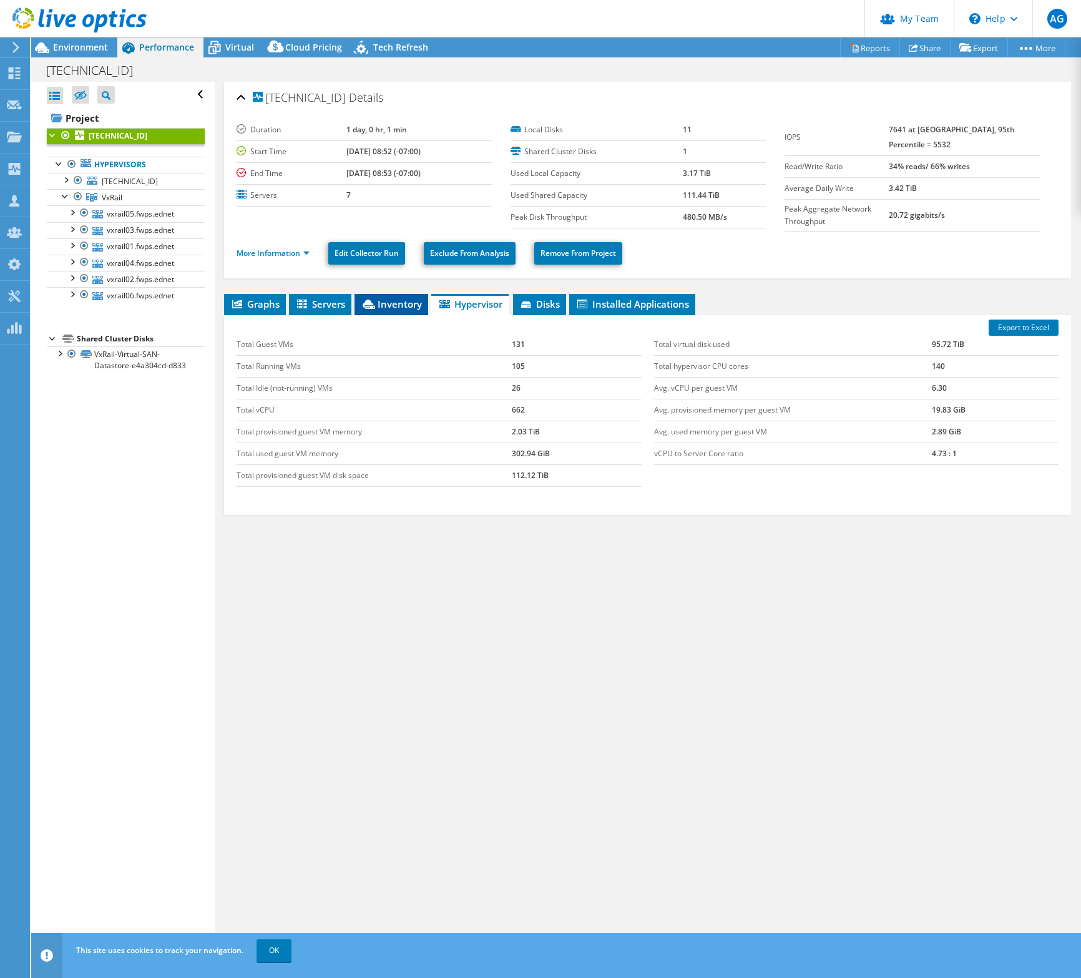
click at [390, 313] on li "Inventory" at bounding box center [391, 304] width 74 height 21
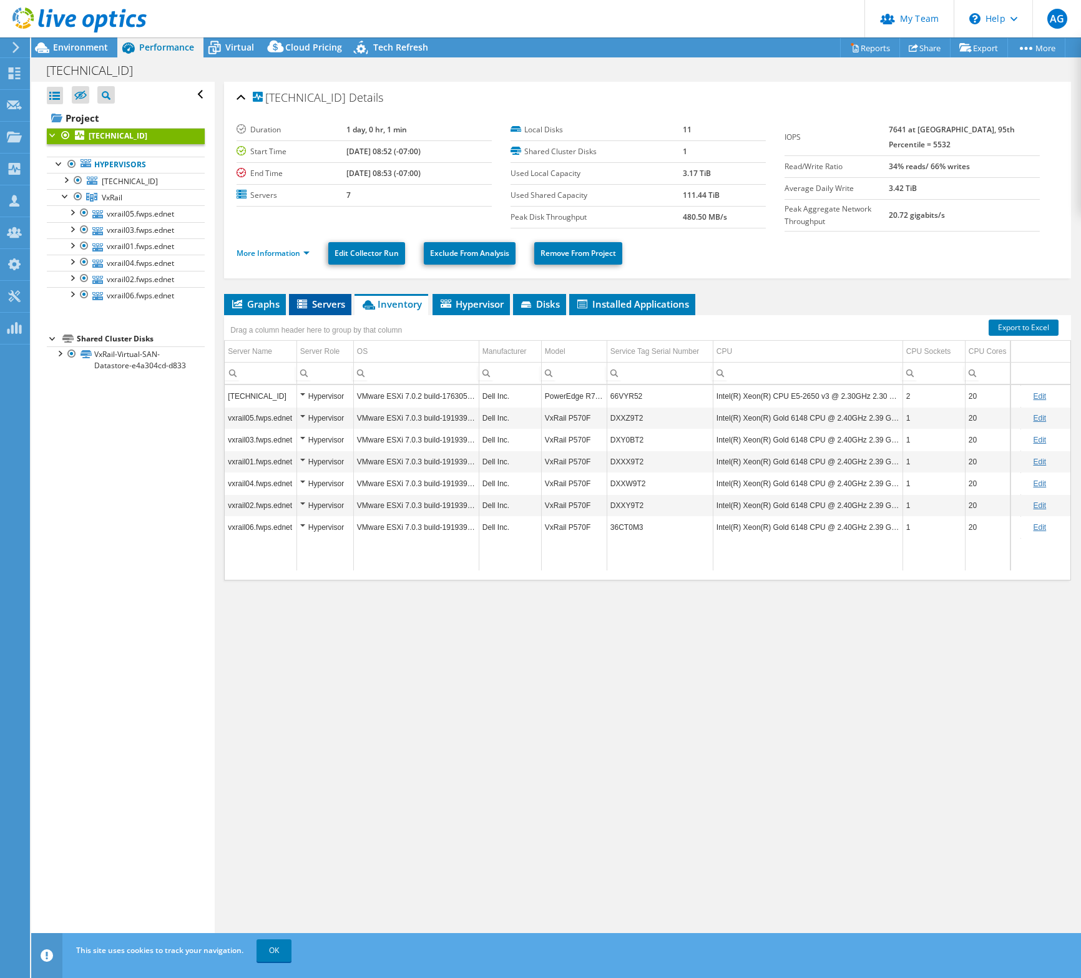
click at [331, 311] on li "Servers" at bounding box center [320, 304] width 62 height 21
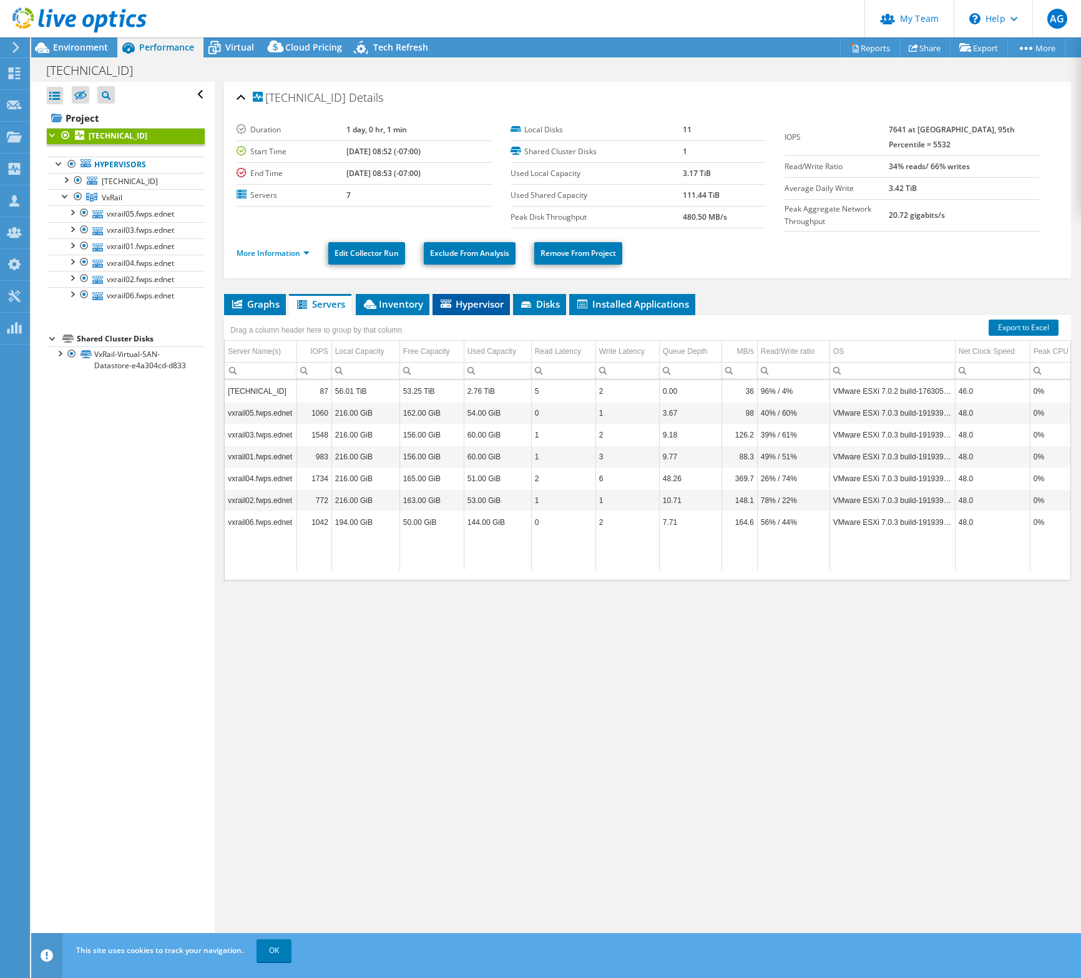
click at [487, 303] on span "Hypervisor" at bounding box center [471, 304] width 65 height 12
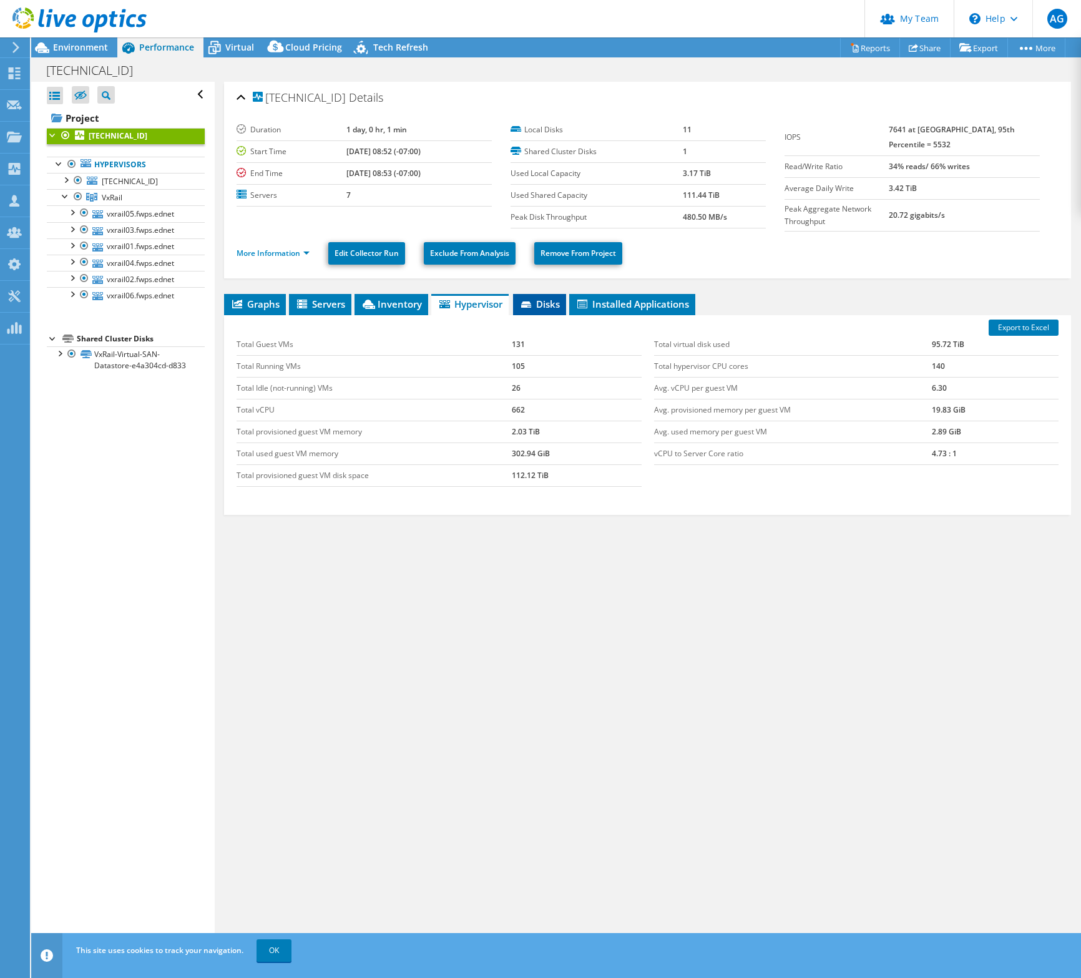
click at [531, 304] on icon at bounding box center [526, 304] width 10 height 6
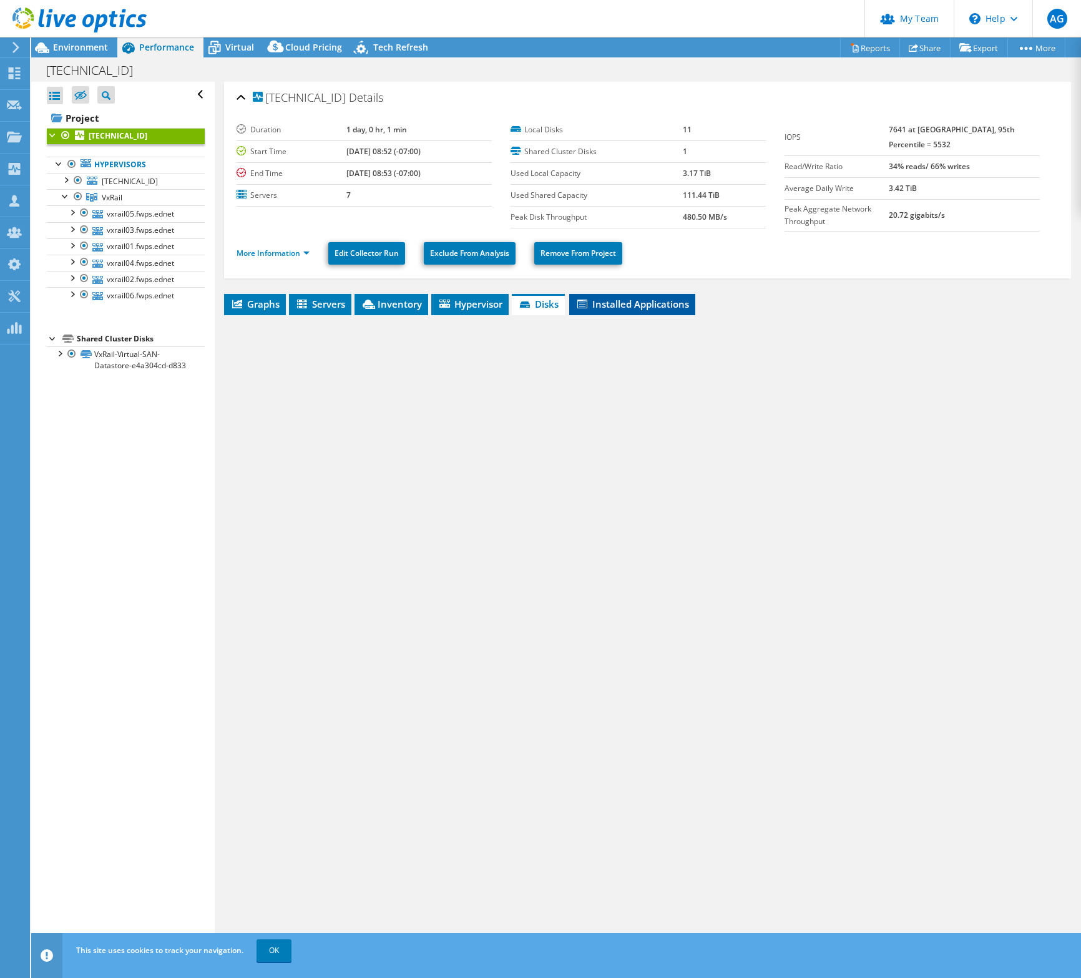
click at [670, 304] on span "Installed Applications" at bounding box center [632, 304] width 114 height 12
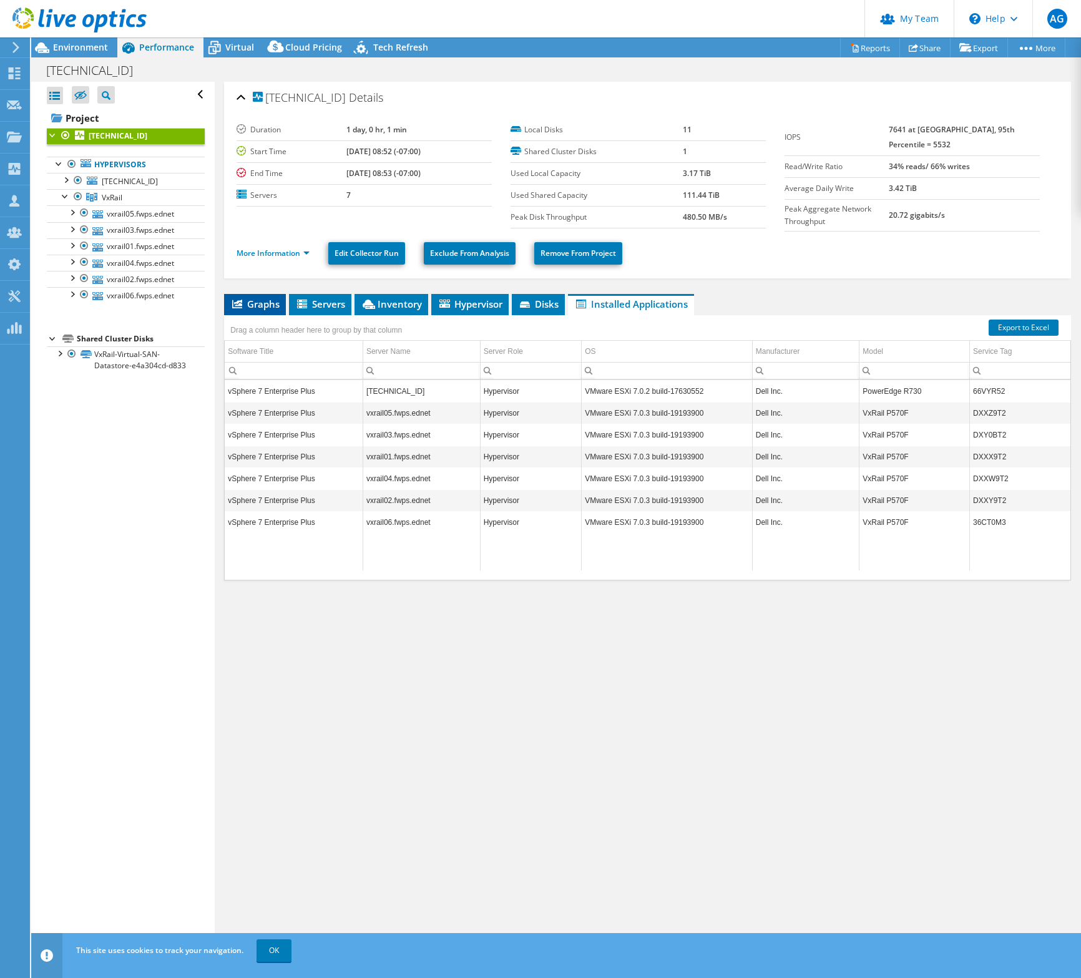
click at [264, 312] on li "Graphs" at bounding box center [255, 304] width 62 height 21
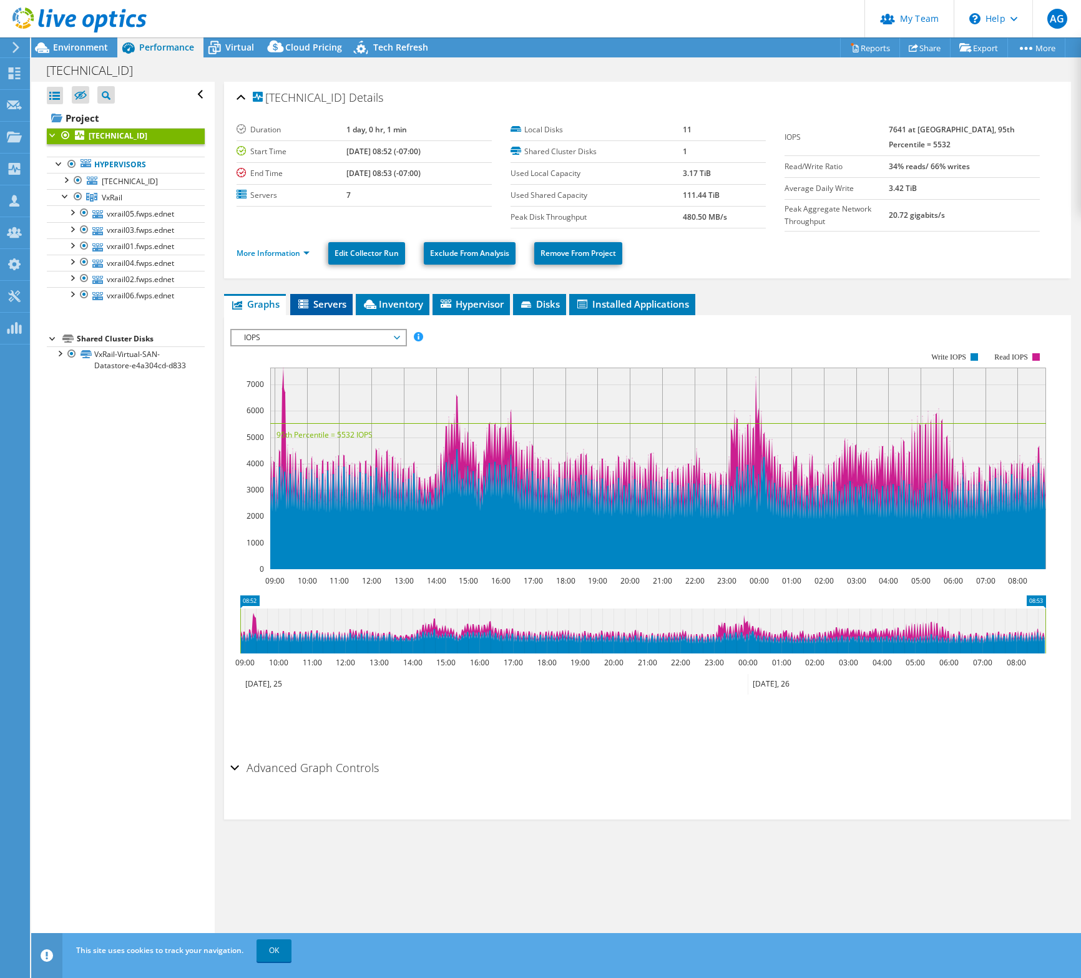
click at [332, 305] on span "Servers" at bounding box center [321, 304] width 50 height 12
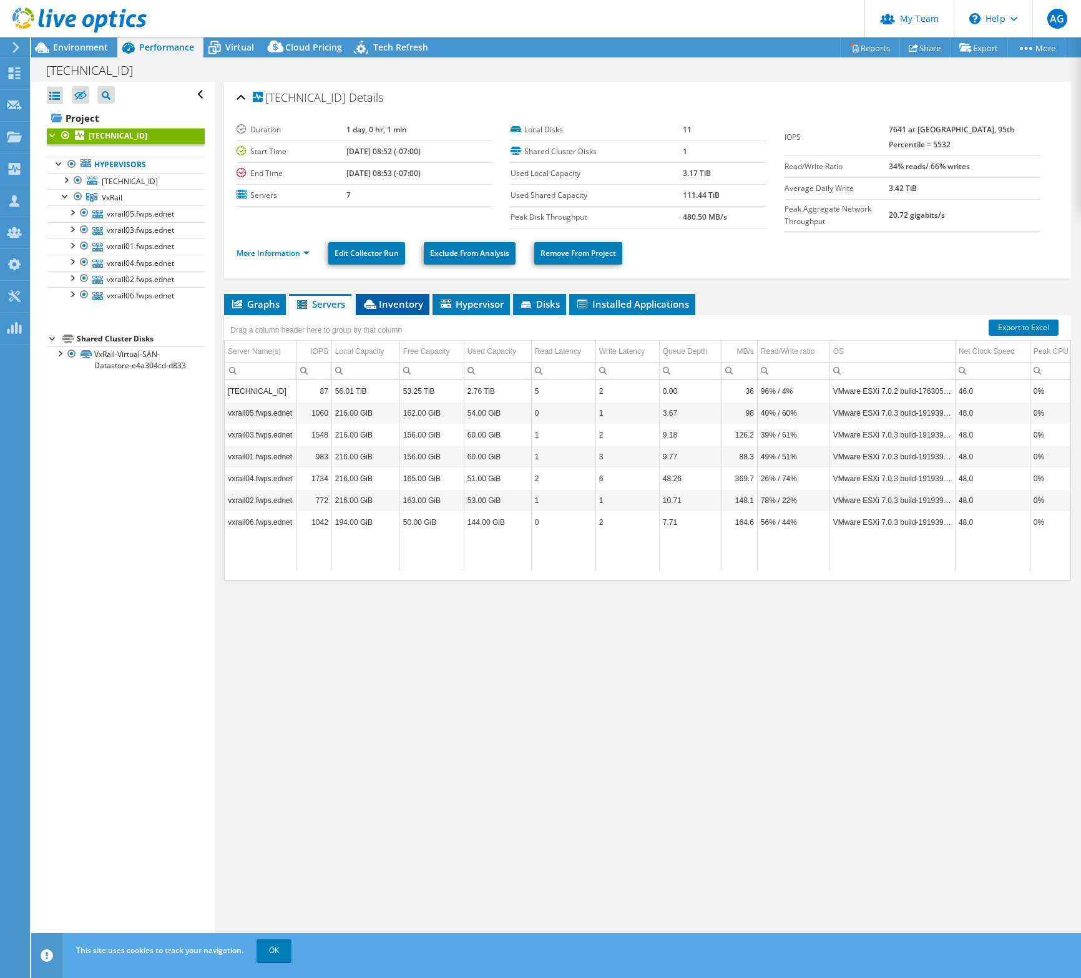
click at [395, 306] on span "Inventory" at bounding box center [392, 304] width 61 height 12
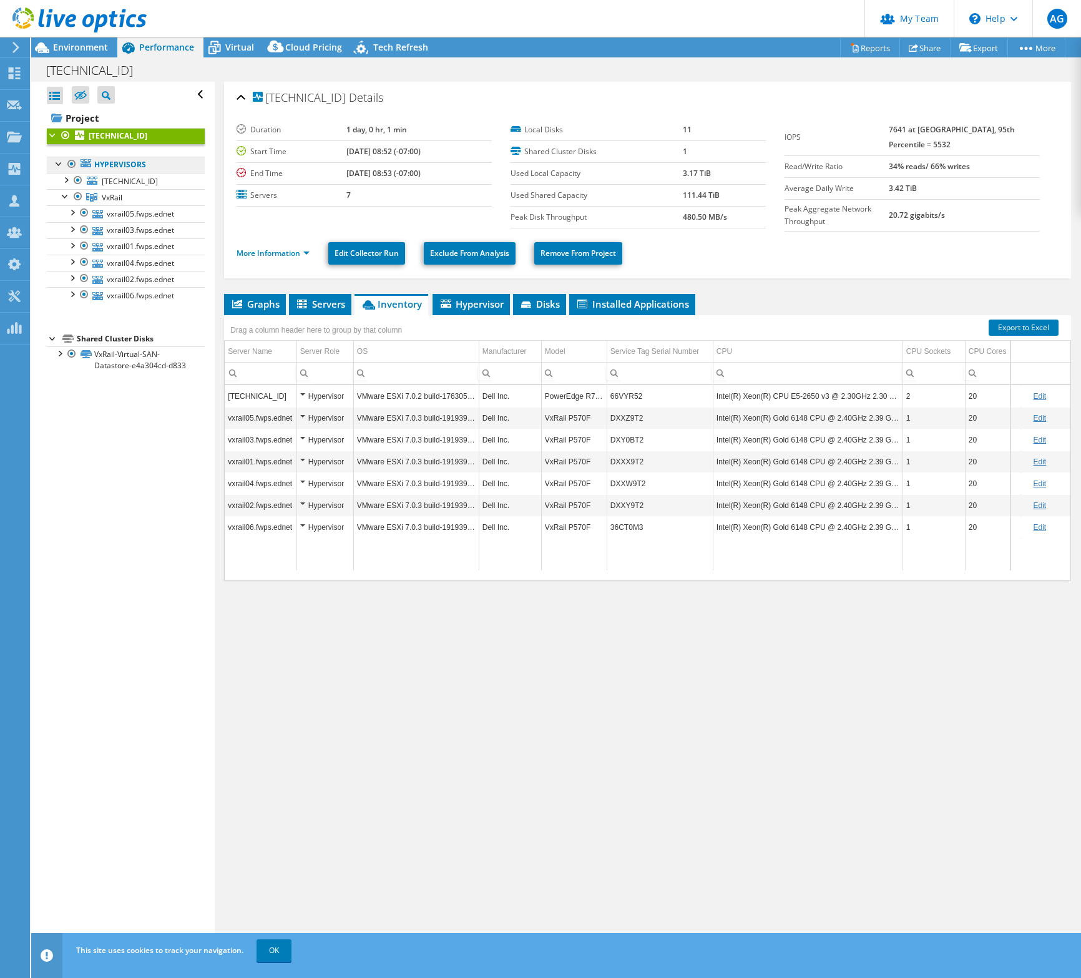
click at [139, 168] on link "Hypervisors" at bounding box center [126, 165] width 158 height 16
click at [117, 162] on link "Hypervisors" at bounding box center [126, 165] width 158 height 16
click at [111, 163] on link "Hypervisors" at bounding box center [126, 165] width 158 height 16
click at [64, 170] on link "Hypervisors" at bounding box center [126, 165] width 158 height 16
click at [97, 163] on link "Hypervisors" at bounding box center [126, 165] width 158 height 16
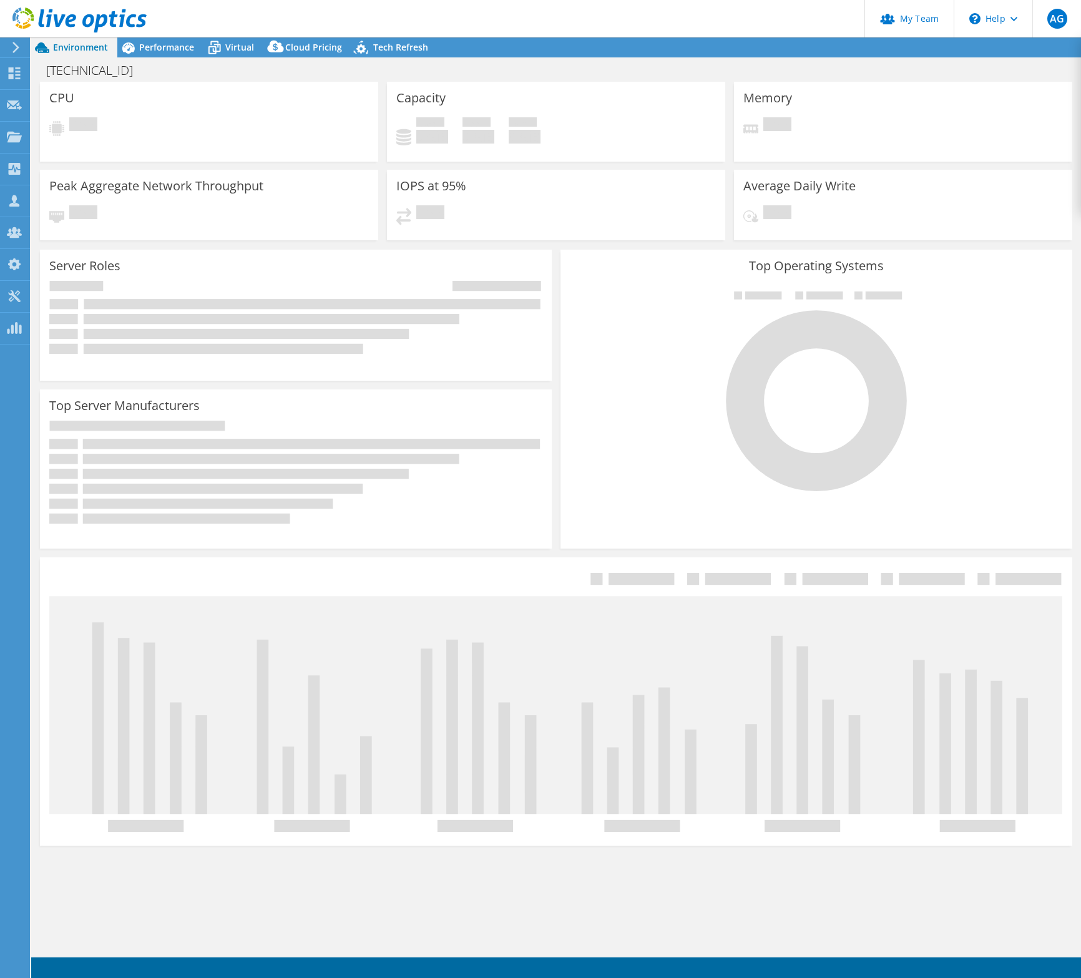
select select "USD"
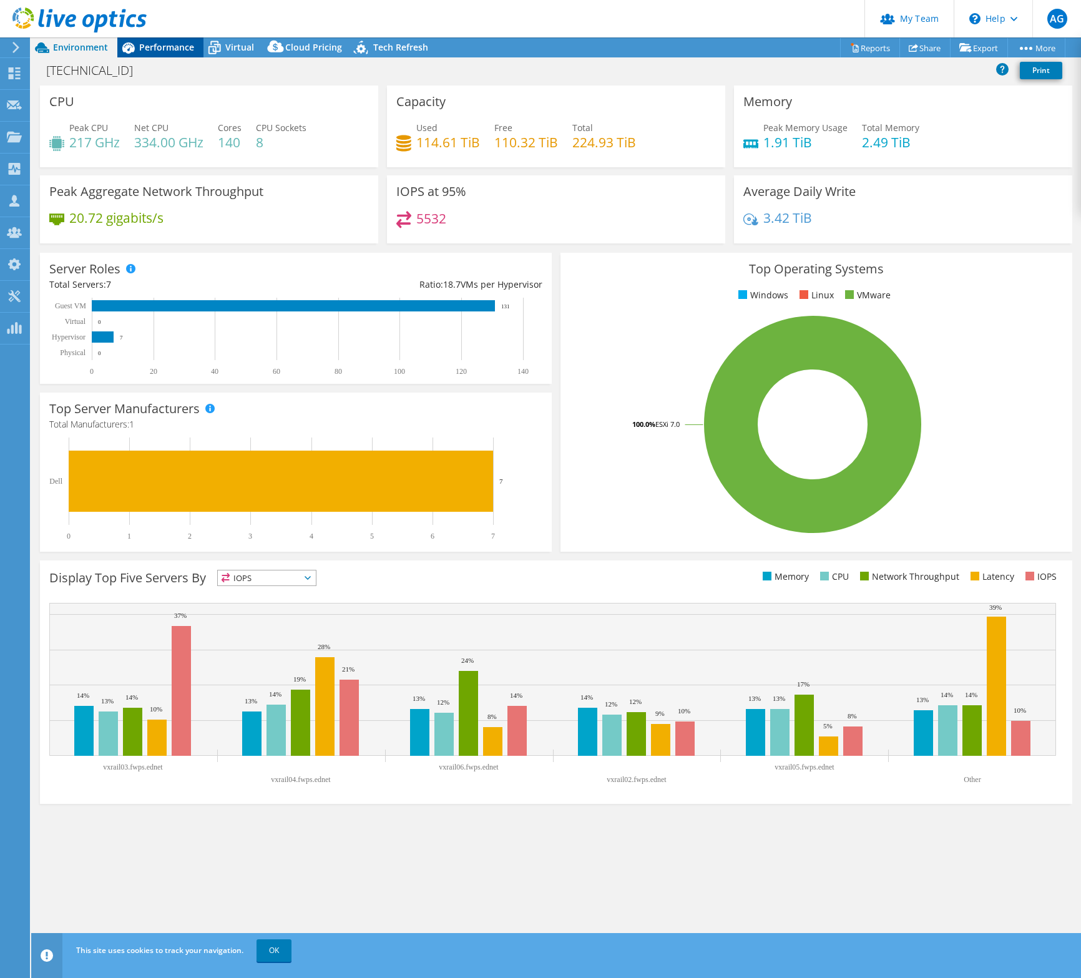
click at [171, 49] on span "Performance" at bounding box center [166, 47] width 55 height 12
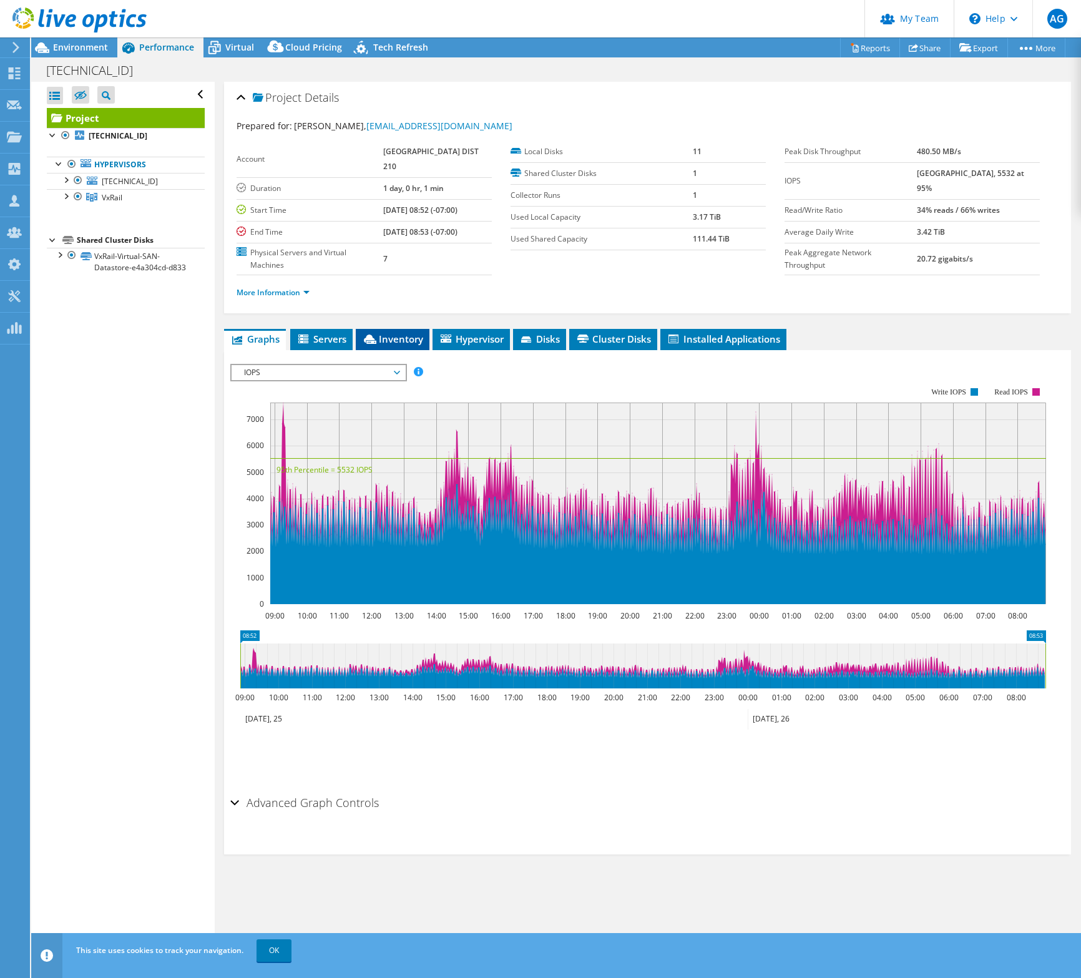
click at [401, 343] on span "Inventory" at bounding box center [392, 339] width 61 height 12
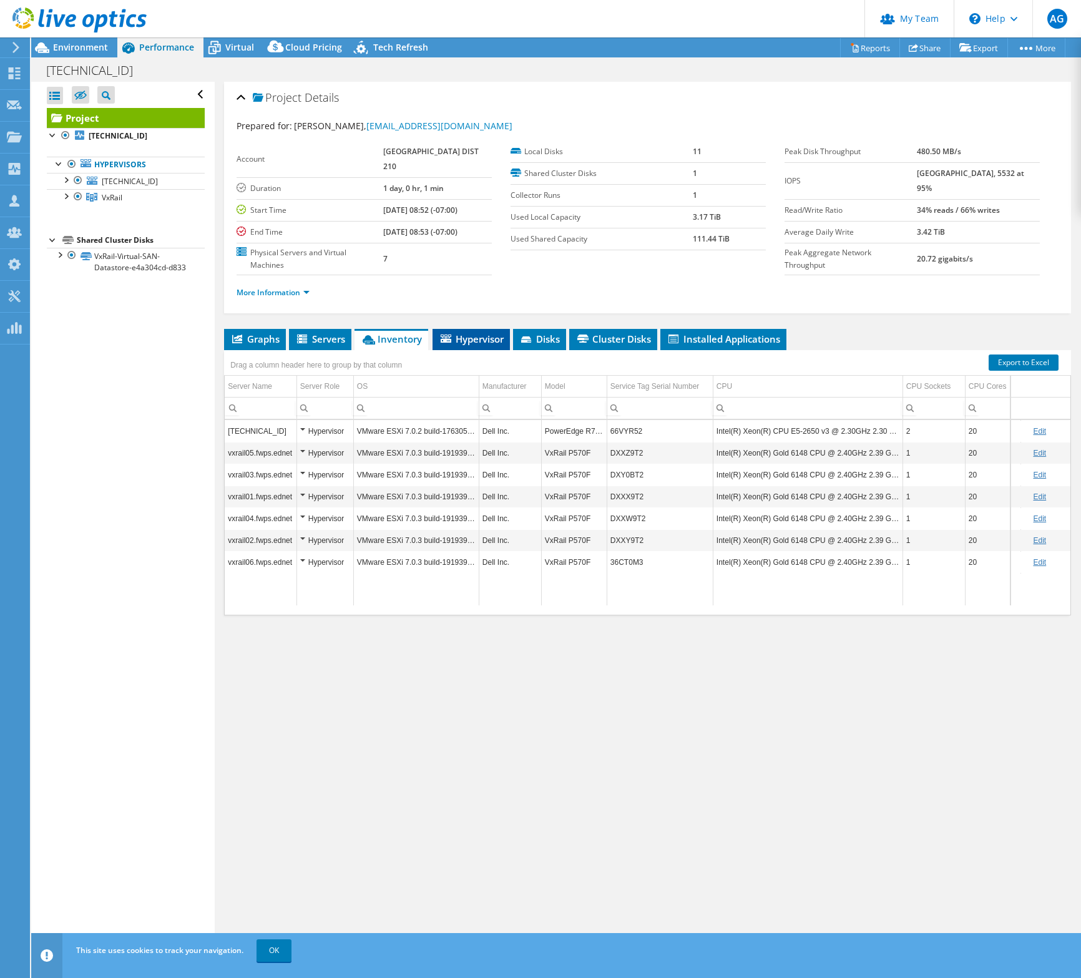
click at [462, 345] on li "Hypervisor" at bounding box center [470, 339] width 77 height 21
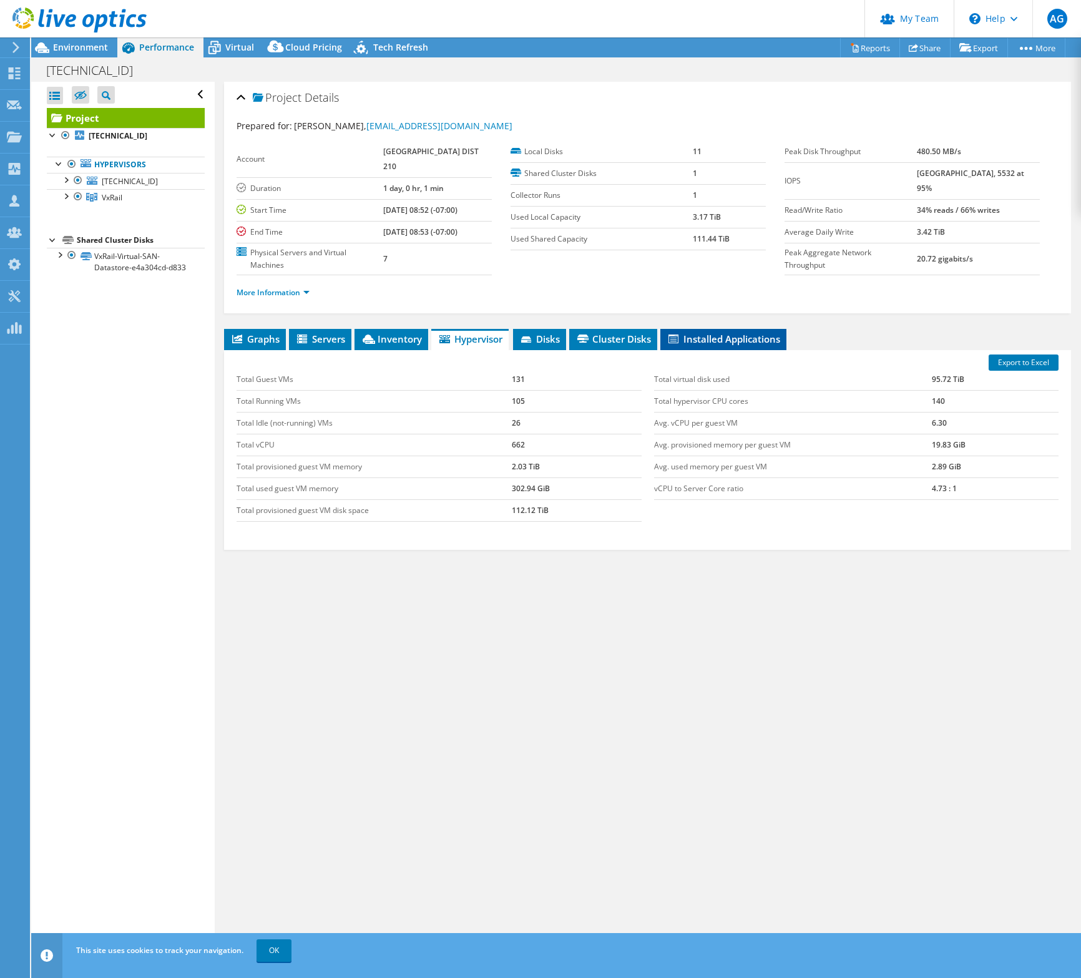
click at [714, 337] on span "Installed Applications" at bounding box center [723, 339] width 114 height 12
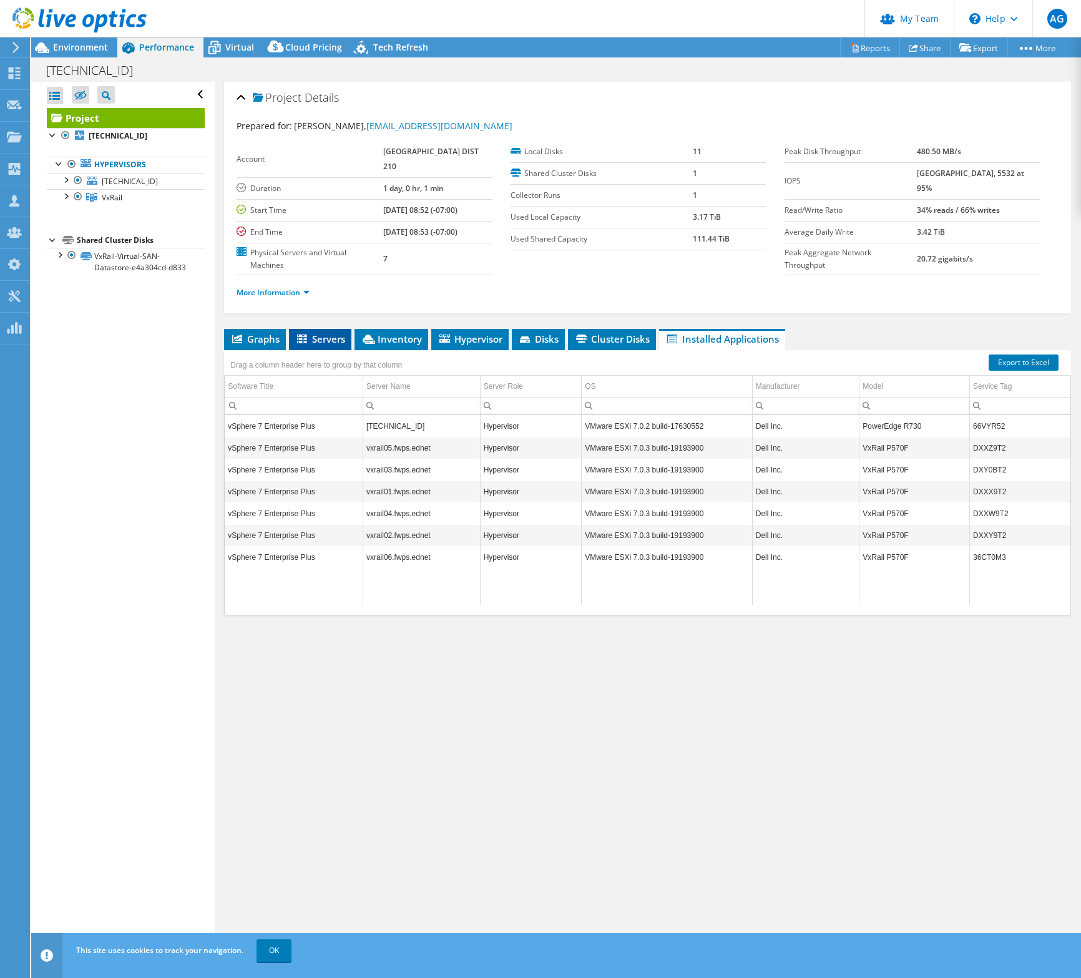
click at [328, 337] on span "Servers" at bounding box center [320, 339] width 50 height 12
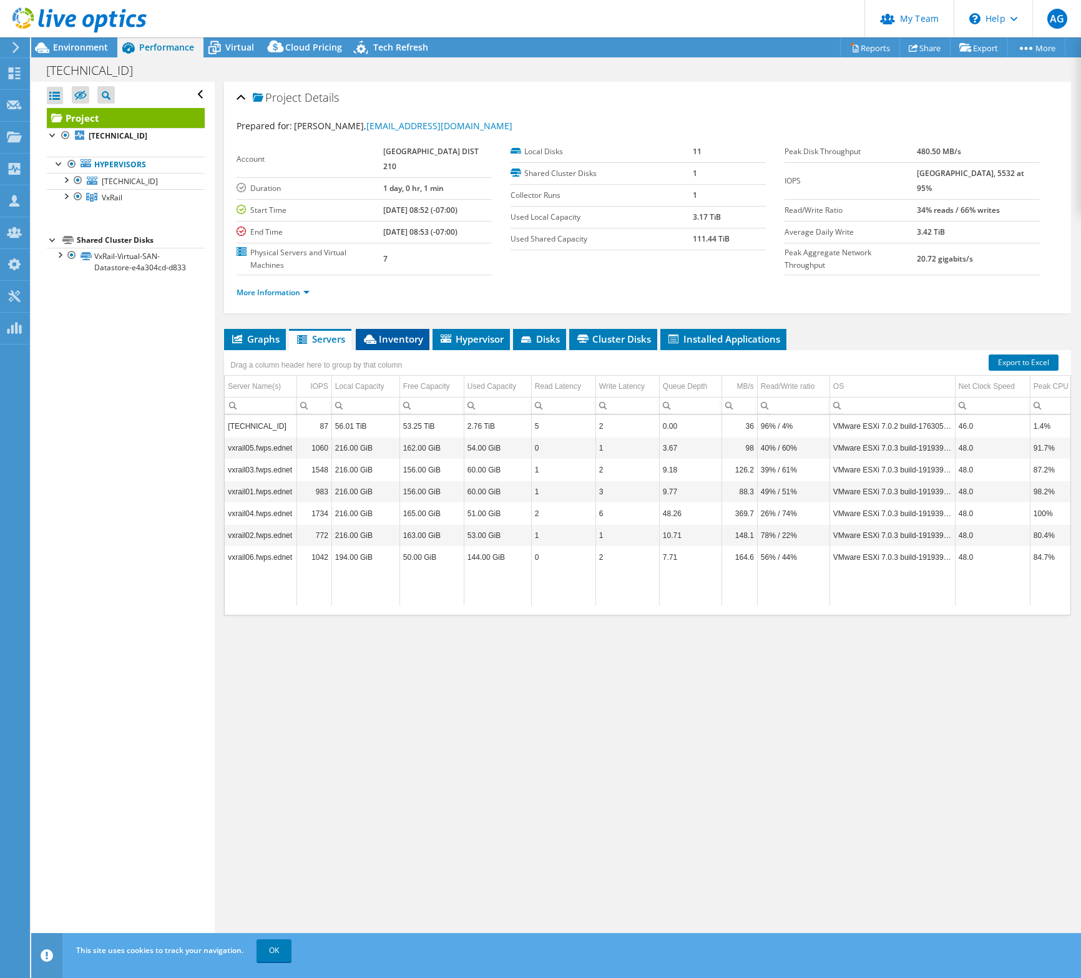
click at [391, 340] on span "Inventory" at bounding box center [392, 339] width 61 height 12
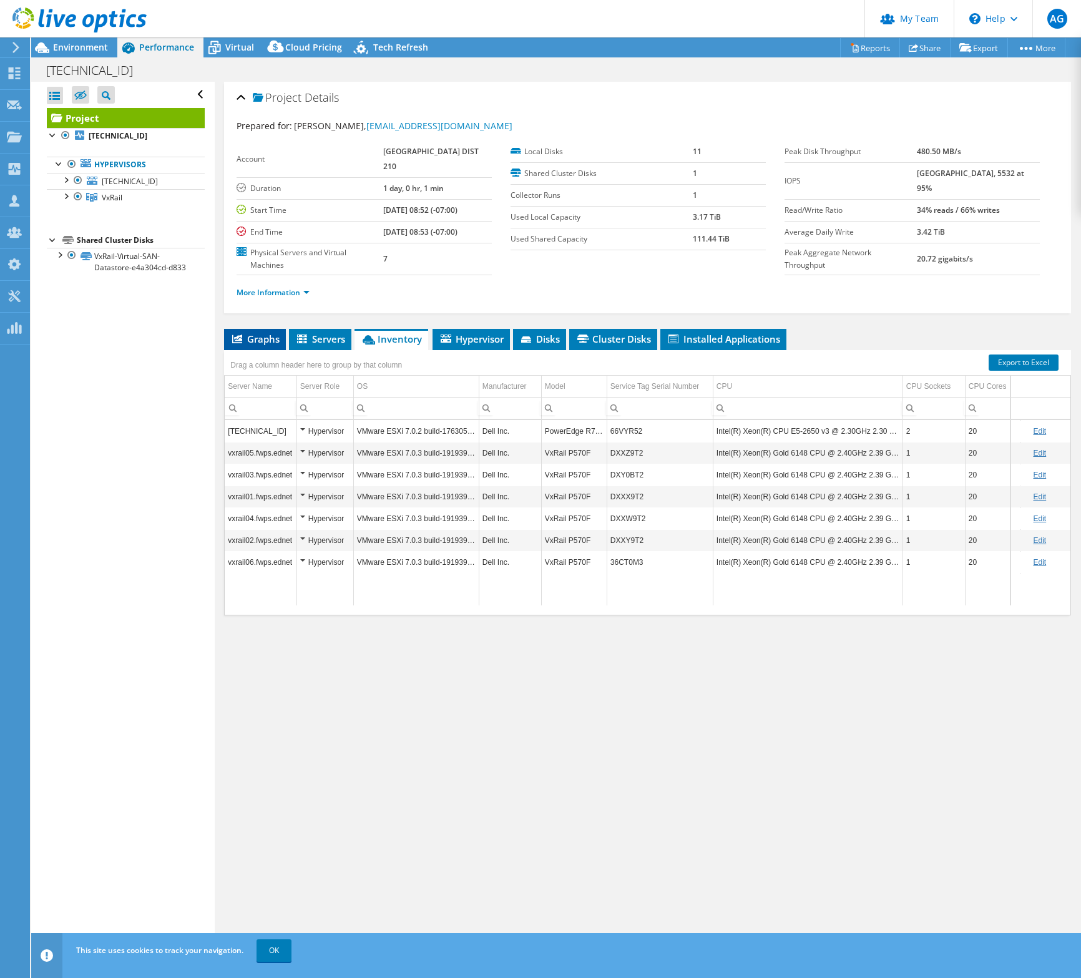
click at [263, 342] on span "Graphs" at bounding box center [254, 339] width 49 height 12
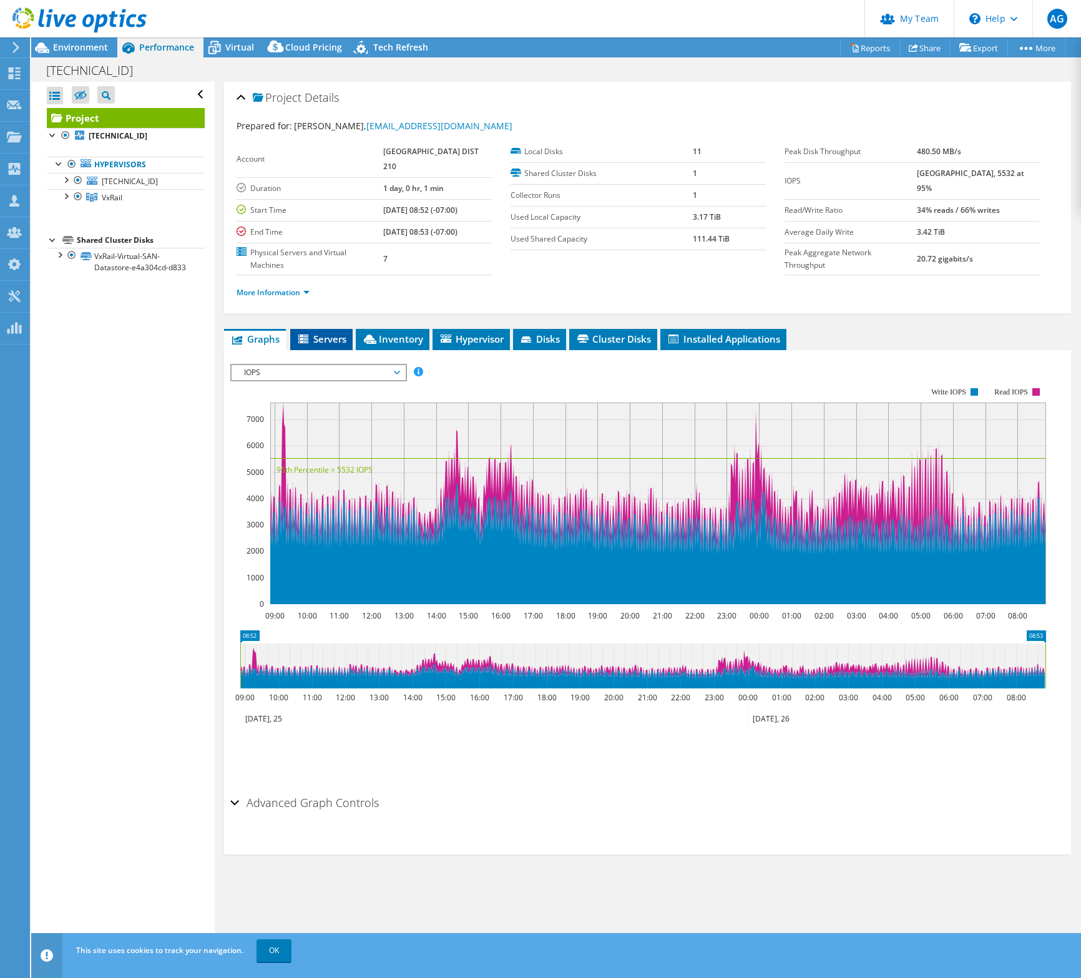
click at [336, 340] on span "Servers" at bounding box center [321, 339] width 50 height 12
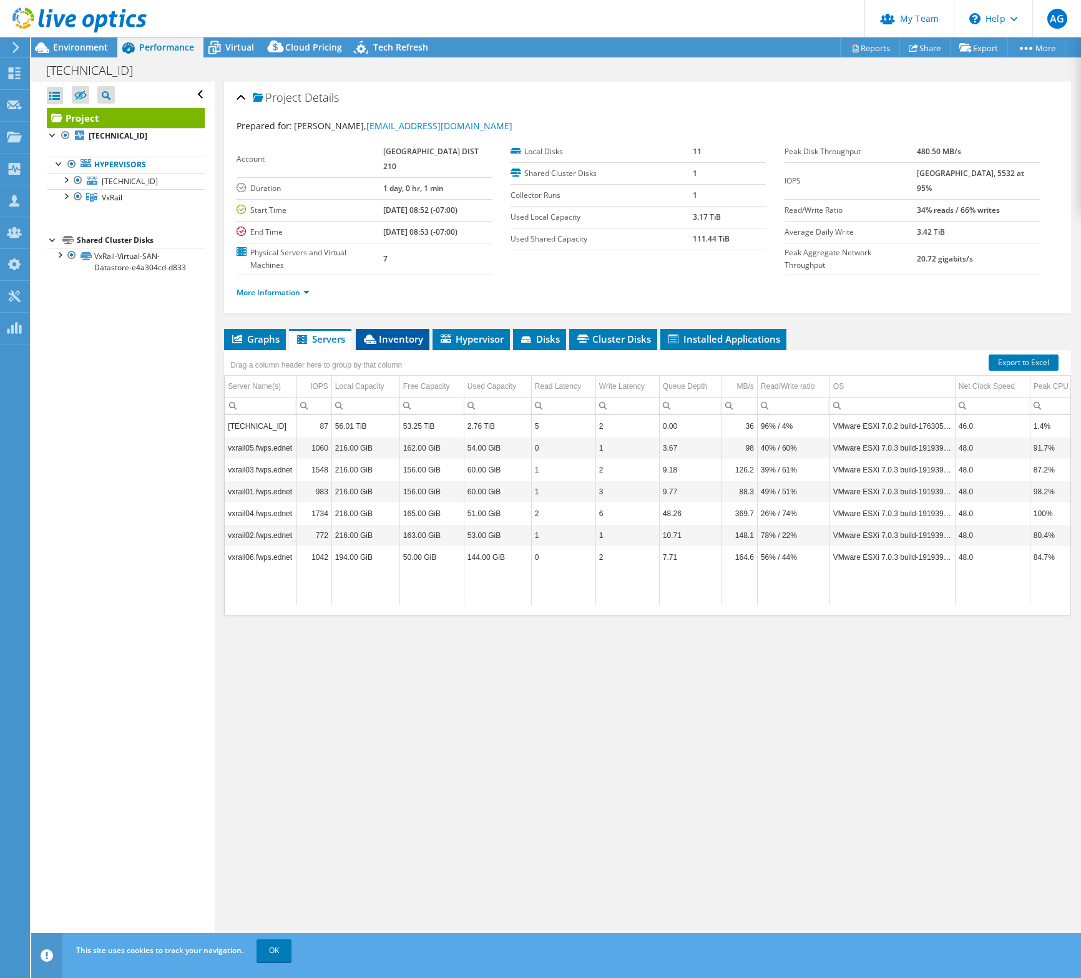
click at [384, 343] on span "Inventory" at bounding box center [392, 339] width 61 height 12
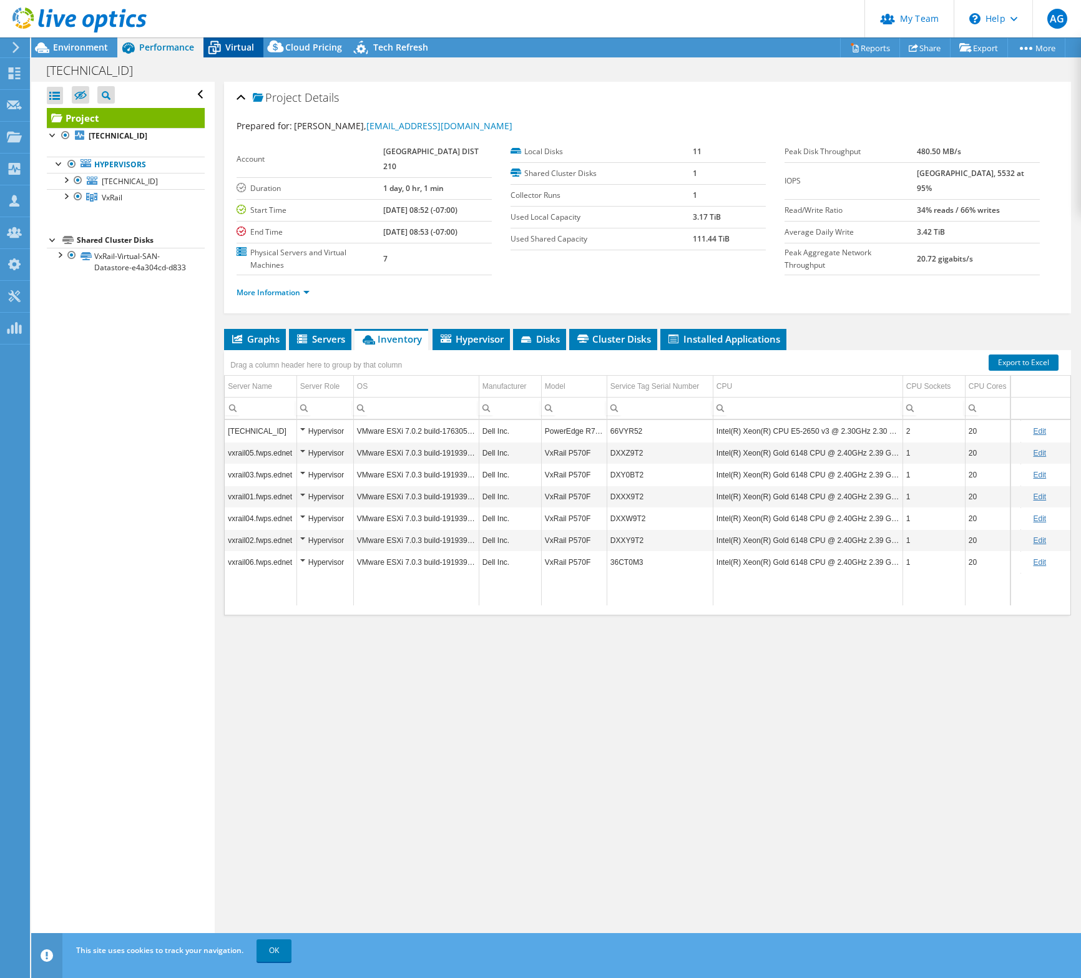
click at [232, 46] on span "Virtual" at bounding box center [239, 47] width 29 height 12
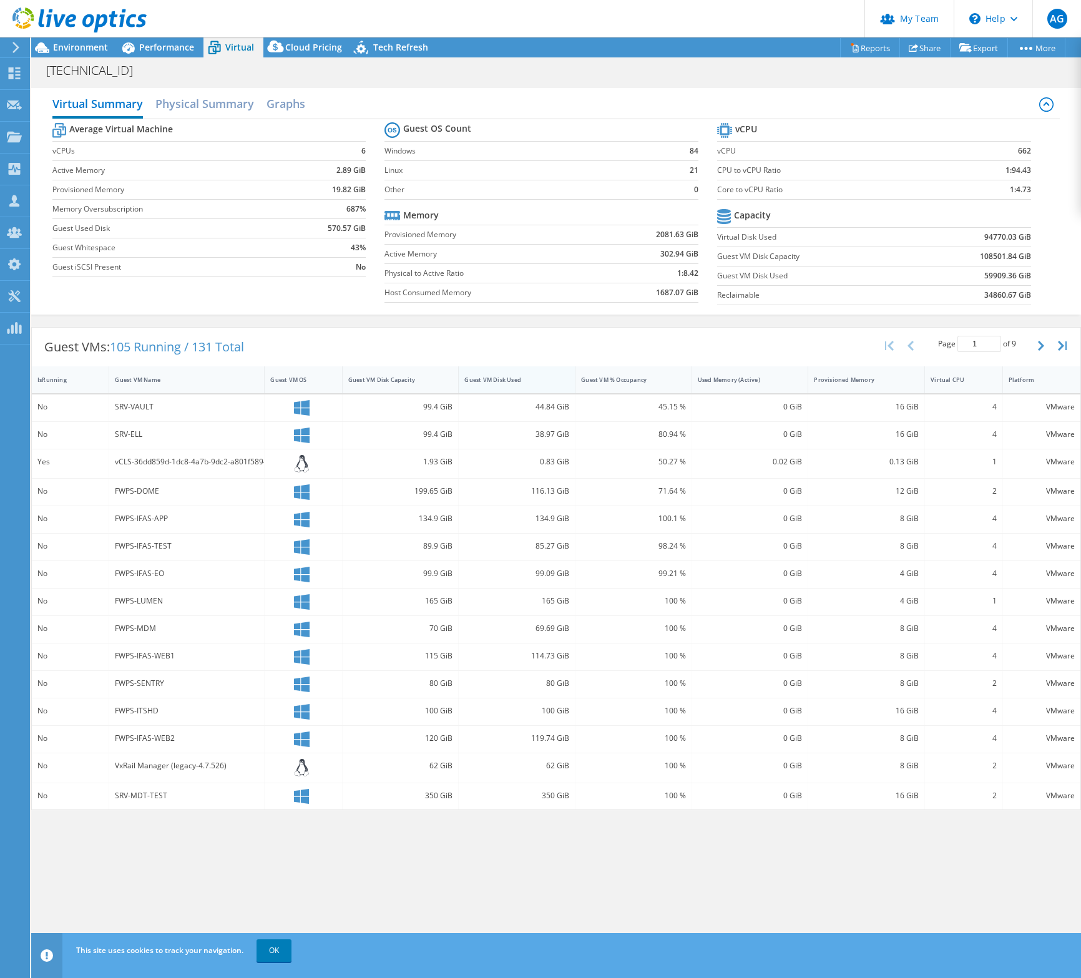
click at [525, 379] on div "Guest VM Disk Used" at bounding box center [509, 380] width 90 height 8
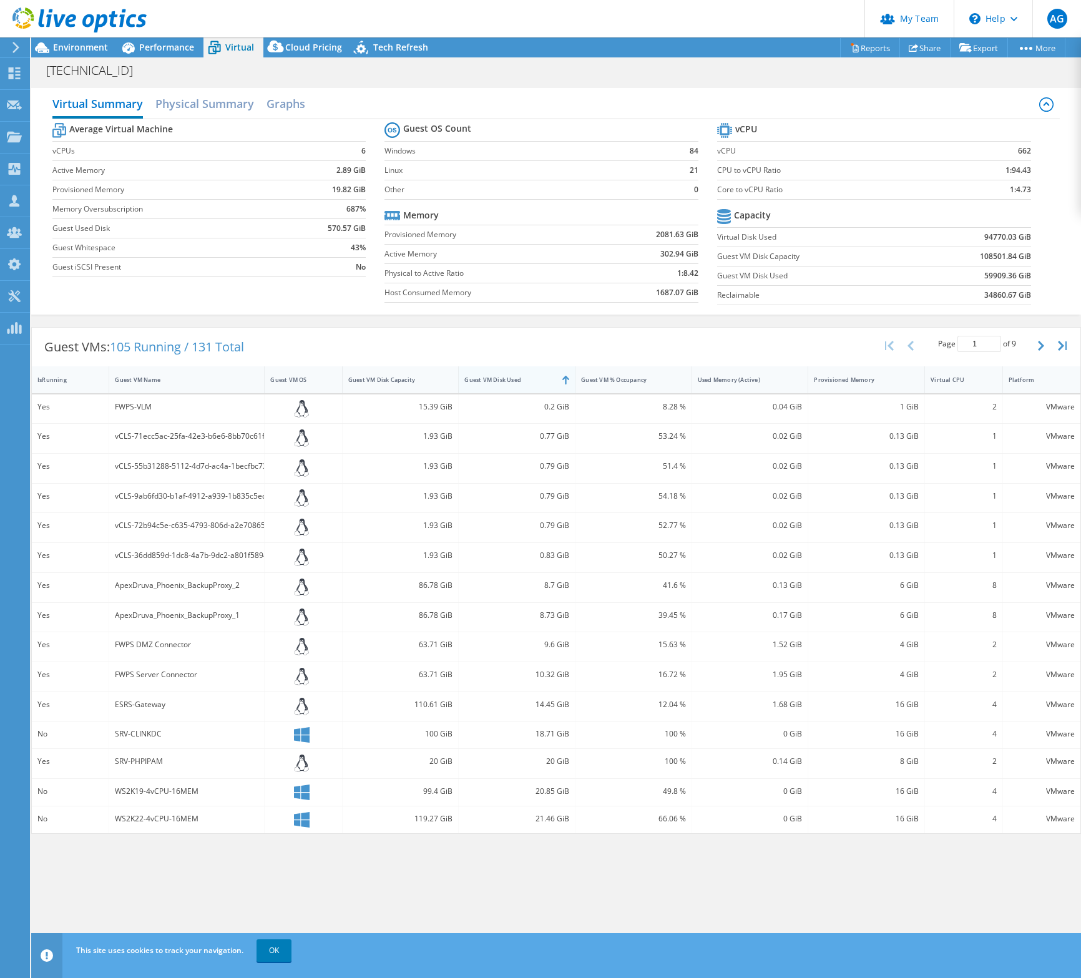
click at [537, 378] on div "Guest VM Disk Used" at bounding box center [509, 380] width 90 height 8
